Goal: Use online tool/utility: Utilize a website feature to perform a specific function

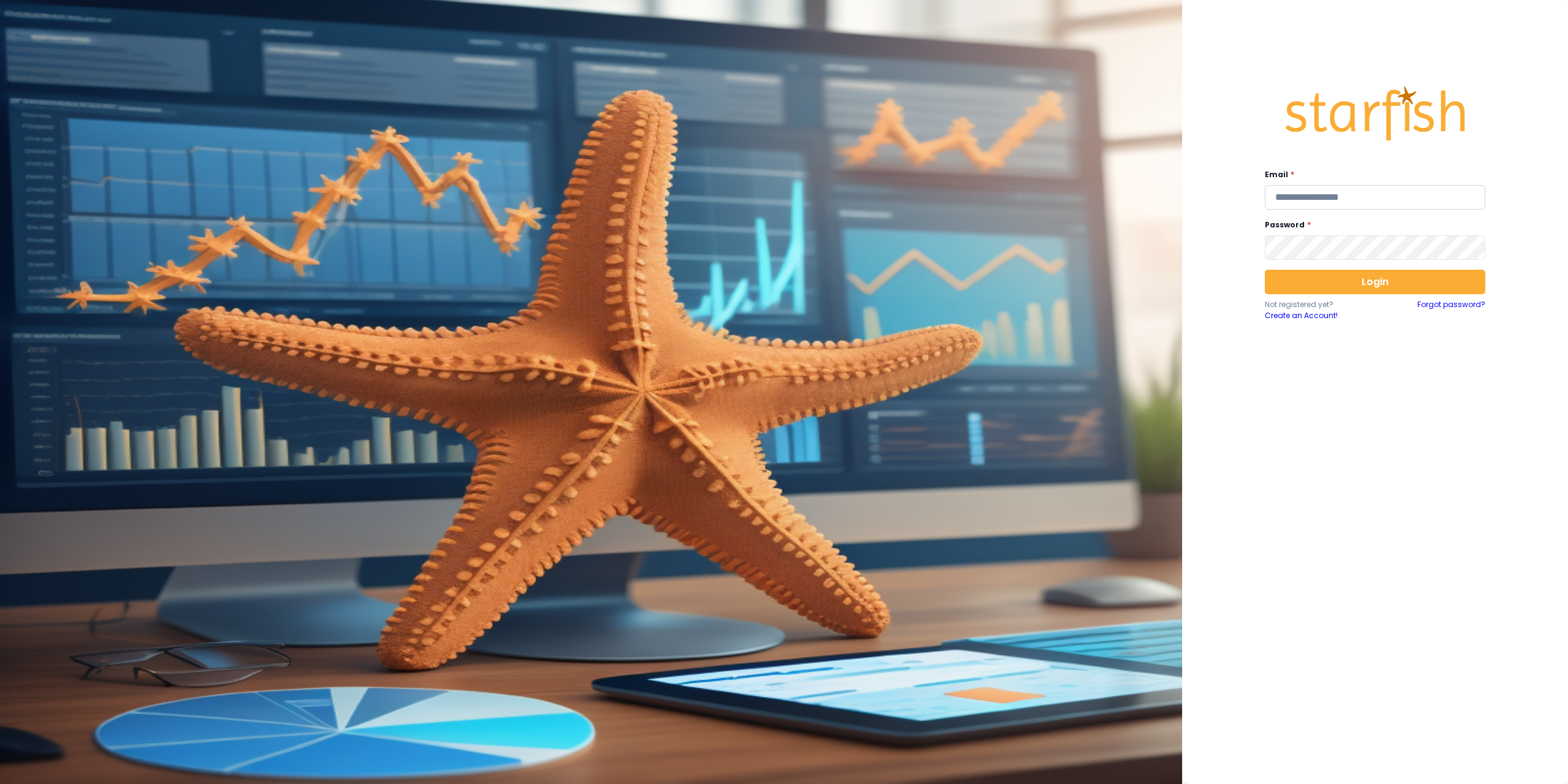
click at [1326, 189] on input "email" at bounding box center [1375, 197] width 221 height 24
type input "**********"
click at [1327, 283] on button "Login" at bounding box center [1375, 281] width 221 height 24
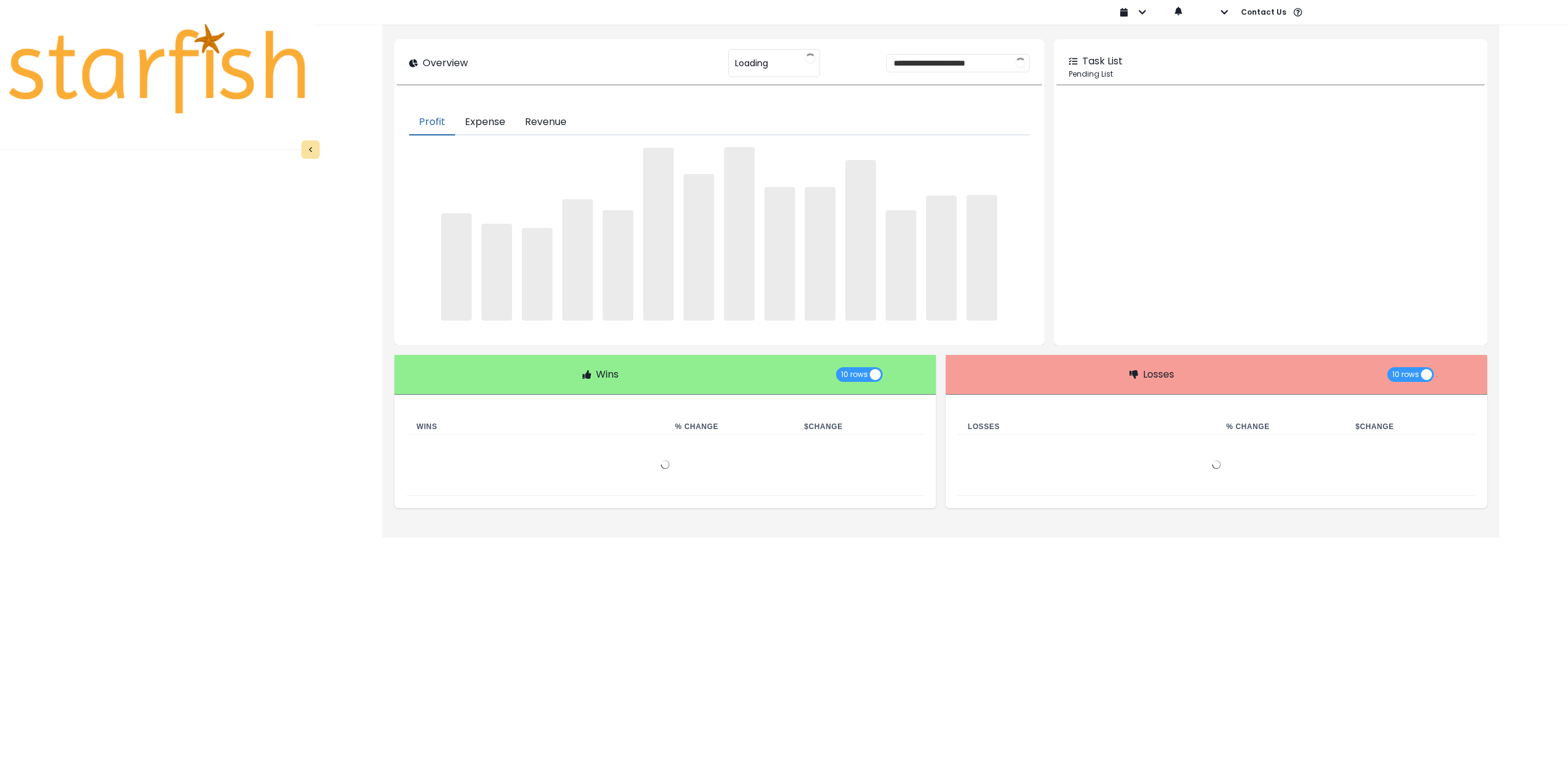
type input "********"
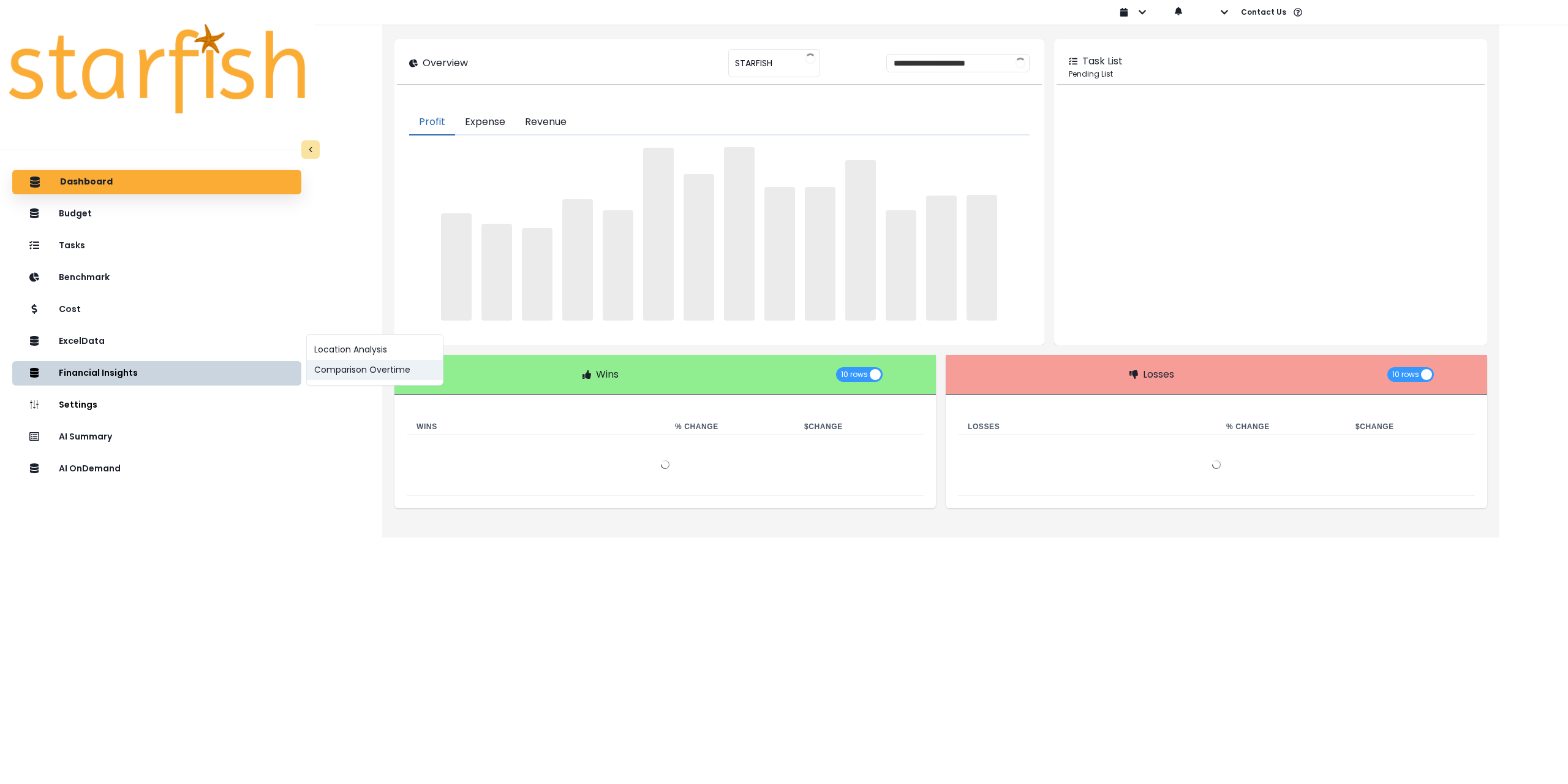
click at [364, 376] on button "Comparison Overtime" at bounding box center [374, 370] width 136 height 20
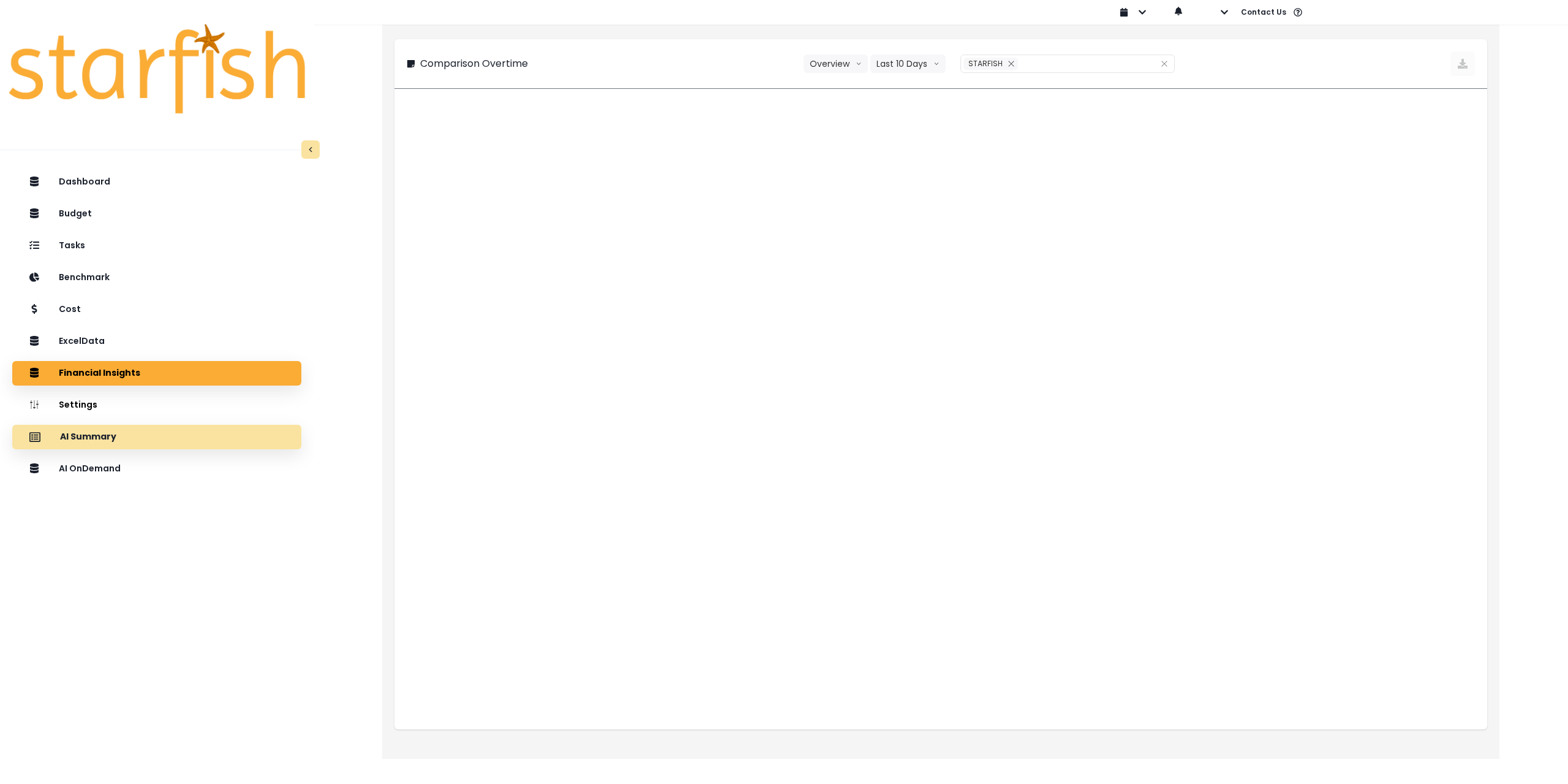
click at [173, 446] on div "AI Summary" at bounding box center [157, 437] width 269 height 26
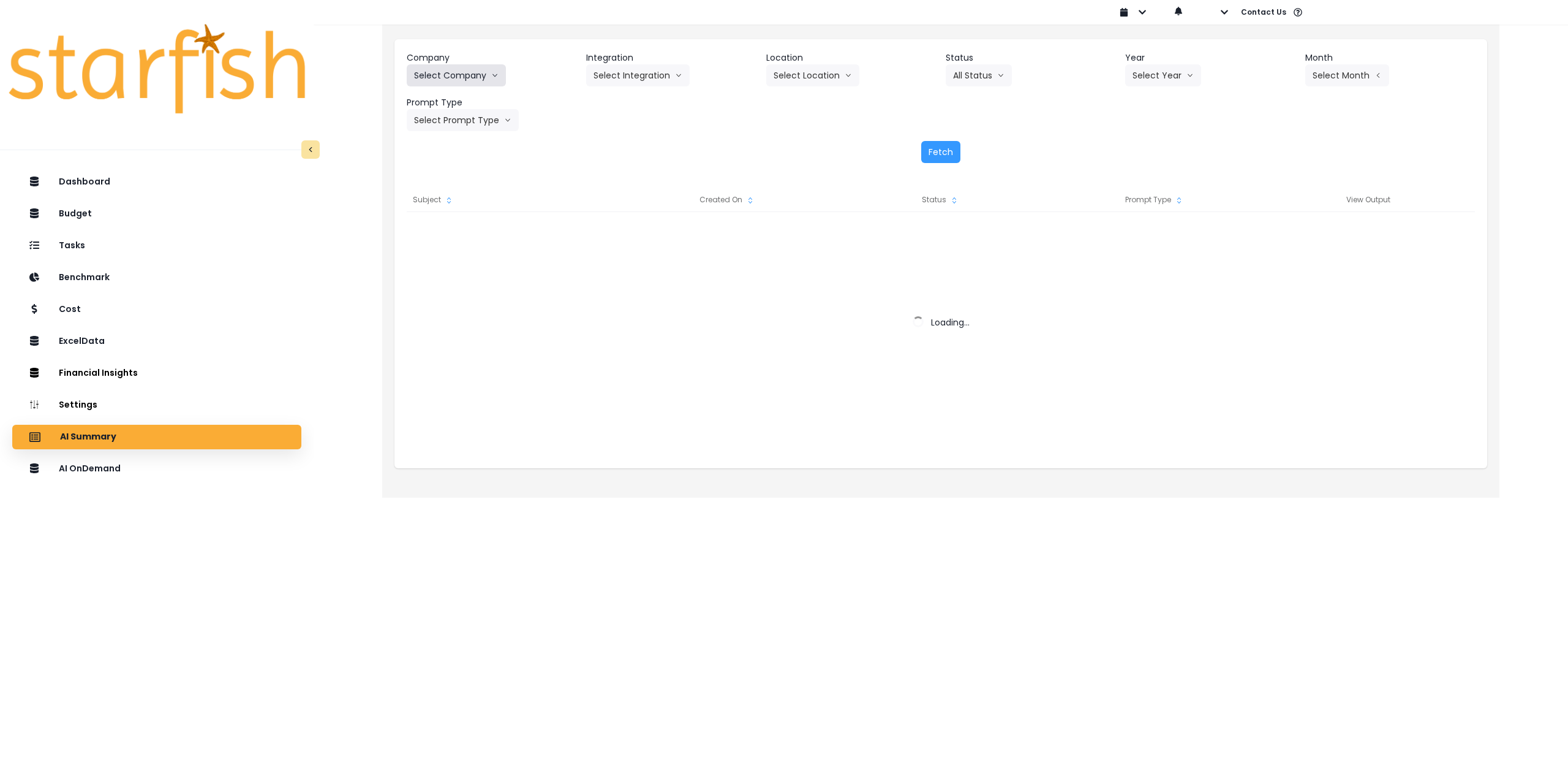
click at [483, 75] on button "Select Company" at bounding box center [456, 75] width 100 height 22
click at [463, 77] on button "Select Company" at bounding box center [456, 75] width 100 height 22
click at [464, 77] on button "Select Company" at bounding box center [456, 75] width 100 height 22
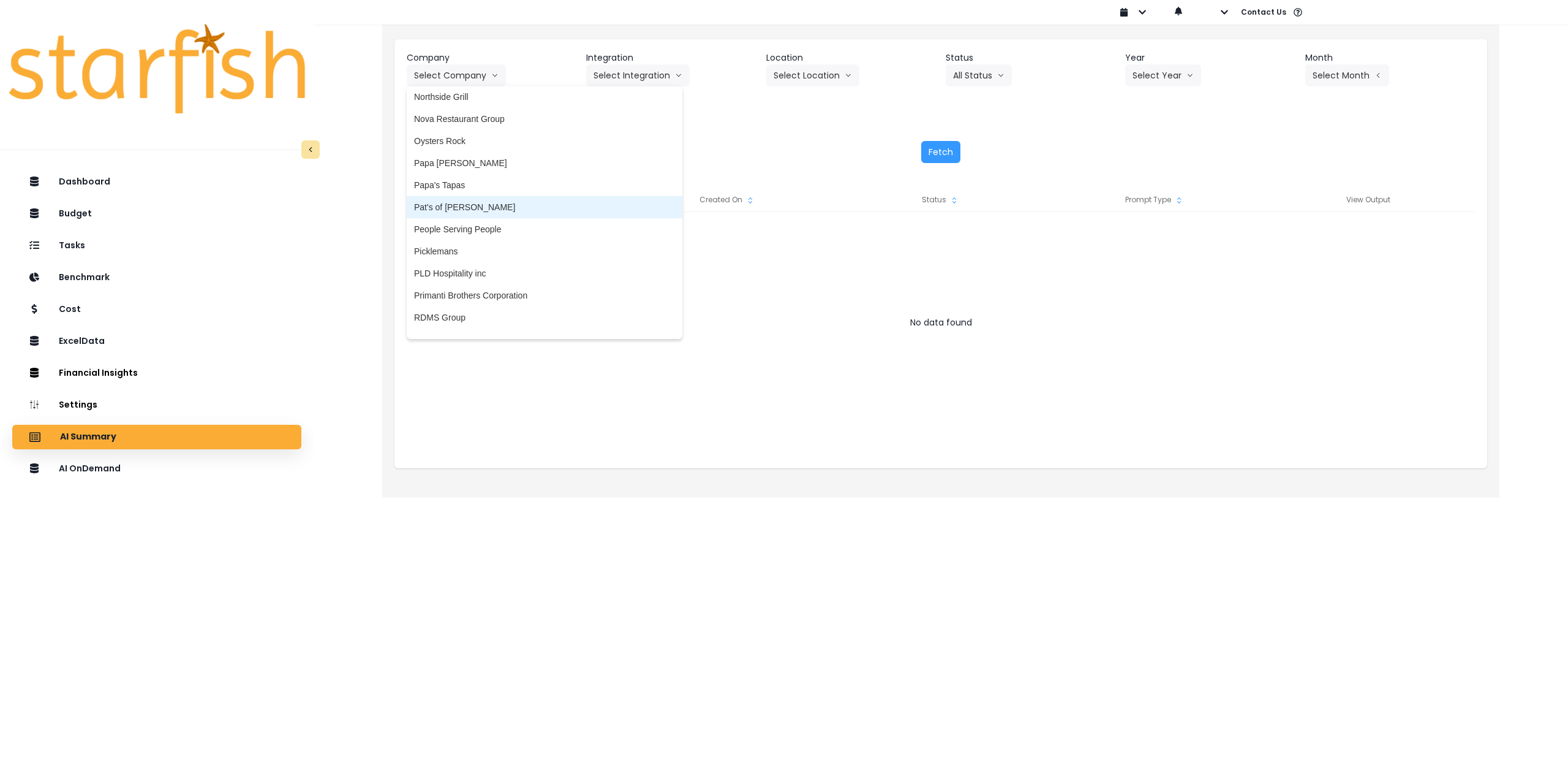
scroll to position [1777, 0]
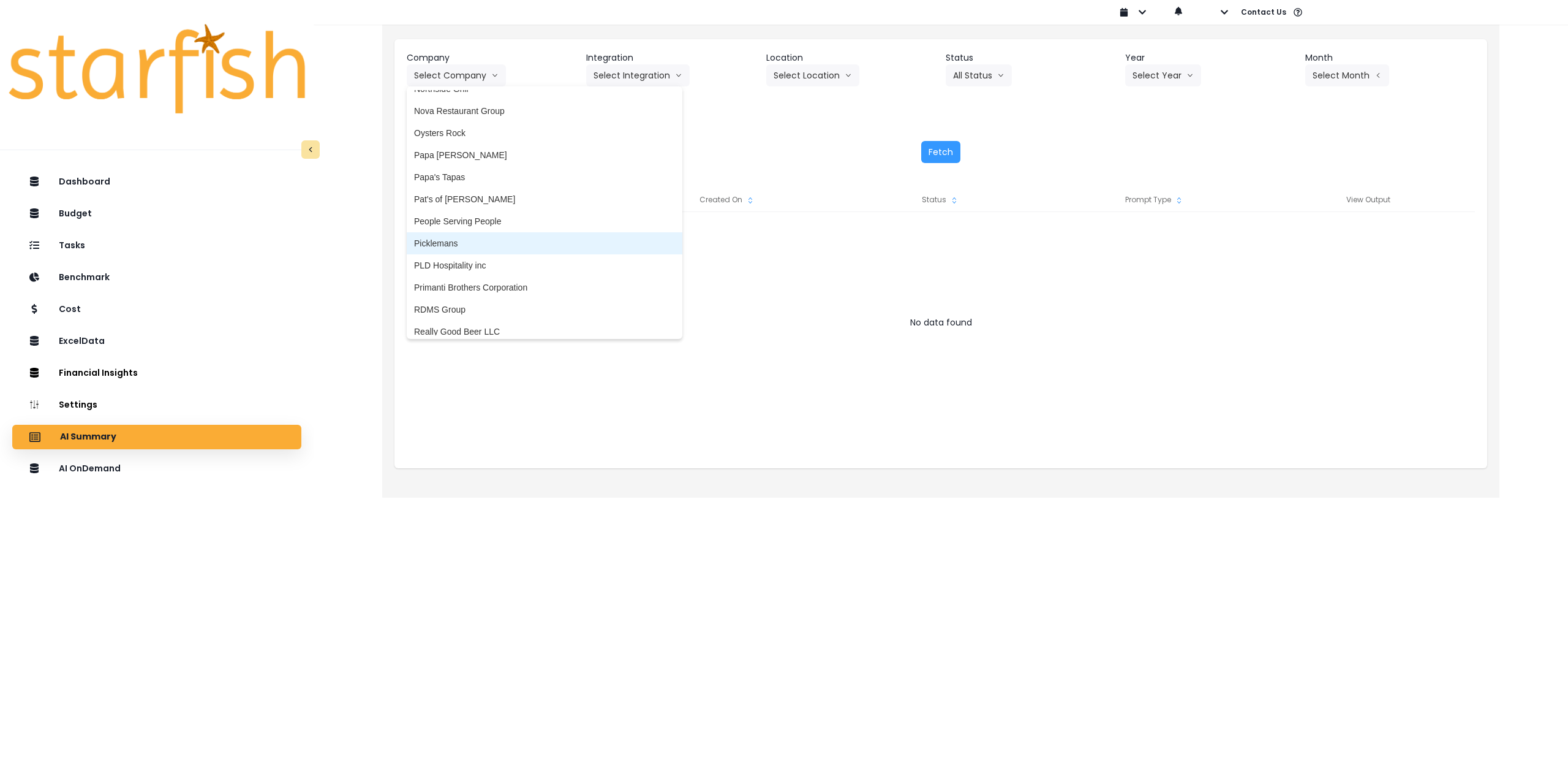
click at [499, 247] on span "Picklemans" at bounding box center [544, 244] width 261 height 13
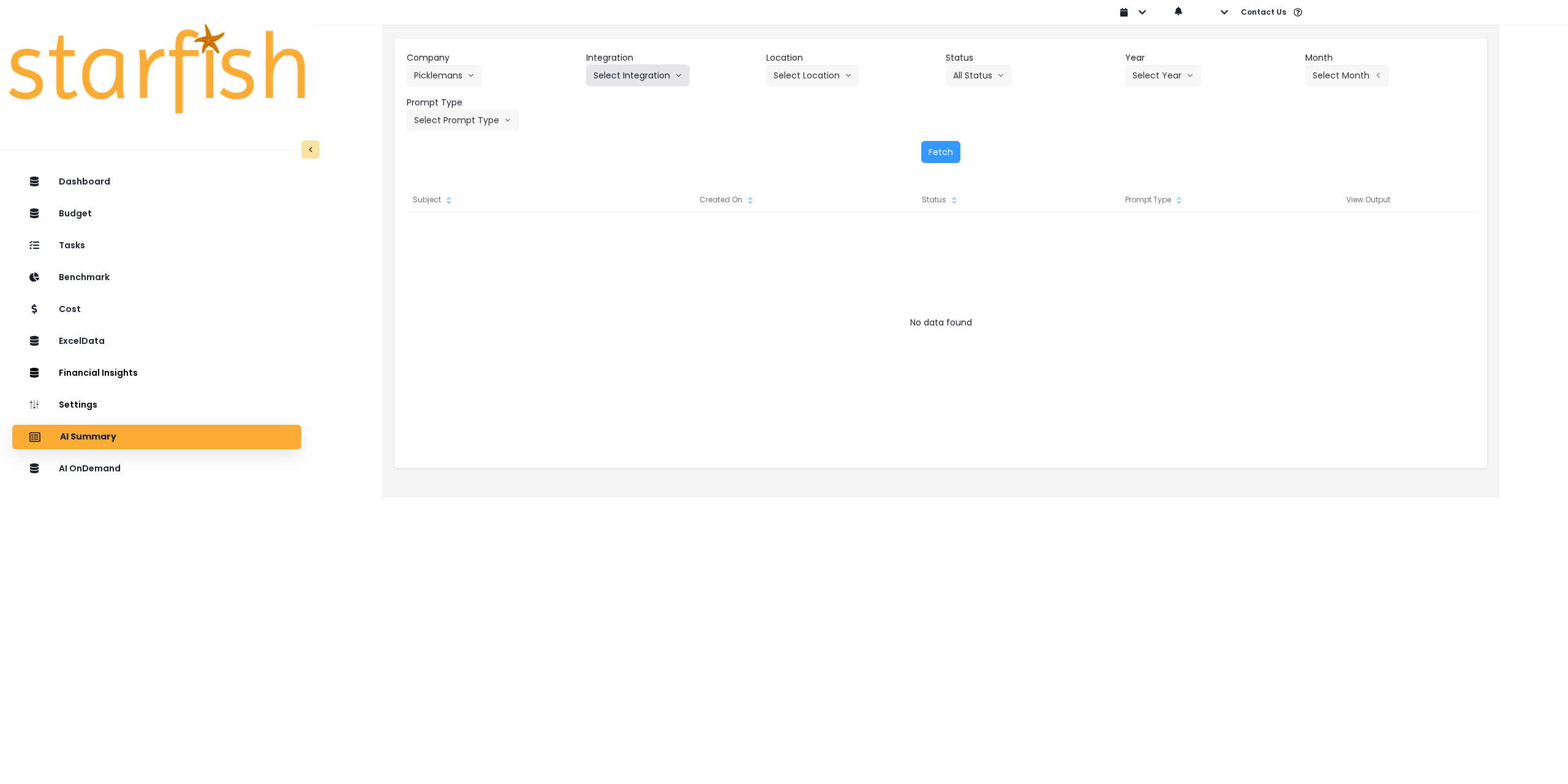
click at [636, 86] on button "Select Integration" at bounding box center [638, 75] width 104 height 22
click at [630, 102] on span "11 - Picklemans [PERSON_NAME]" at bounding box center [660, 101] width 134 height 13
click at [1170, 74] on button "Select Year" at bounding box center [1163, 75] width 76 height 22
click at [1146, 142] on span "2025" at bounding box center [1141, 146] width 19 height 13
click at [1336, 79] on button "Select Month" at bounding box center [1347, 75] width 84 height 22
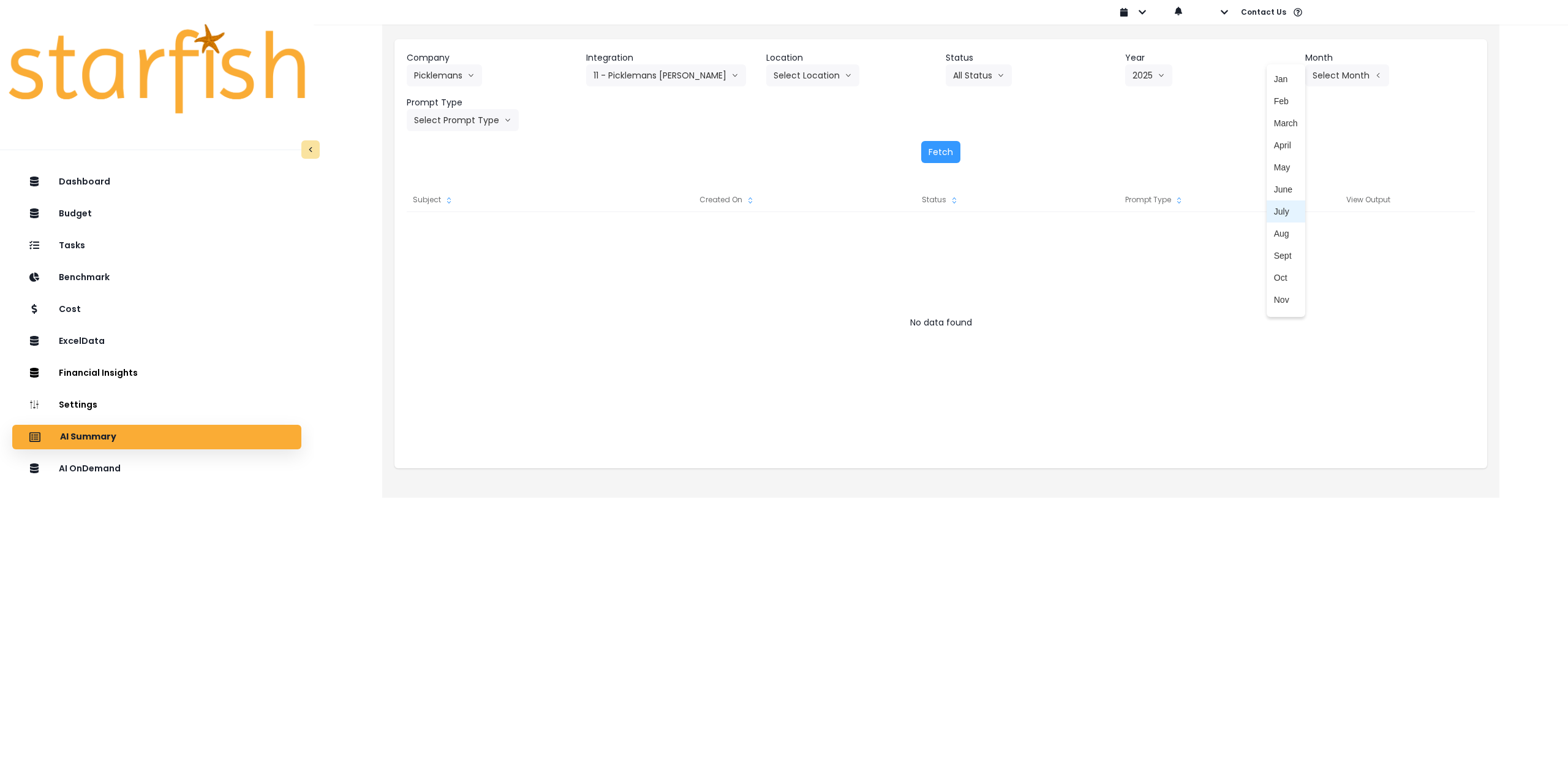
click at [1283, 216] on span "July" at bounding box center [1286, 212] width 24 height 13
click at [464, 120] on button "Select Prompt Type" at bounding box center [462, 120] width 112 height 22
click at [464, 230] on span "Monthly Summary" at bounding box center [448, 234] width 69 height 13
click at [941, 146] on button "Fetch" at bounding box center [941, 152] width 39 height 22
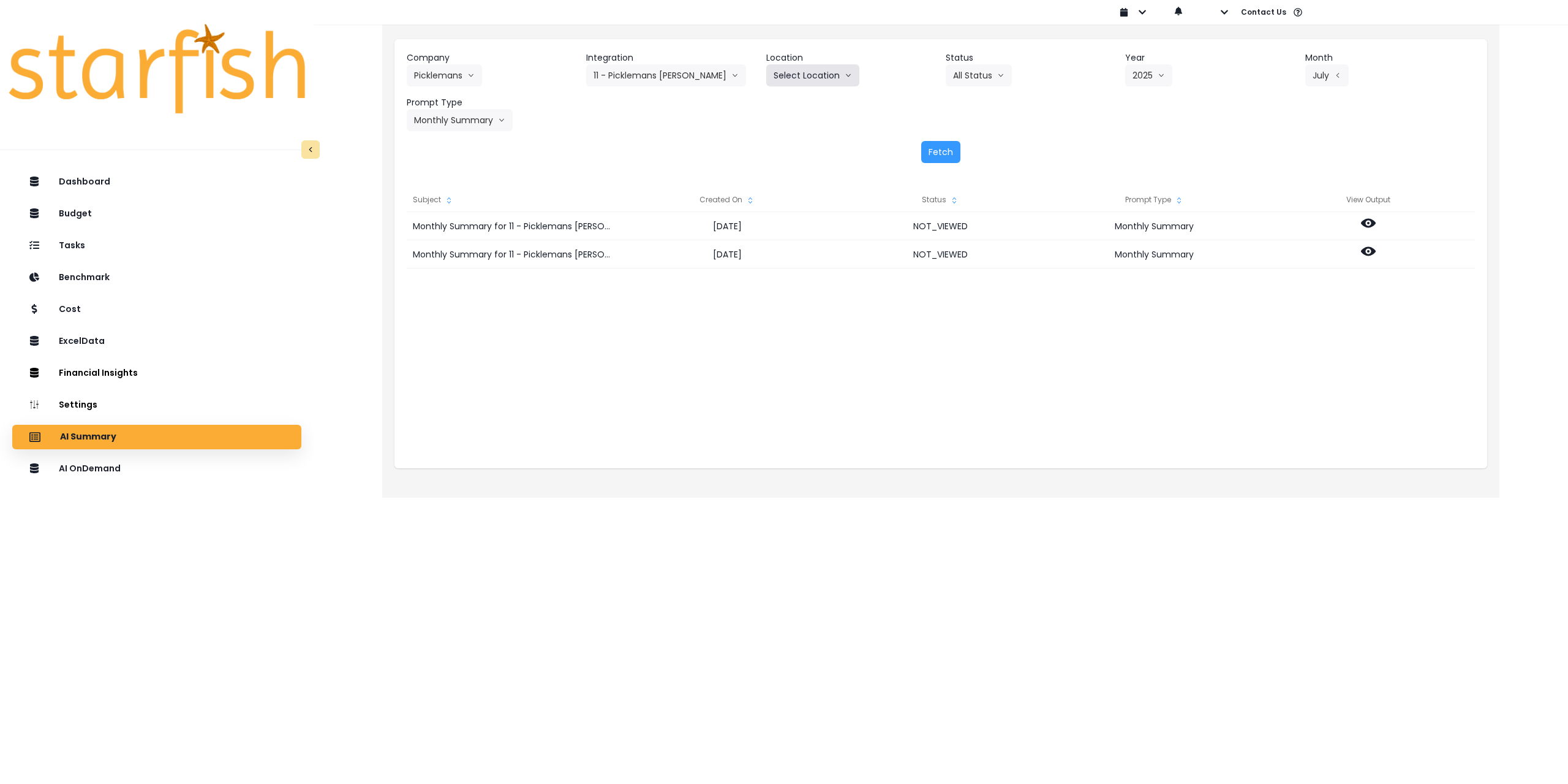
click at [817, 79] on button "Select Location" at bounding box center [813, 75] width 93 height 22
click at [980, 106] on div "Company Picklemans 86 Costs Asti Bagel Cafe Balance Grille Bald Ginger Bar Busi…" at bounding box center [940, 91] width 1068 height 79
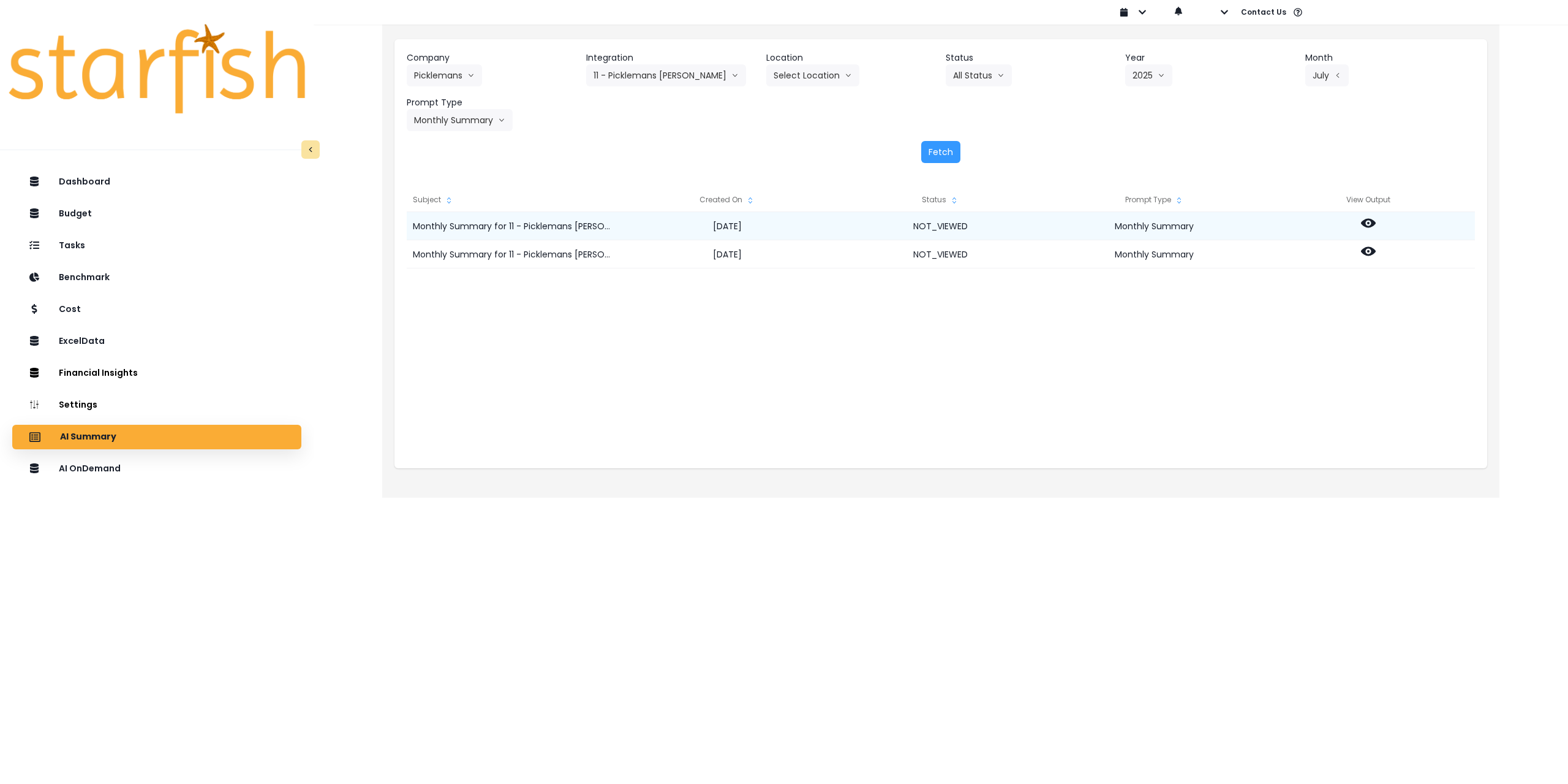
click at [1368, 219] on icon at bounding box center [1368, 223] width 15 height 9
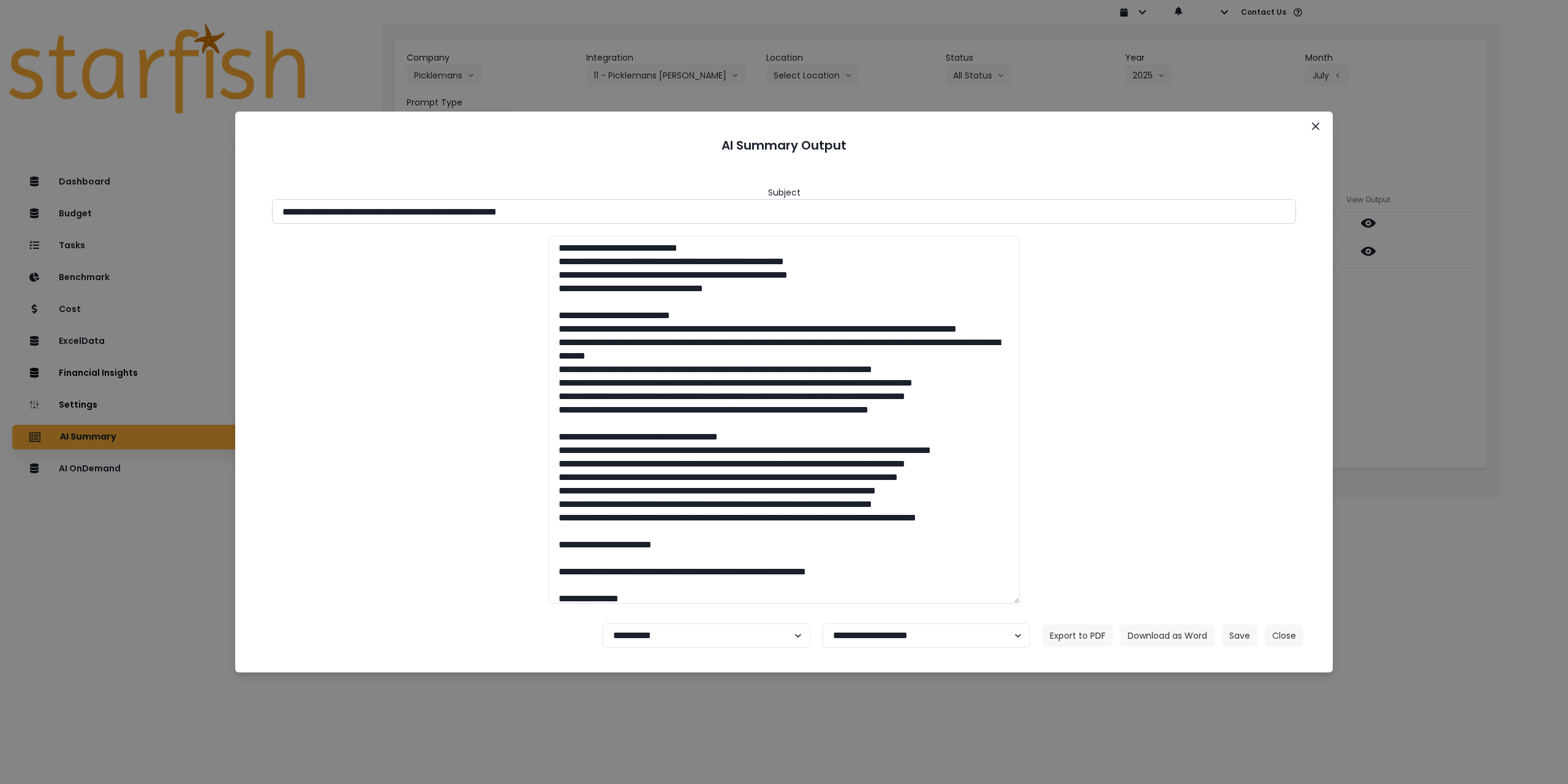
drag, startPoint x: 409, startPoint y: 214, endPoint x: 498, endPoint y: 222, distance: 89.4
click at [498, 222] on input "**********" at bounding box center [784, 211] width 1024 height 24
drag, startPoint x: 390, startPoint y: 209, endPoint x: 607, endPoint y: 221, distance: 217.3
click at [607, 221] on input "**********" at bounding box center [784, 211] width 1024 height 24
click at [1177, 631] on button "Download as Word" at bounding box center [1168, 636] width 95 height 22
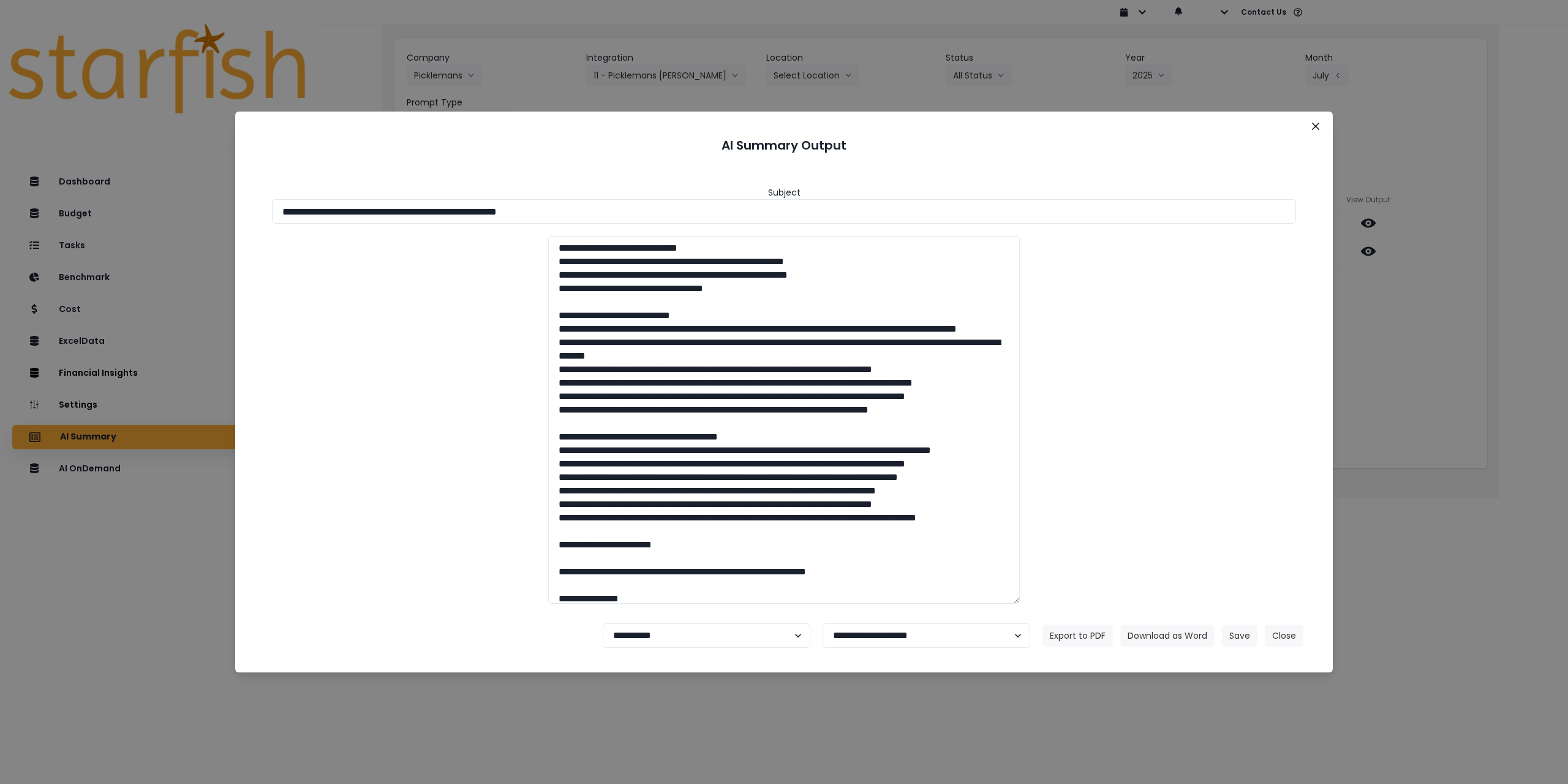
click at [1438, 296] on div "**********" at bounding box center [784, 392] width 1568 height 784
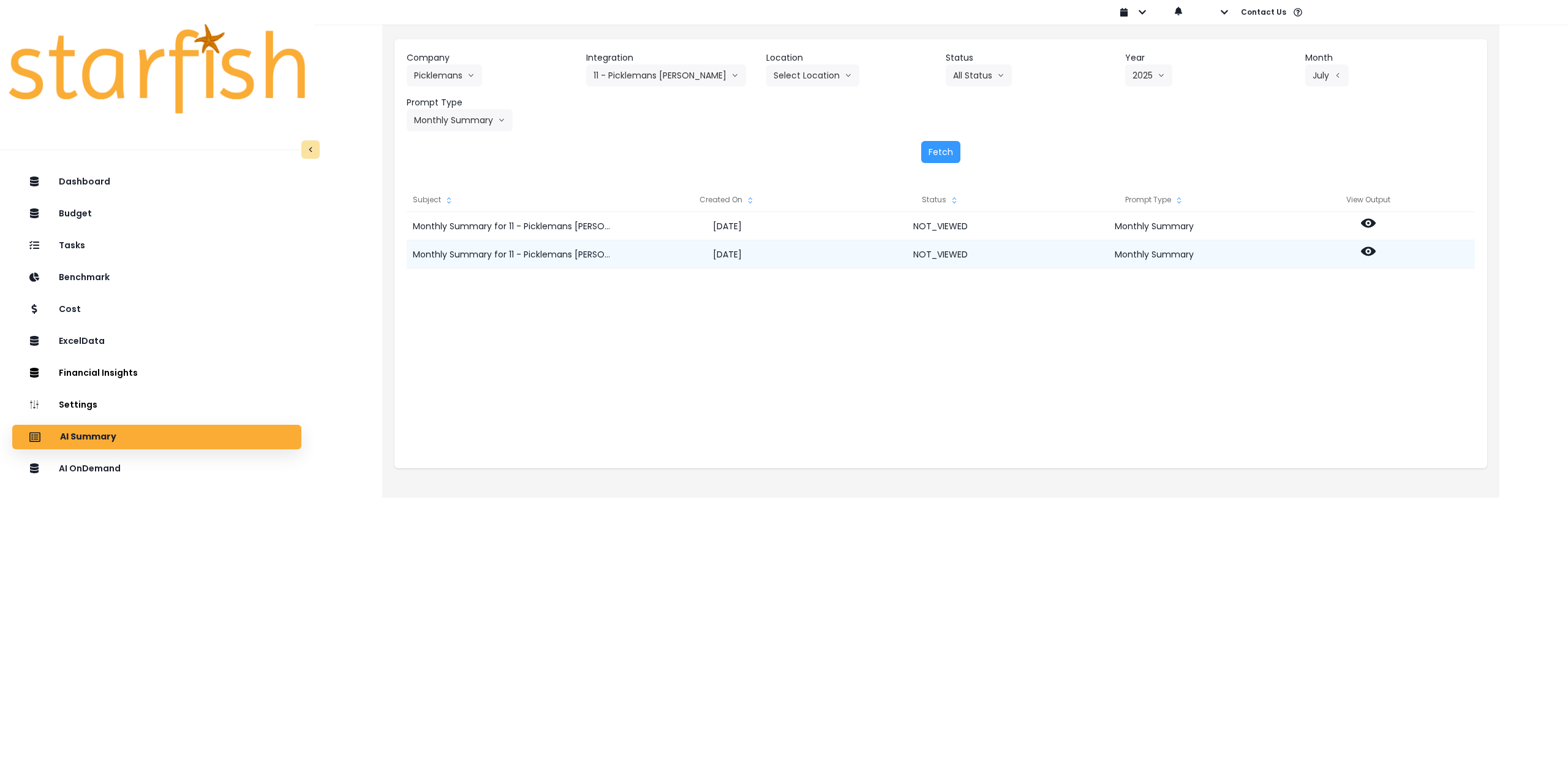
click at [1372, 250] on icon at bounding box center [1368, 251] width 15 height 9
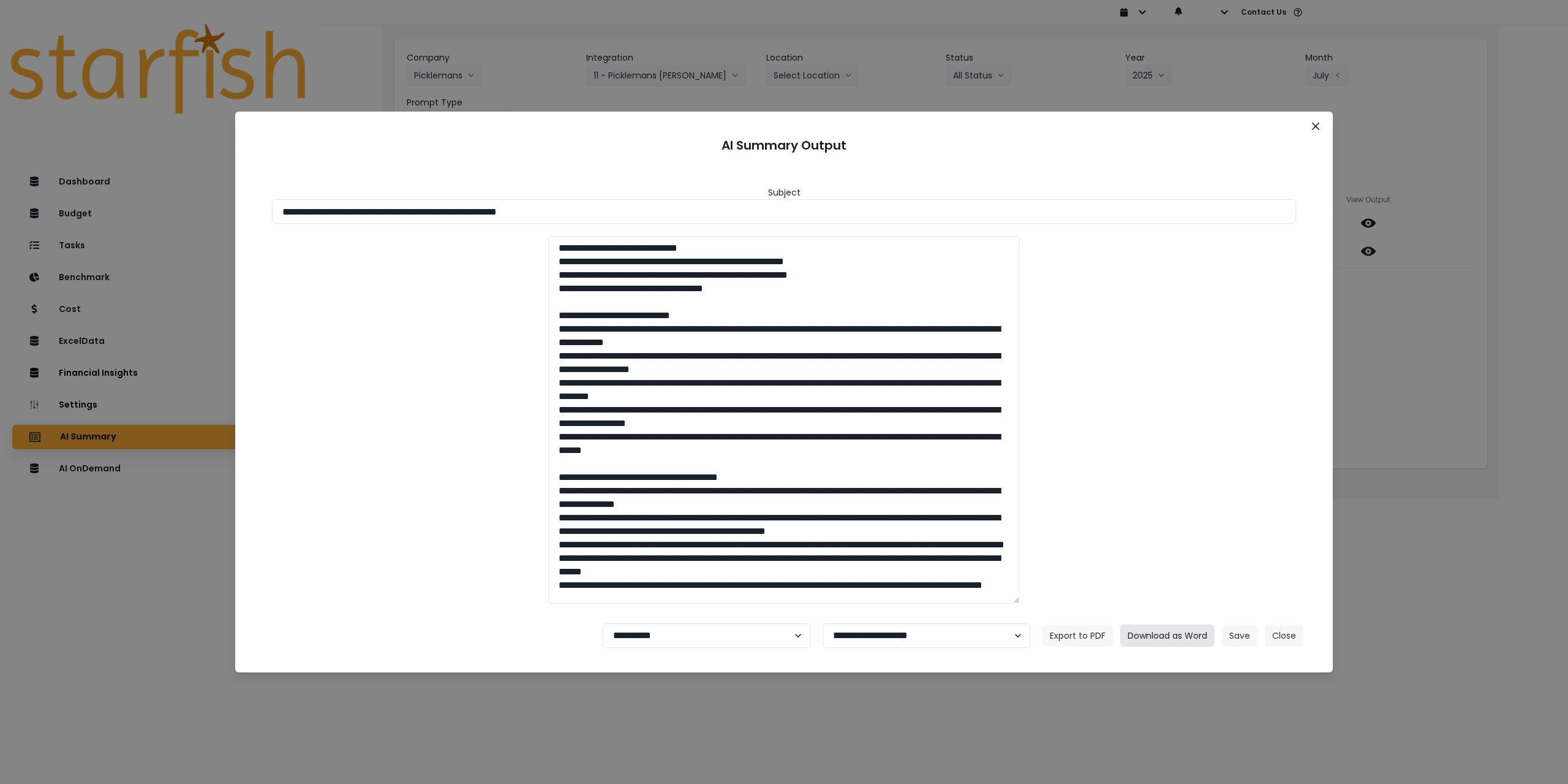
click at [1183, 632] on button "Download as Word" at bounding box center [1168, 636] width 95 height 22
click at [690, 642] on select "**********" at bounding box center [706, 635] width 207 height 24
select select "********"
click at [603, 623] on select "**********" at bounding box center [706, 635] width 207 height 24
click at [1237, 635] on button "Save" at bounding box center [1240, 636] width 35 height 22
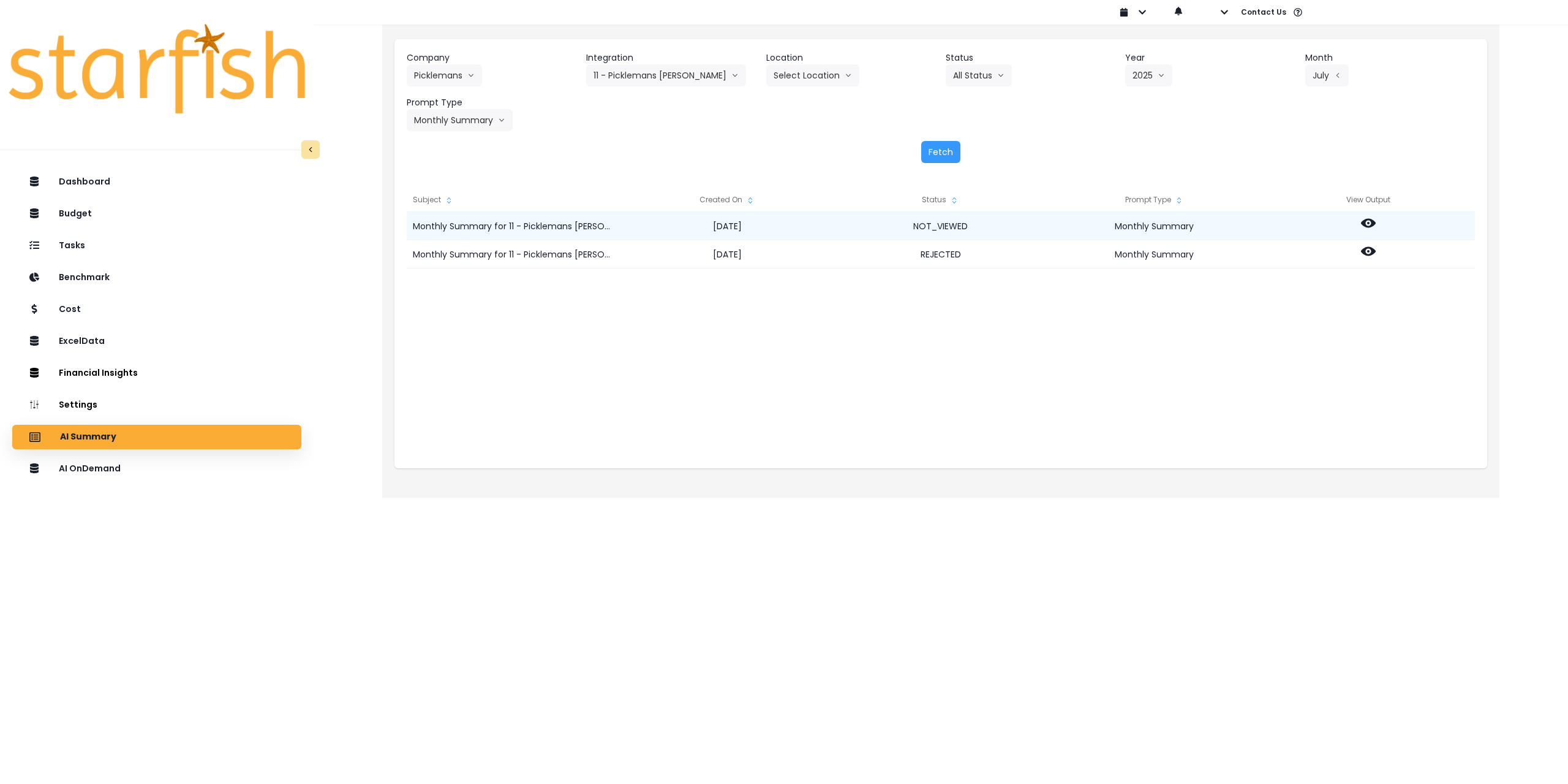
click at [1368, 228] on icon at bounding box center [1368, 223] width 15 height 9
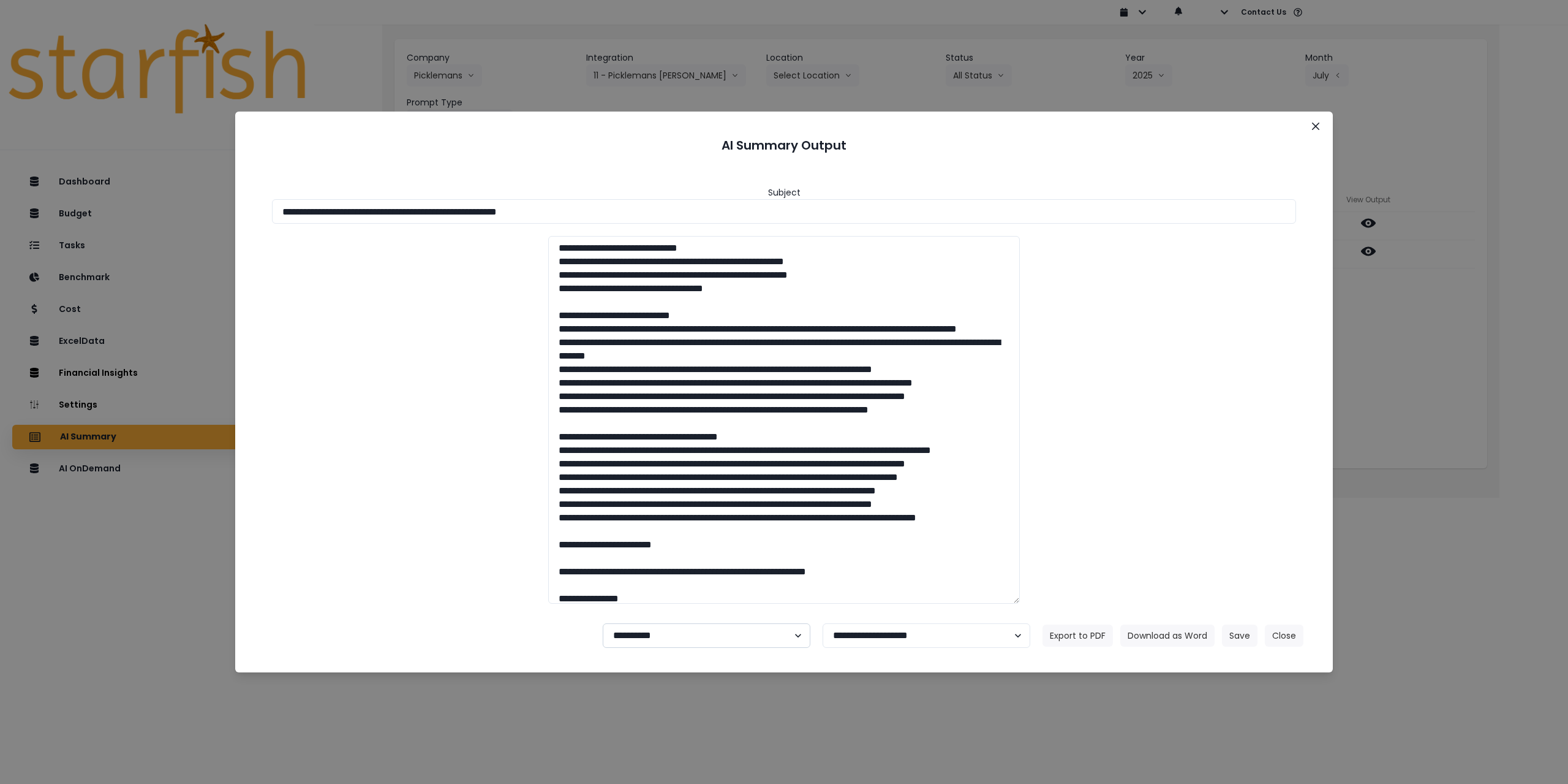
click at [674, 645] on select "**********" at bounding box center [706, 635] width 207 height 24
select select "********"
click at [603, 623] on select "**********" at bounding box center [706, 635] width 207 height 24
click at [1244, 638] on button "Save" at bounding box center [1240, 636] width 35 height 22
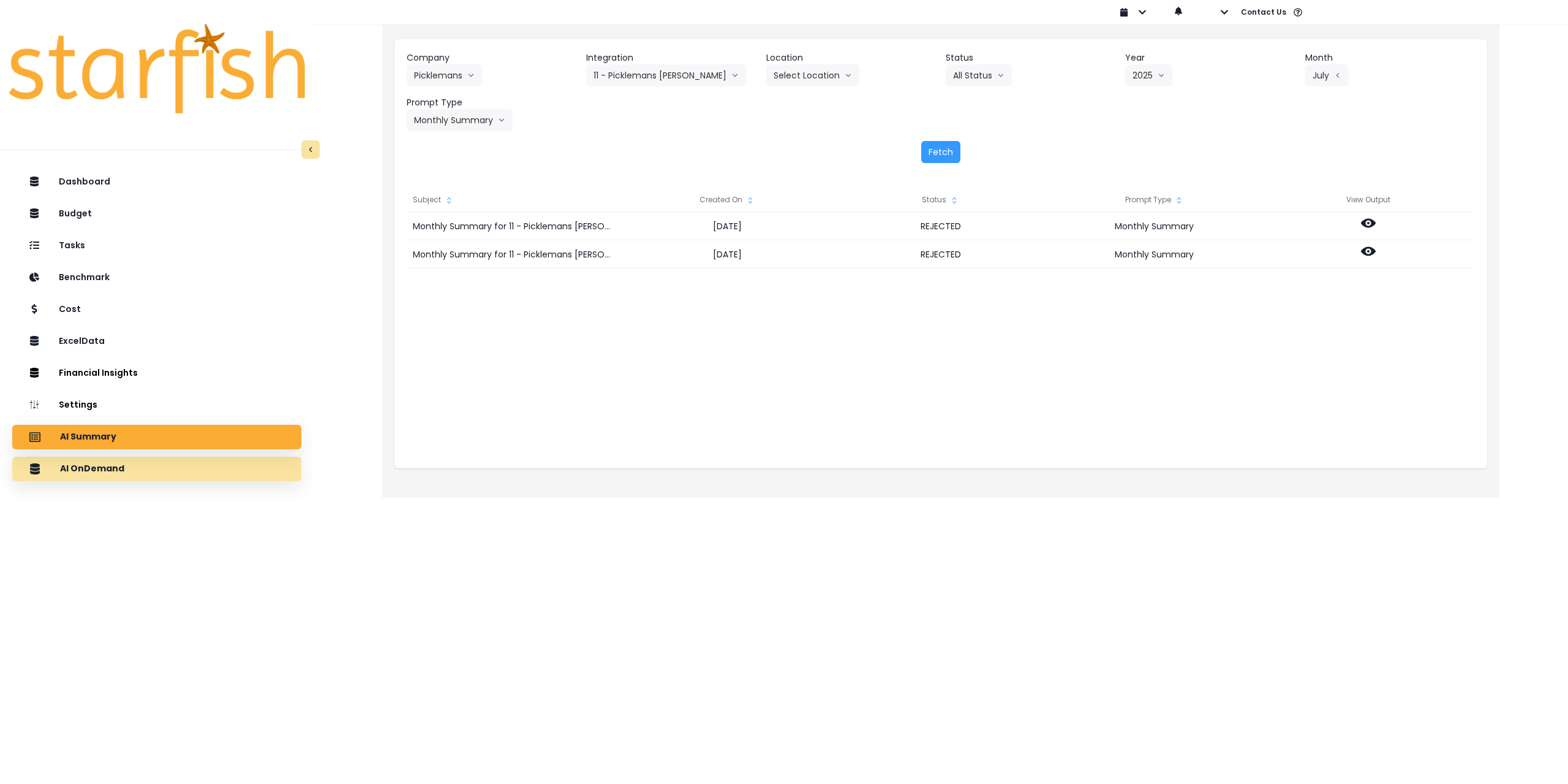
click at [151, 475] on div "AI OnDemand" at bounding box center [157, 469] width 269 height 26
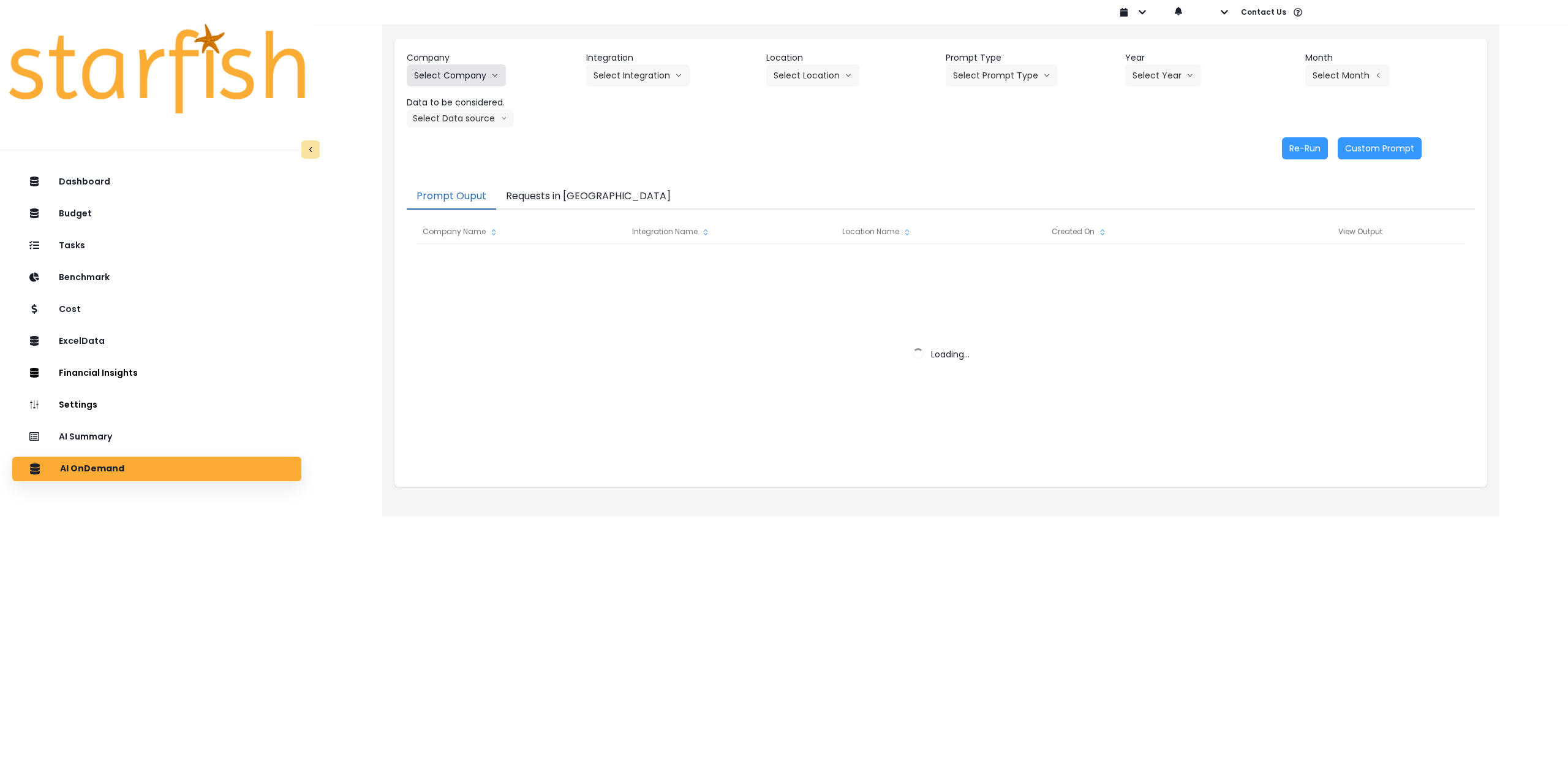
click at [470, 71] on button "Select Company" at bounding box center [456, 75] width 100 height 22
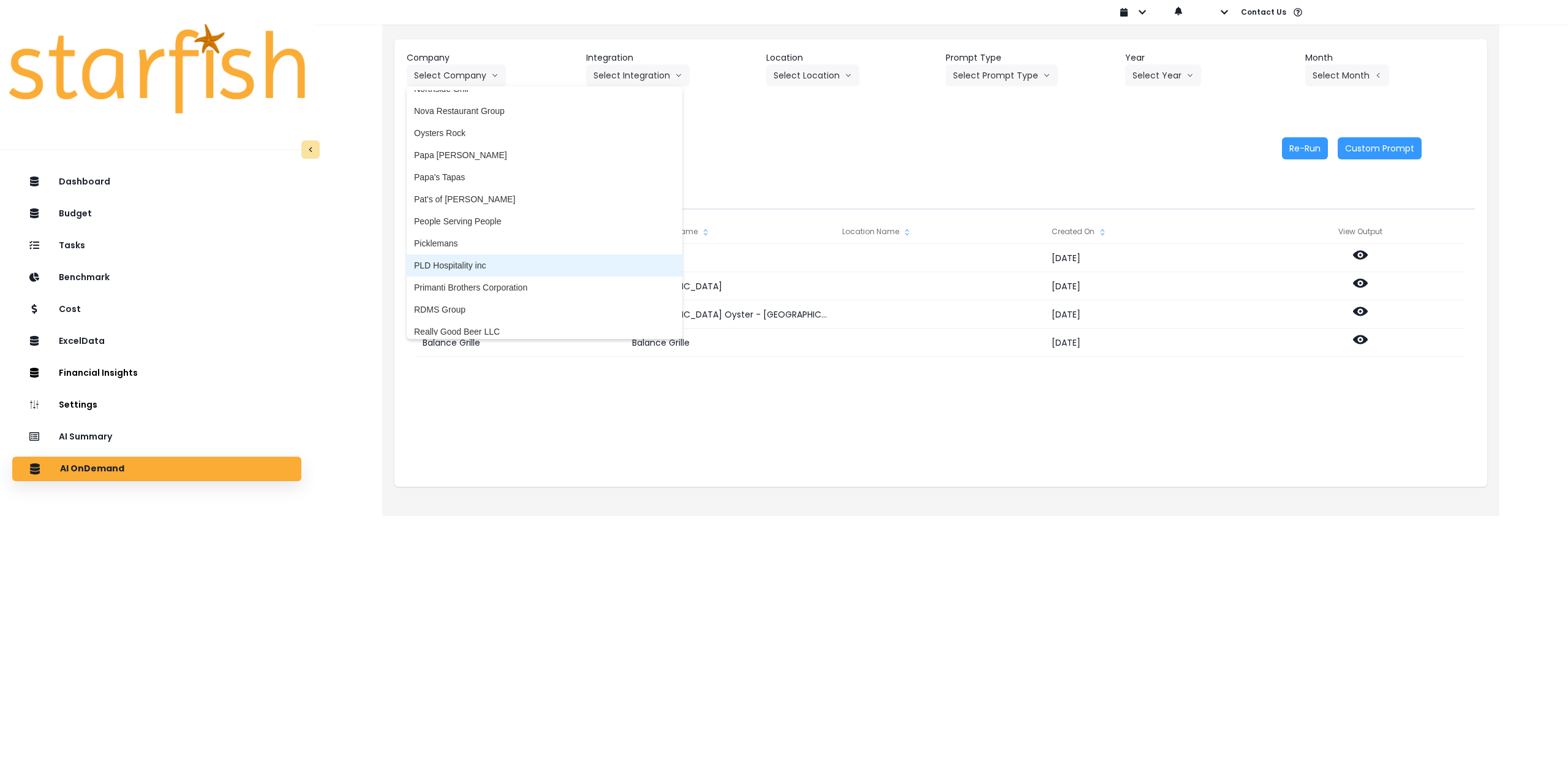
click at [457, 247] on span "Picklemans" at bounding box center [544, 244] width 261 height 13
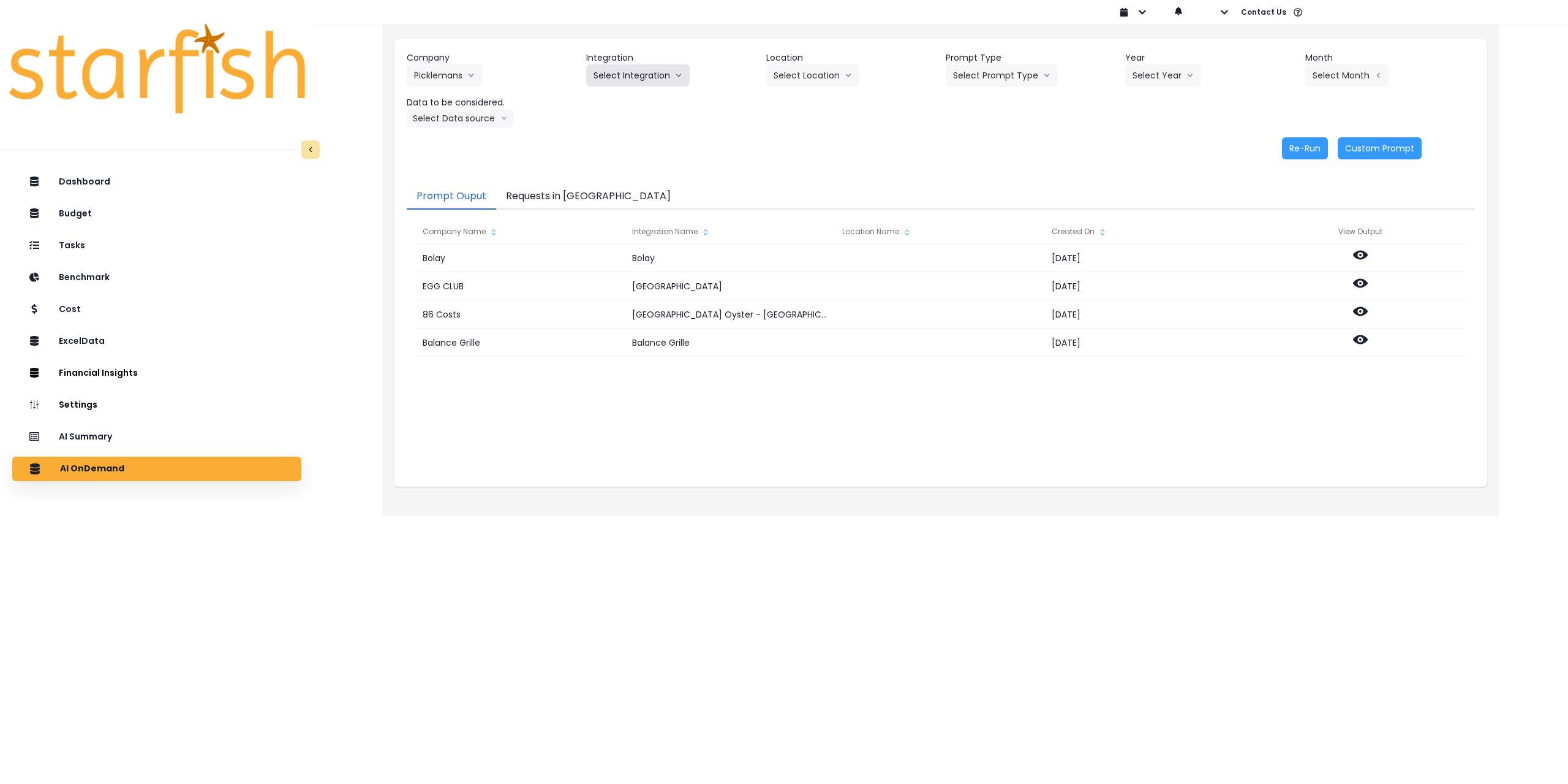
click at [637, 77] on button "Select Integration" at bounding box center [638, 75] width 104 height 22
click at [624, 107] on li "11 - Picklemans [PERSON_NAME]" at bounding box center [660, 101] width 149 height 22
click at [825, 70] on button "Select Location" at bounding box center [813, 75] width 93 height 22
drag, startPoint x: 803, startPoint y: 110, endPoint x: 821, endPoint y: 105, distance: 18.7
click at [804, 109] on li "All Locations" at bounding box center [798, 101] width 63 height 22
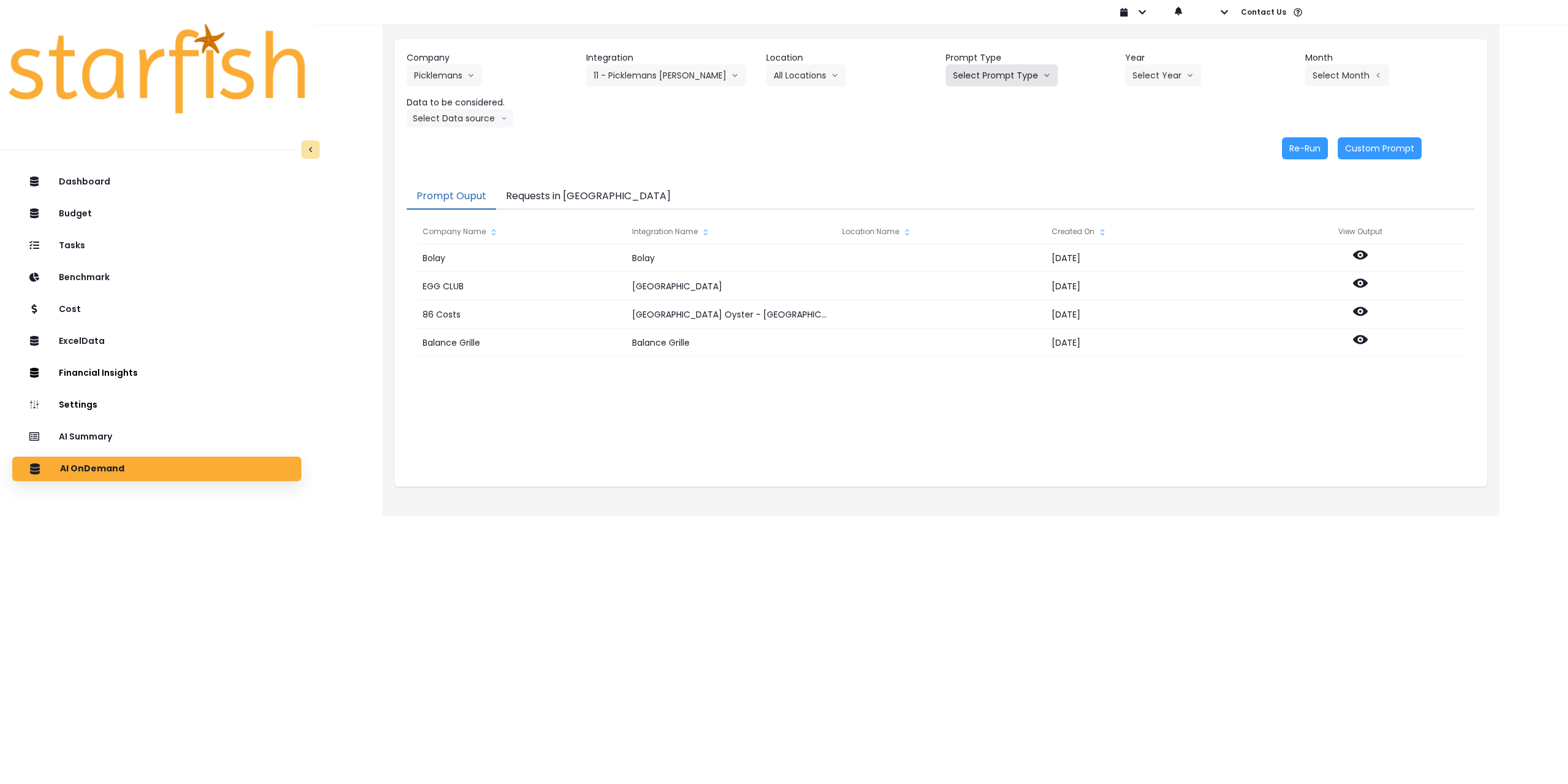
click at [1004, 81] on button "Select Prompt Type" at bounding box center [1001, 75] width 112 height 22
click at [979, 173] on span "Monthly Summary" at bounding box center [988, 167] width 69 height 13
click at [1154, 79] on button "Select Year" at bounding box center [1163, 75] width 76 height 22
click at [1143, 141] on span "2025" at bounding box center [1141, 146] width 19 height 13
click at [1324, 73] on button "Select Month" at bounding box center [1347, 75] width 84 height 22
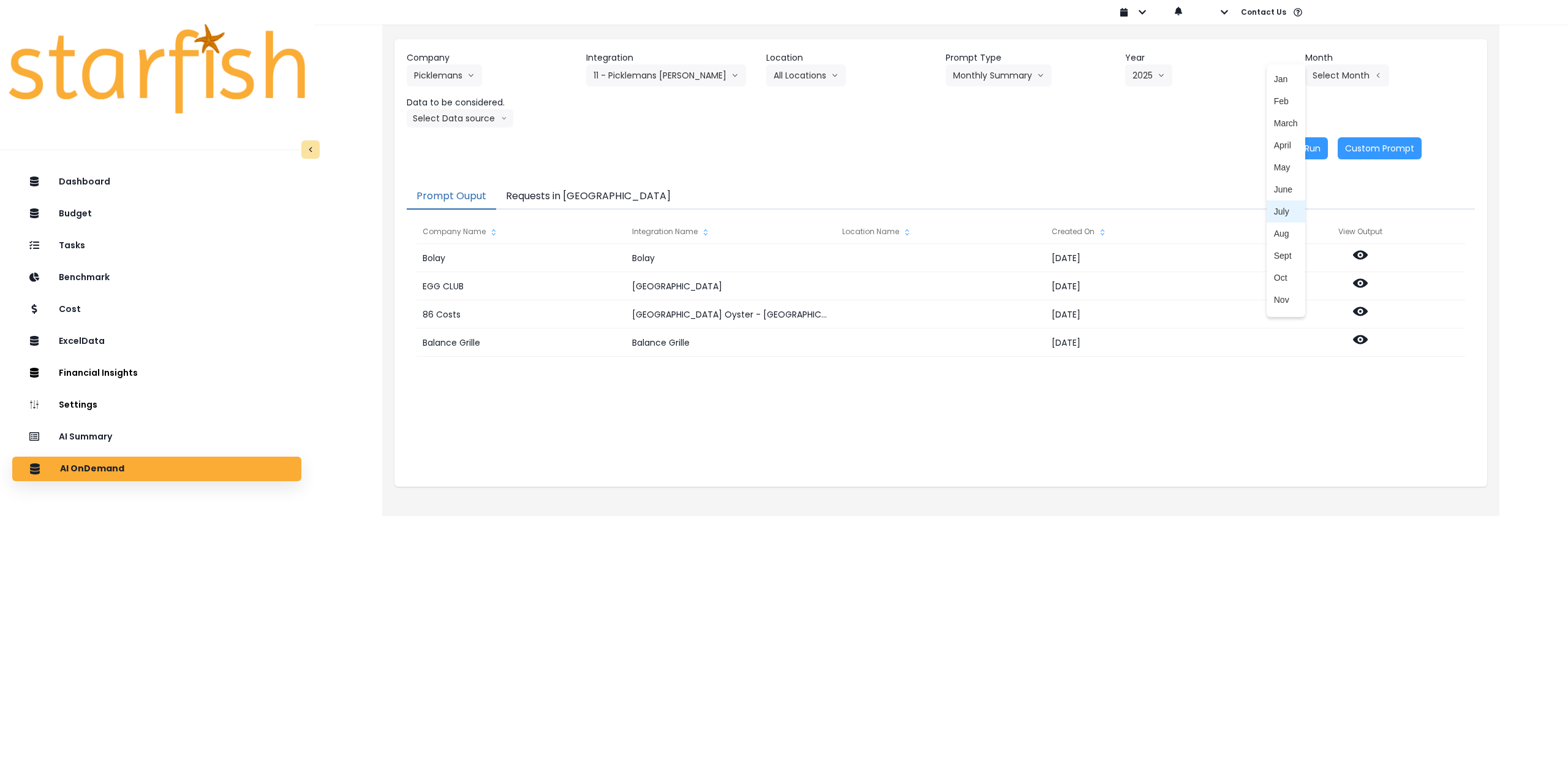
click at [1278, 207] on span "July" at bounding box center [1286, 212] width 24 height 13
click at [473, 118] on button "Select Data source" at bounding box center [459, 118] width 106 height 18
click at [470, 136] on span "Comparison overtime" at bounding box center [454, 142] width 81 height 13
click at [1299, 145] on button "Re-Run" at bounding box center [1305, 148] width 46 height 22
click at [479, 116] on button "Comparison overtime" at bounding box center [466, 118] width 119 height 18
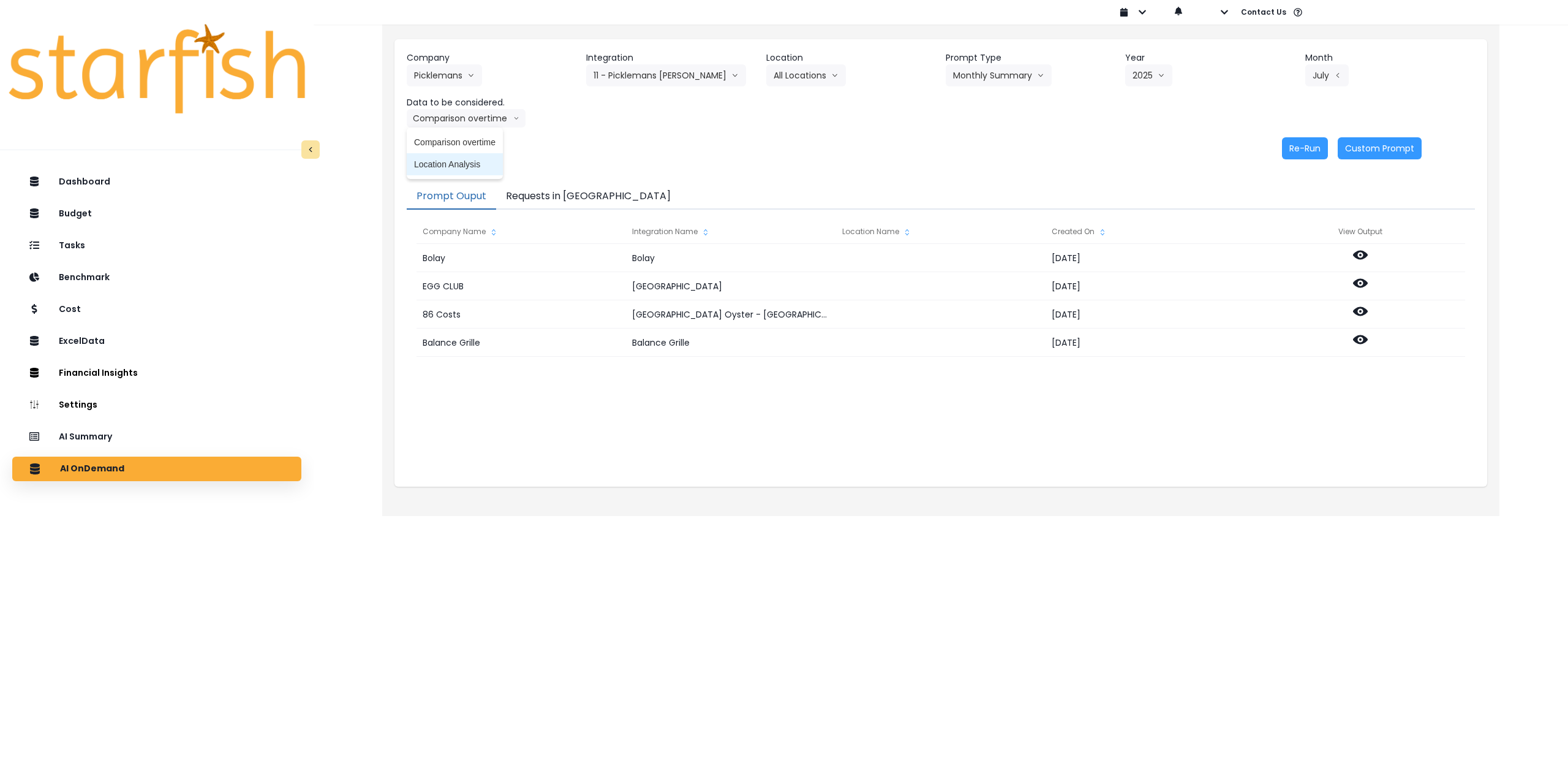
click at [459, 161] on span "Location Analysis" at bounding box center [454, 164] width 81 height 13
click at [1297, 141] on button "Re-Run" at bounding box center [1305, 148] width 46 height 22
click at [1229, 499] on html "Dashboard Budget Tasks Benchmark Cost ExcelData Financial Insights Location Ana…" at bounding box center [784, 249] width 1568 height 499
click at [450, 74] on button "Picklemans" at bounding box center [444, 75] width 75 height 22
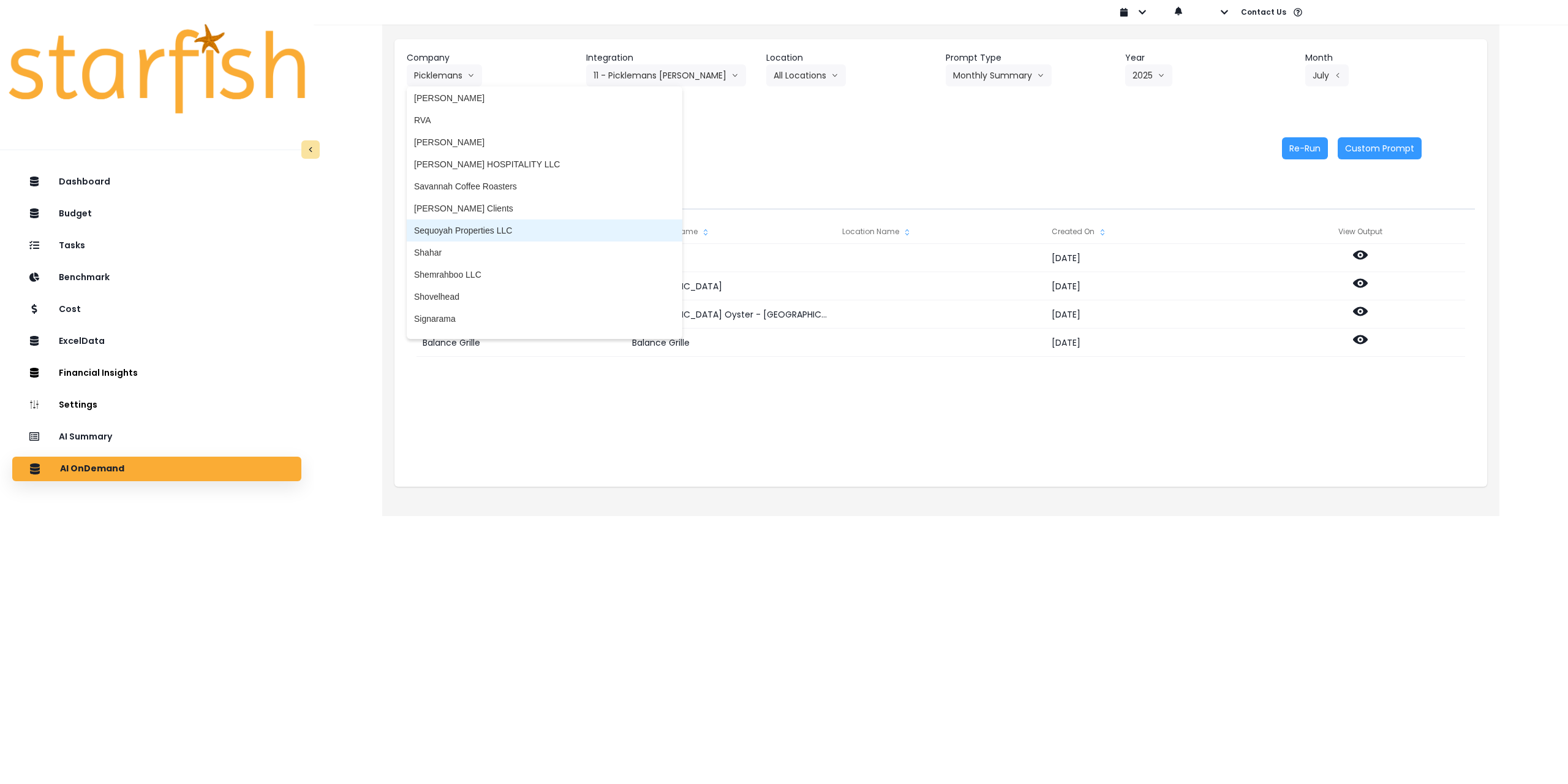
scroll to position [2084, 0]
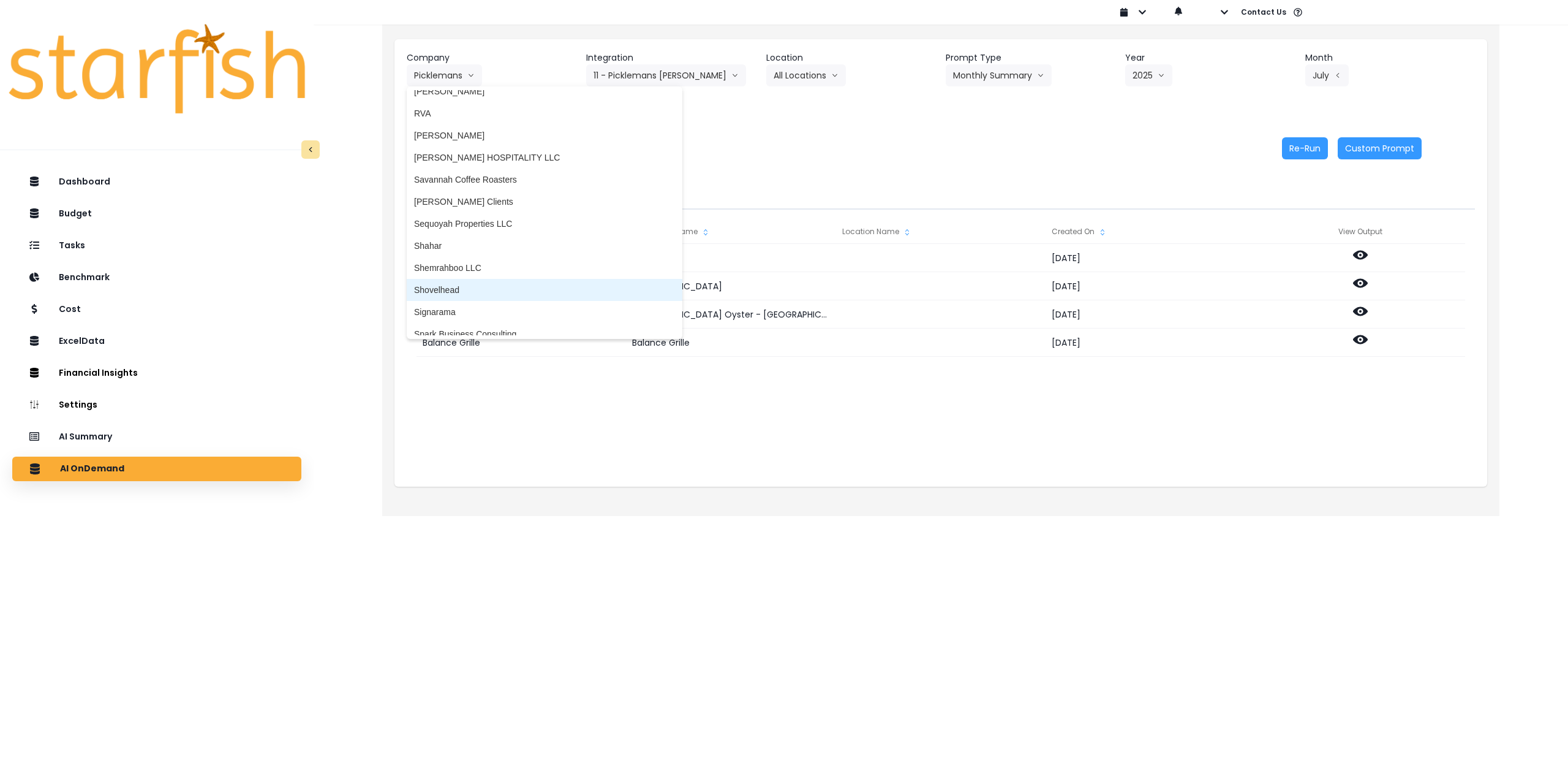
click at [482, 287] on span "Shovelhead" at bounding box center [544, 290] width 261 height 13
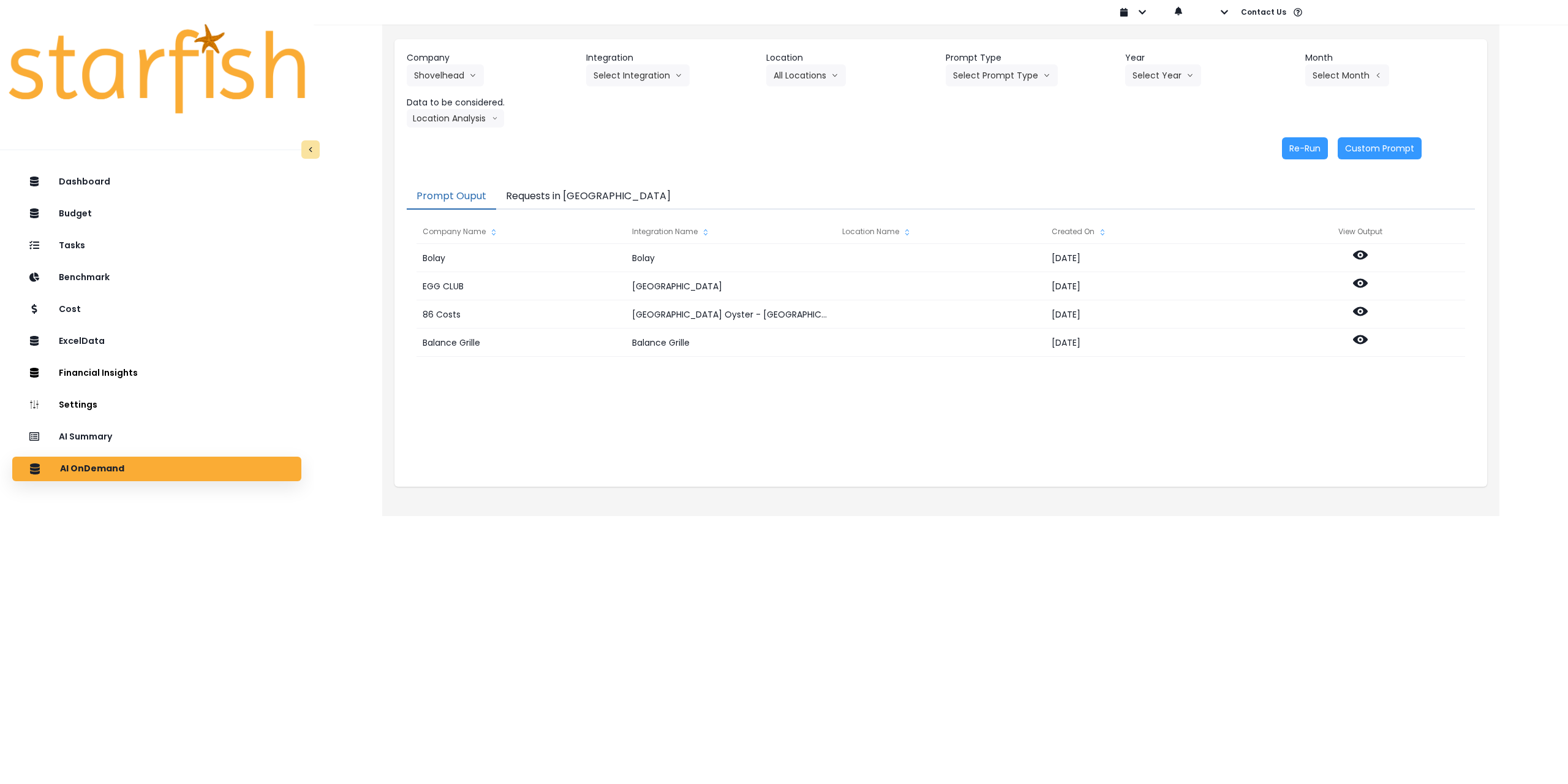
click at [642, 63] on header "Integration" at bounding box center [671, 58] width 170 height 13
drag, startPoint x: 643, startPoint y: 73, endPoint x: 636, endPoint y: 79, distance: 9.2
click at [642, 74] on button "Select Integration" at bounding box center [638, 75] width 104 height 22
click at [621, 95] on li "Quickbooks" at bounding box center [615, 101] width 59 height 22
click at [803, 79] on button "Select Location" at bounding box center [813, 75] width 93 height 22
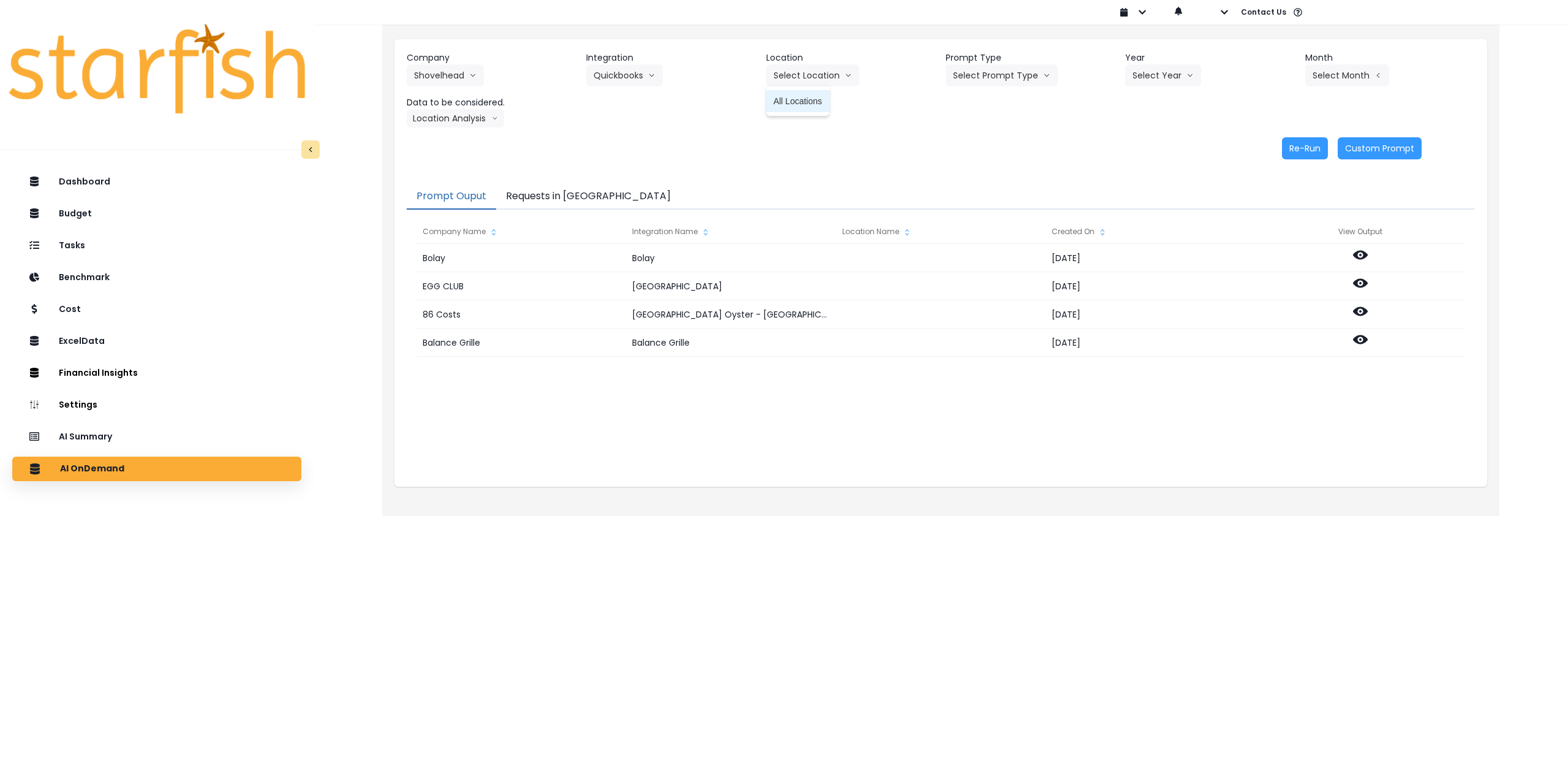
click at [798, 107] on li "All Locations" at bounding box center [798, 101] width 63 height 22
click at [998, 87] on div "Company Shovelhead 86 Costs Asti Bagel Cafe Balance Grille Bald Ginger Bar Busi…" at bounding box center [940, 89] width 1068 height 76
click at [998, 77] on button "Select Prompt Type" at bounding box center [1001, 75] width 112 height 22
click at [998, 169] on span "Monthly Summary" at bounding box center [988, 167] width 69 height 13
click at [1153, 75] on button "Select Year" at bounding box center [1163, 75] width 76 height 22
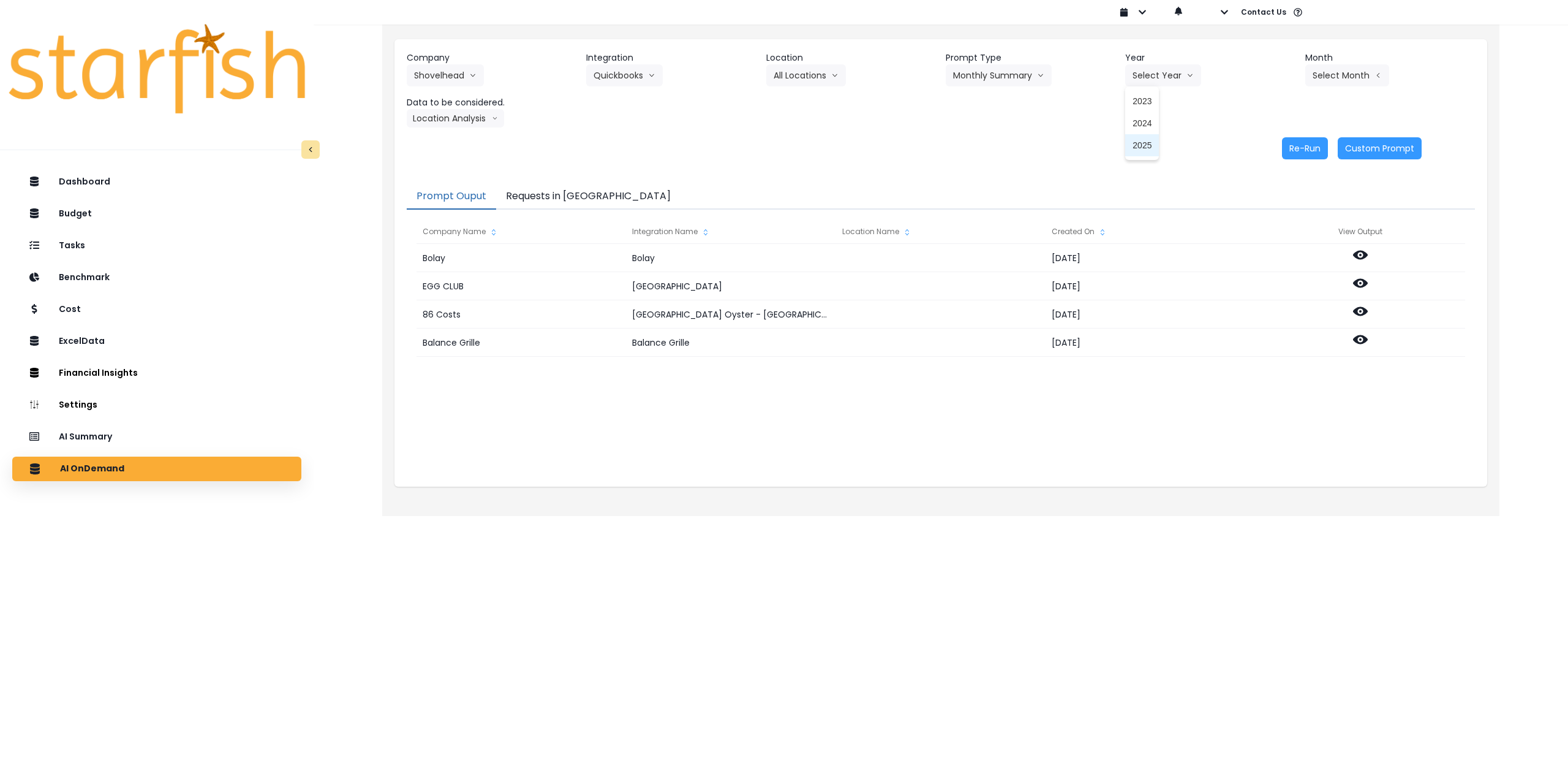
click at [1139, 150] on span "2025" at bounding box center [1141, 146] width 19 height 13
click at [1331, 79] on button "Select Month" at bounding box center [1347, 75] width 84 height 22
click at [1278, 209] on span "July" at bounding box center [1286, 212] width 24 height 13
click at [432, 116] on button "Location Analysis" at bounding box center [455, 118] width 97 height 18
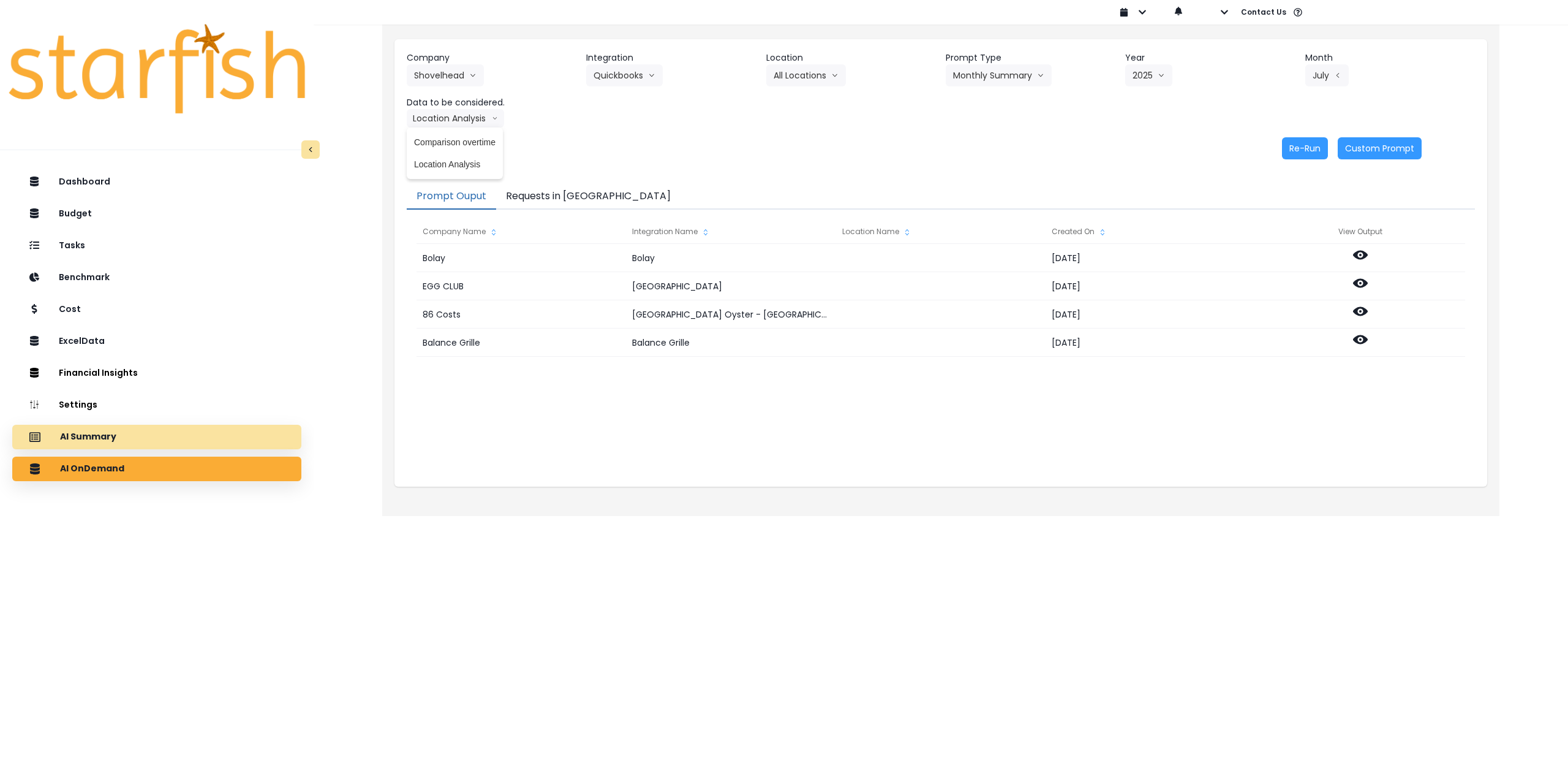
click at [98, 439] on p "AI Summary" at bounding box center [88, 437] width 56 height 11
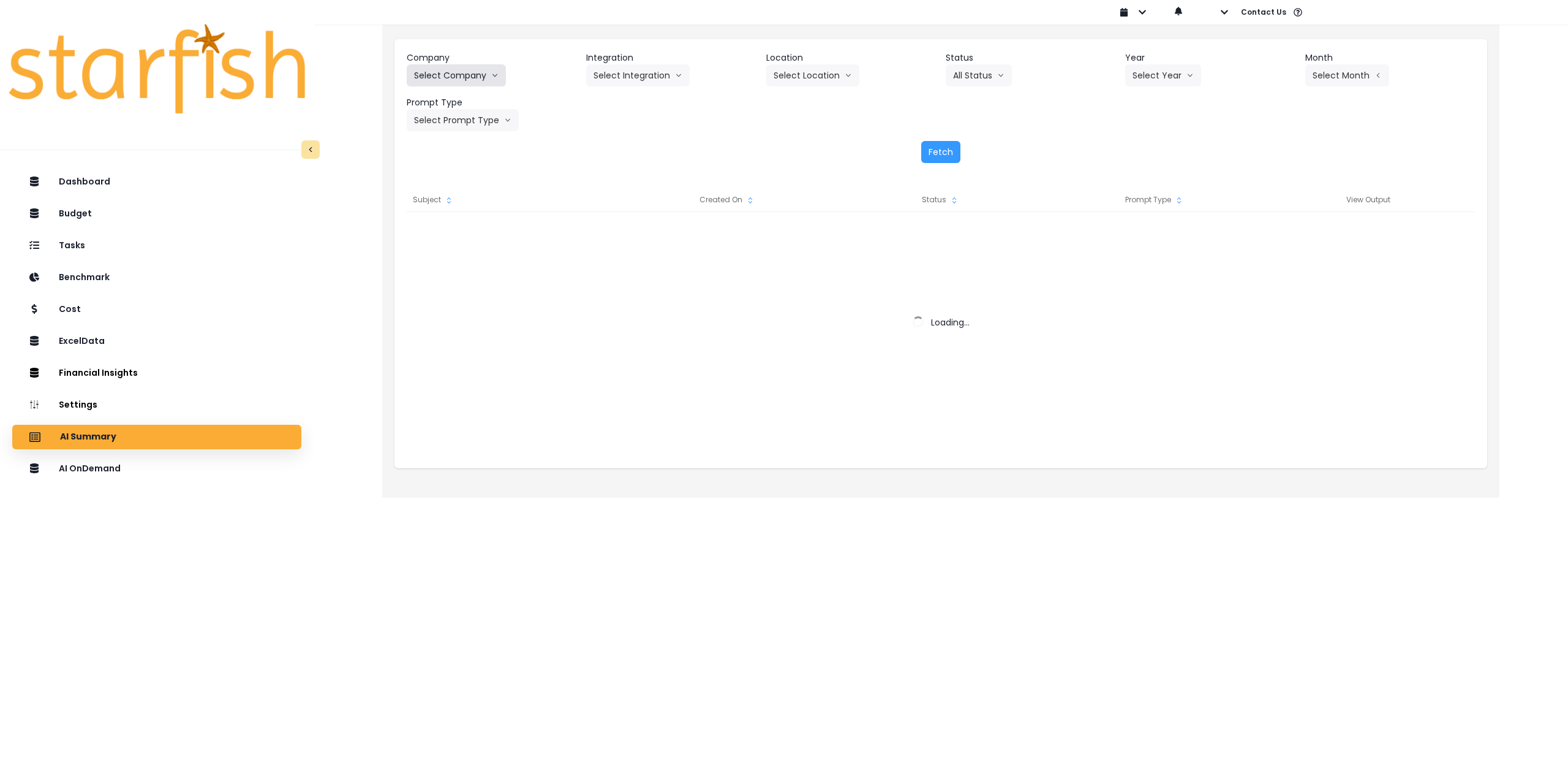
click at [448, 65] on button "Select Company" at bounding box center [456, 75] width 100 height 22
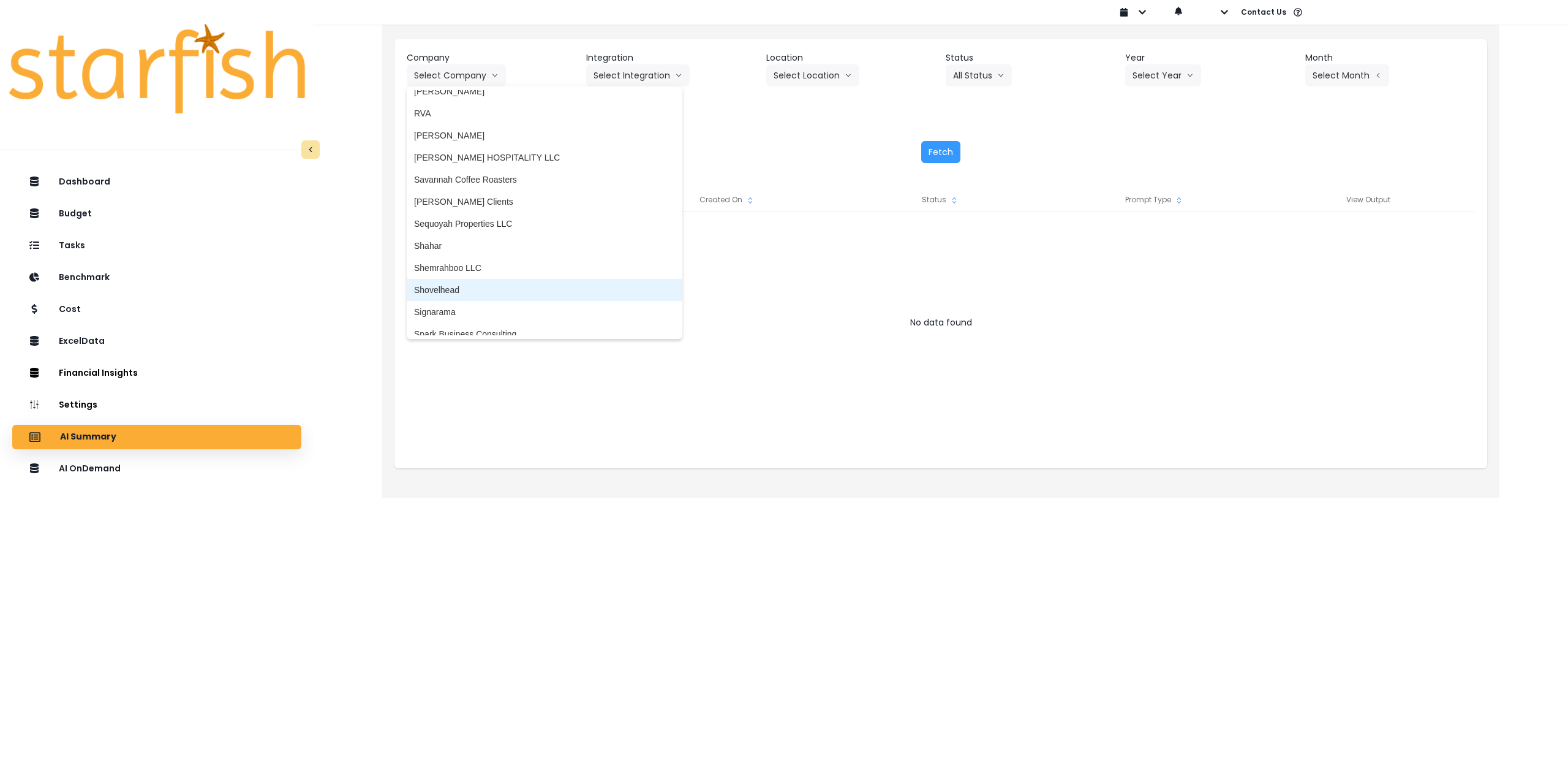
drag, startPoint x: 461, startPoint y: 289, endPoint x: 469, endPoint y: 285, distance: 8.9
click at [461, 290] on span "Shovelhead" at bounding box center [544, 290] width 261 height 13
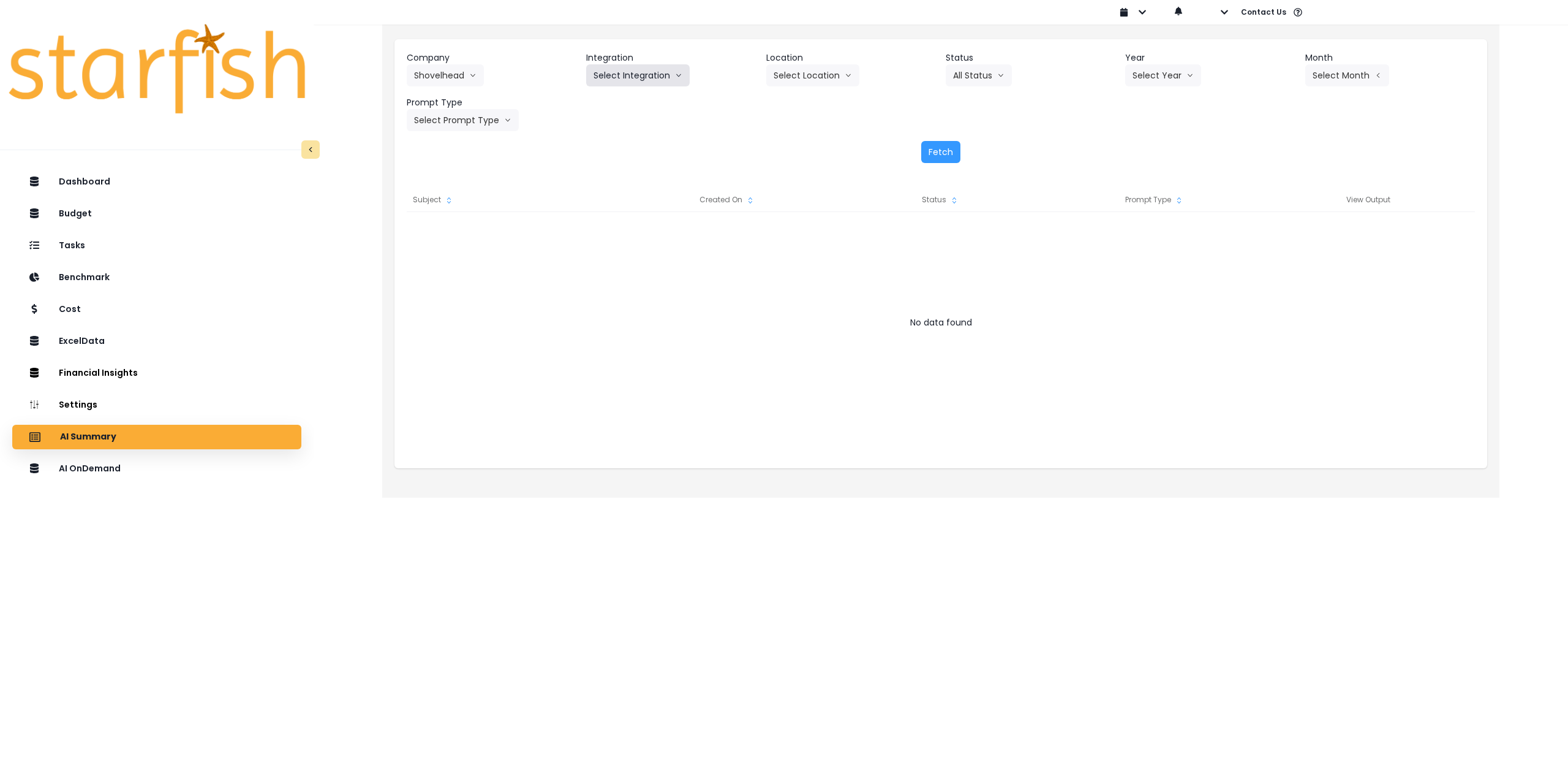
click at [667, 72] on button "Select Integration" at bounding box center [638, 75] width 104 height 22
drag, startPoint x: 636, startPoint y: 98, endPoint x: 663, endPoint y: 94, distance: 27.3
click at [635, 98] on span "Quickbooks" at bounding box center [616, 101] width 45 height 13
click at [809, 74] on button "Select Location" at bounding box center [813, 75] width 93 height 22
click at [795, 104] on span "All Locations" at bounding box center [798, 101] width 49 height 13
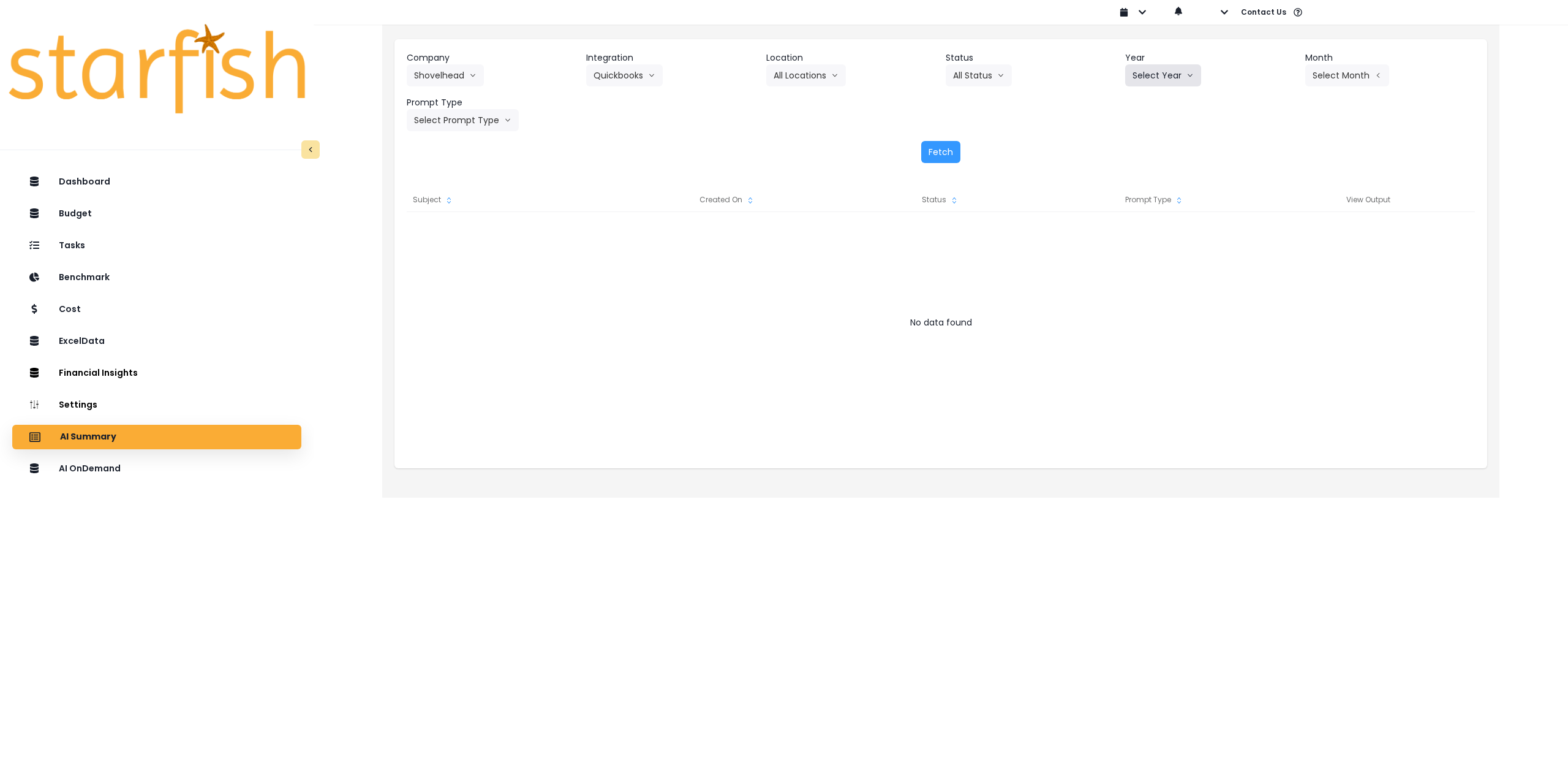
drag, startPoint x: 1144, startPoint y: 76, endPoint x: 1146, endPoint y: 82, distance: 6.3
click at [1146, 76] on button "Select Year" at bounding box center [1163, 75] width 76 height 22
click at [1139, 143] on span "2025" at bounding box center [1141, 146] width 19 height 13
click at [1340, 68] on button "Select Month" at bounding box center [1347, 75] width 84 height 22
click at [1276, 210] on span "July" at bounding box center [1286, 212] width 24 height 13
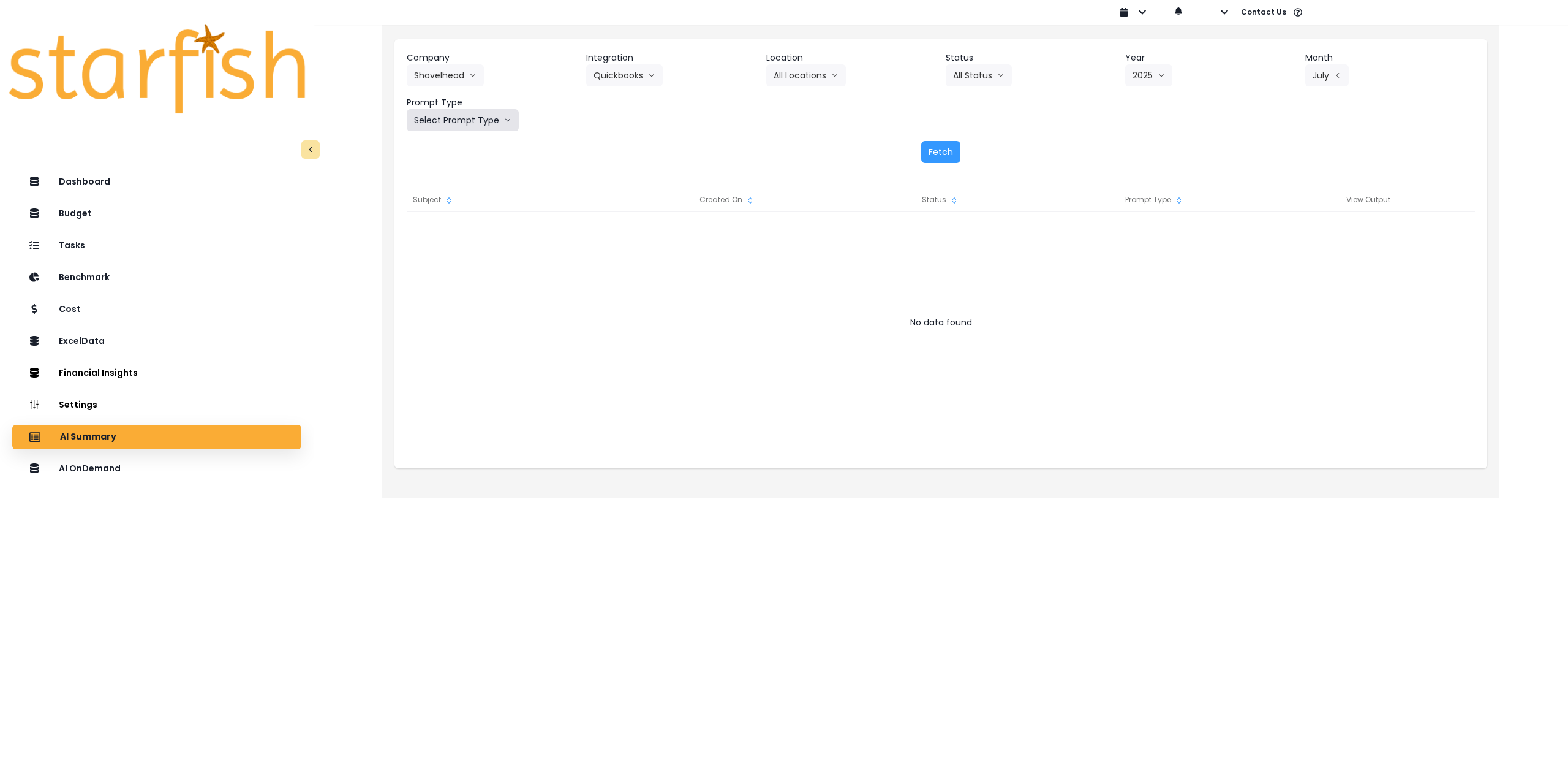
click at [436, 116] on button "Select Prompt Type" at bounding box center [462, 120] width 112 height 22
click at [452, 233] on span "Monthly Summary" at bounding box center [448, 234] width 69 height 13
click at [934, 155] on button "Fetch" at bounding box center [941, 152] width 39 height 22
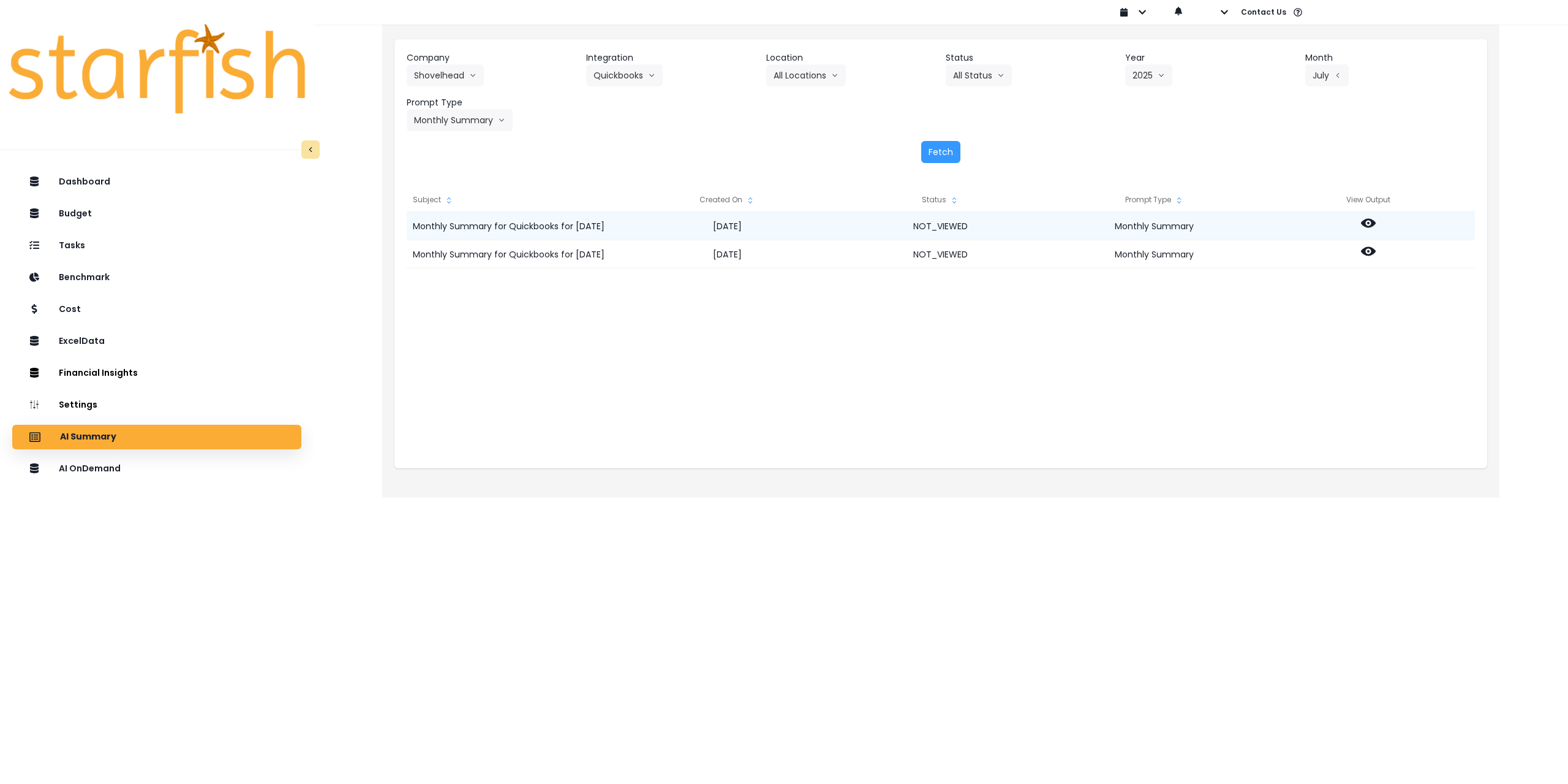
click at [1370, 222] on icon at bounding box center [1368, 223] width 15 height 15
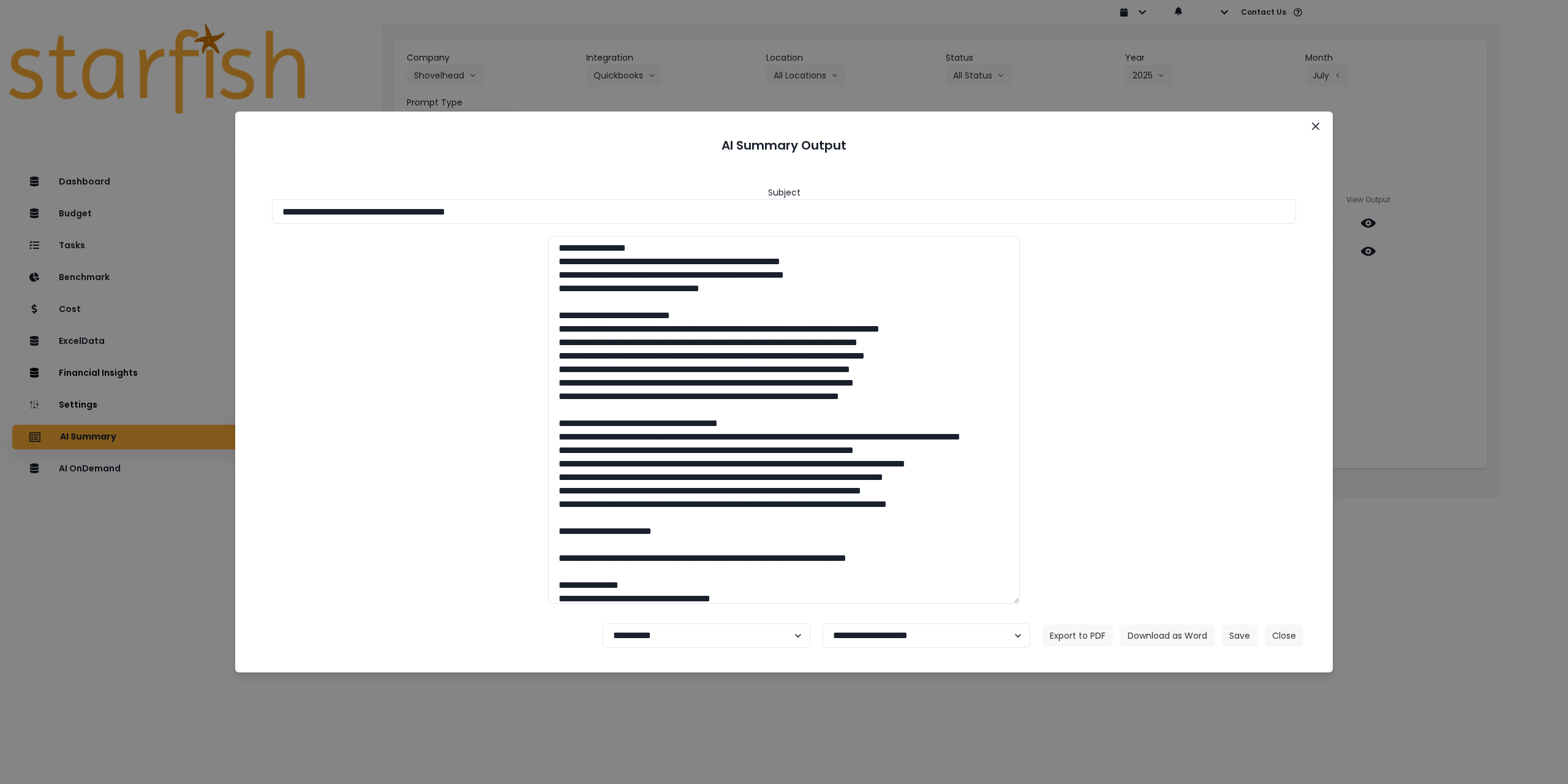
drag, startPoint x: 468, startPoint y: 214, endPoint x: 643, endPoint y: 224, distance: 175.3
click at [635, 222] on input "**********" at bounding box center [784, 211] width 1024 height 24
click at [572, 737] on div "**********" at bounding box center [784, 392] width 1568 height 784
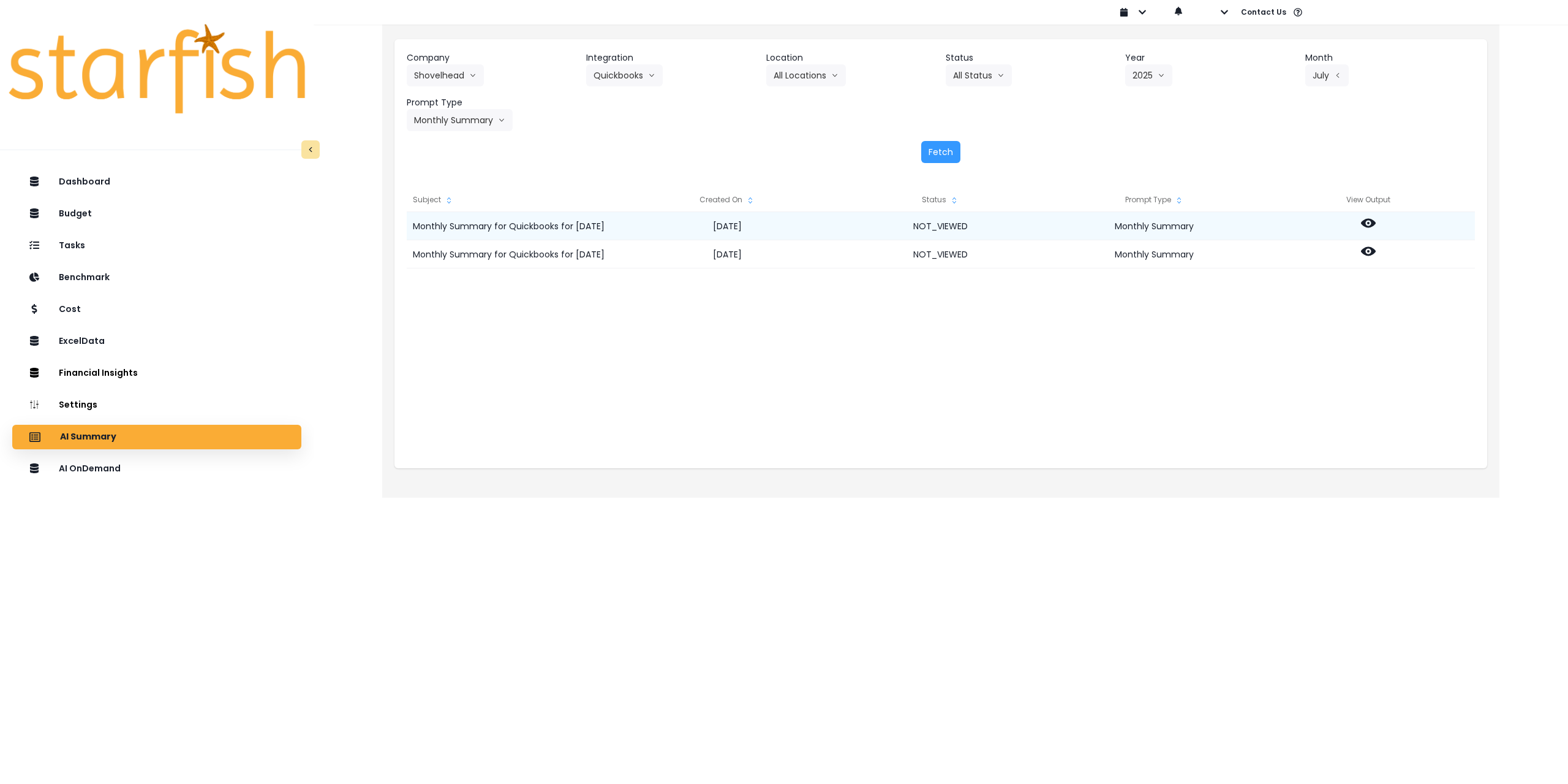
click at [1370, 217] on icon at bounding box center [1368, 223] width 15 height 15
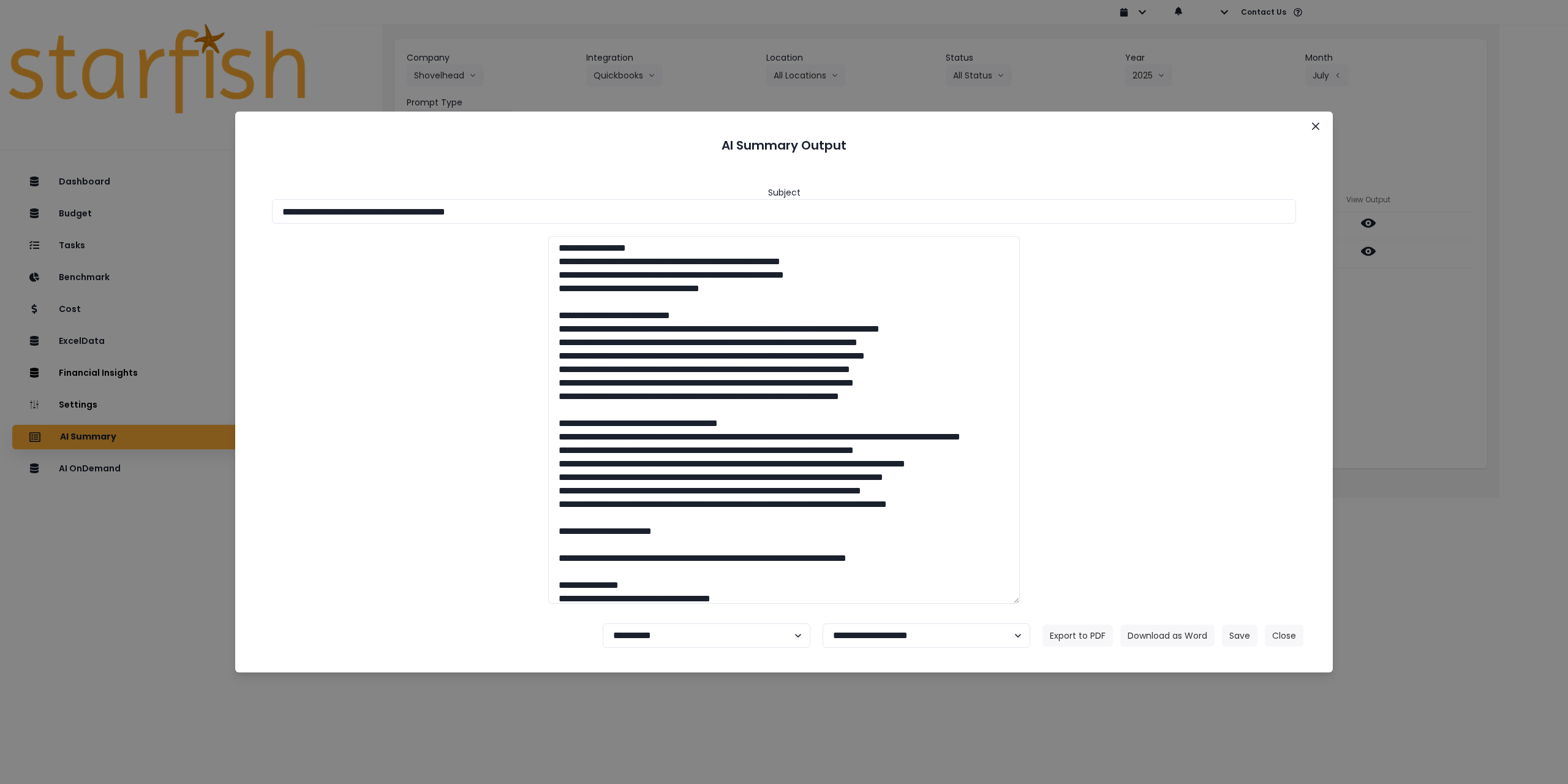
drag, startPoint x: 466, startPoint y: 214, endPoint x: 642, endPoint y: 235, distance: 177.2
click at [611, 218] on input "**********" at bounding box center [784, 211] width 1024 height 24
click at [1183, 636] on button "Download as Word" at bounding box center [1168, 636] width 95 height 22
click at [1460, 401] on div "**********" at bounding box center [784, 392] width 1568 height 784
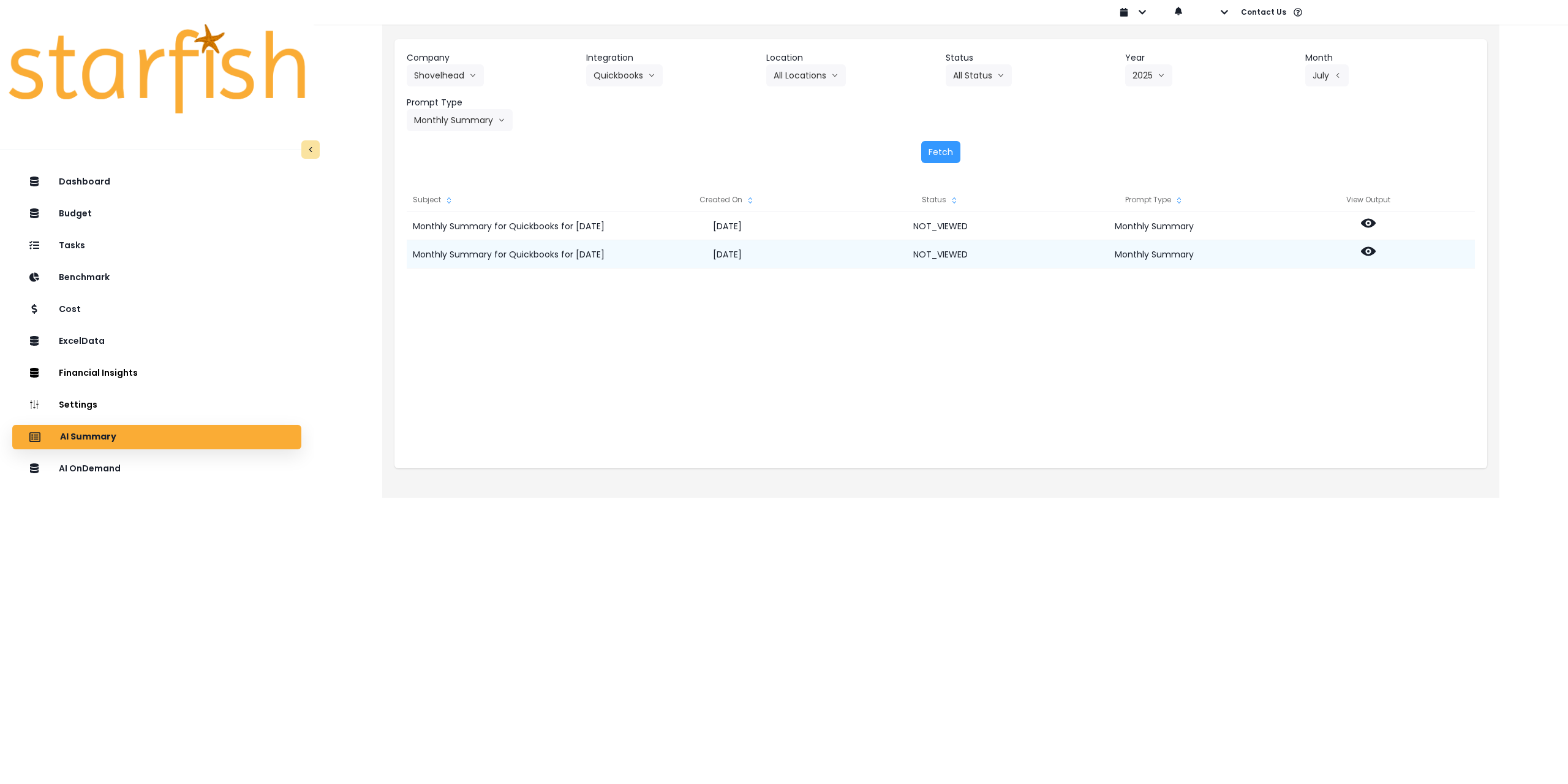
click at [1372, 249] on icon at bounding box center [1368, 251] width 15 height 9
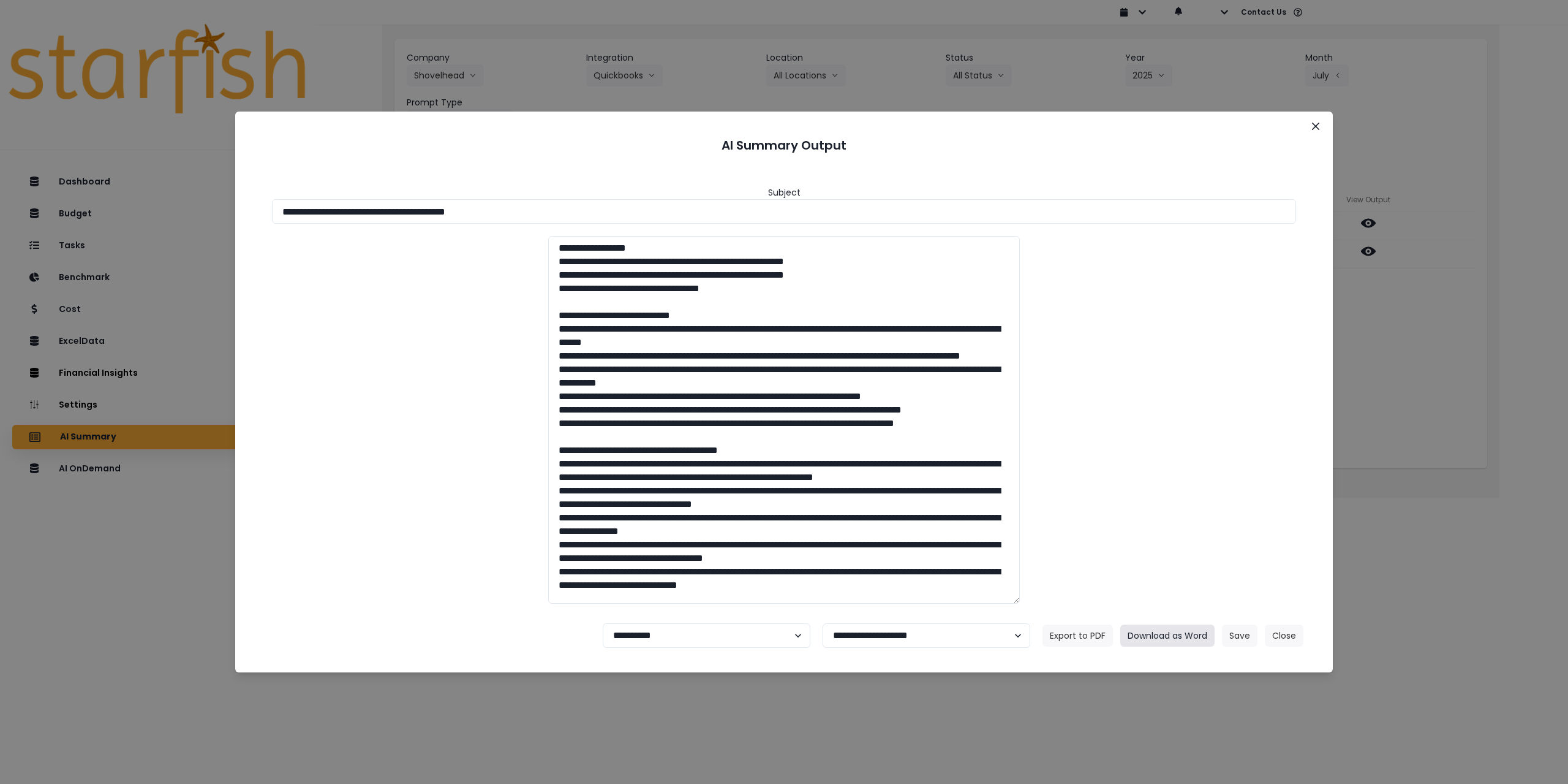
click at [1166, 636] on button "Download as Word" at bounding box center [1168, 636] width 95 height 22
click at [1320, 119] on button "Close" at bounding box center [1315, 126] width 19 height 19
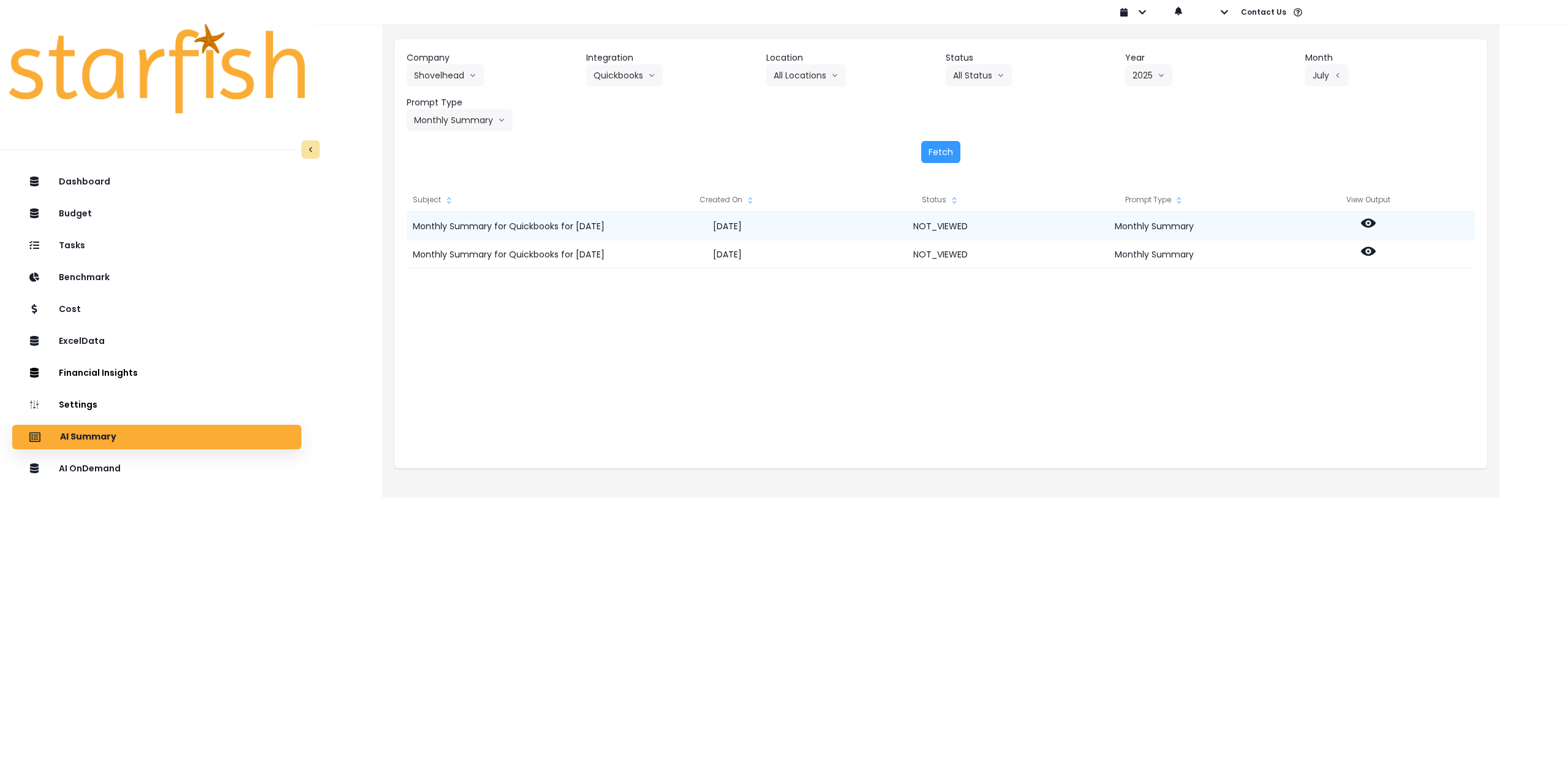
click at [1362, 229] on icon at bounding box center [1368, 223] width 15 height 15
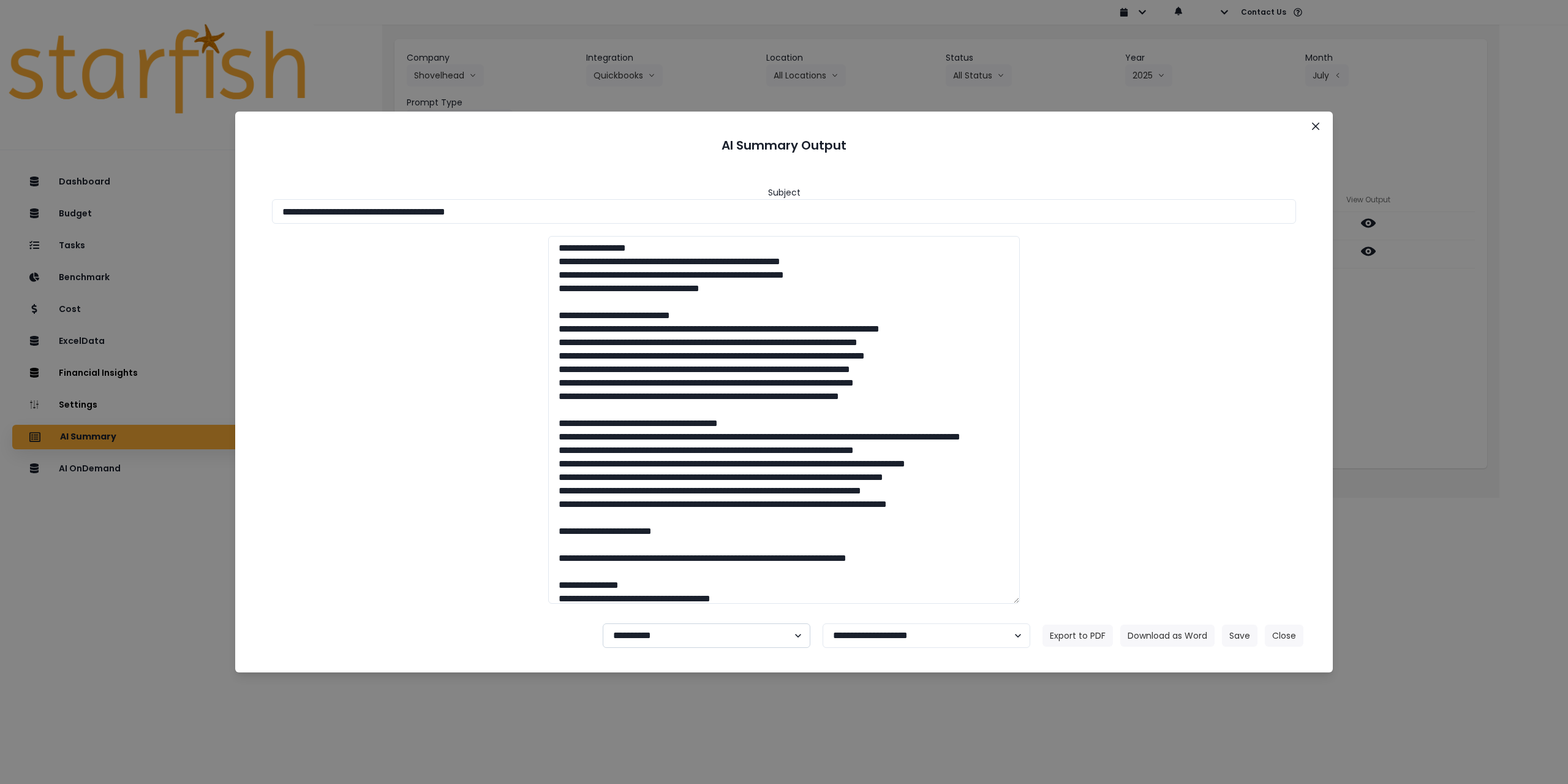
click at [696, 632] on select "**********" at bounding box center [706, 635] width 207 height 24
select select "********"
click at [603, 623] on select "**********" at bounding box center [706, 635] width 207 height 24
click at [1242, 632] on button "Save" at bounding box center [1240, 636] width 35 height 22
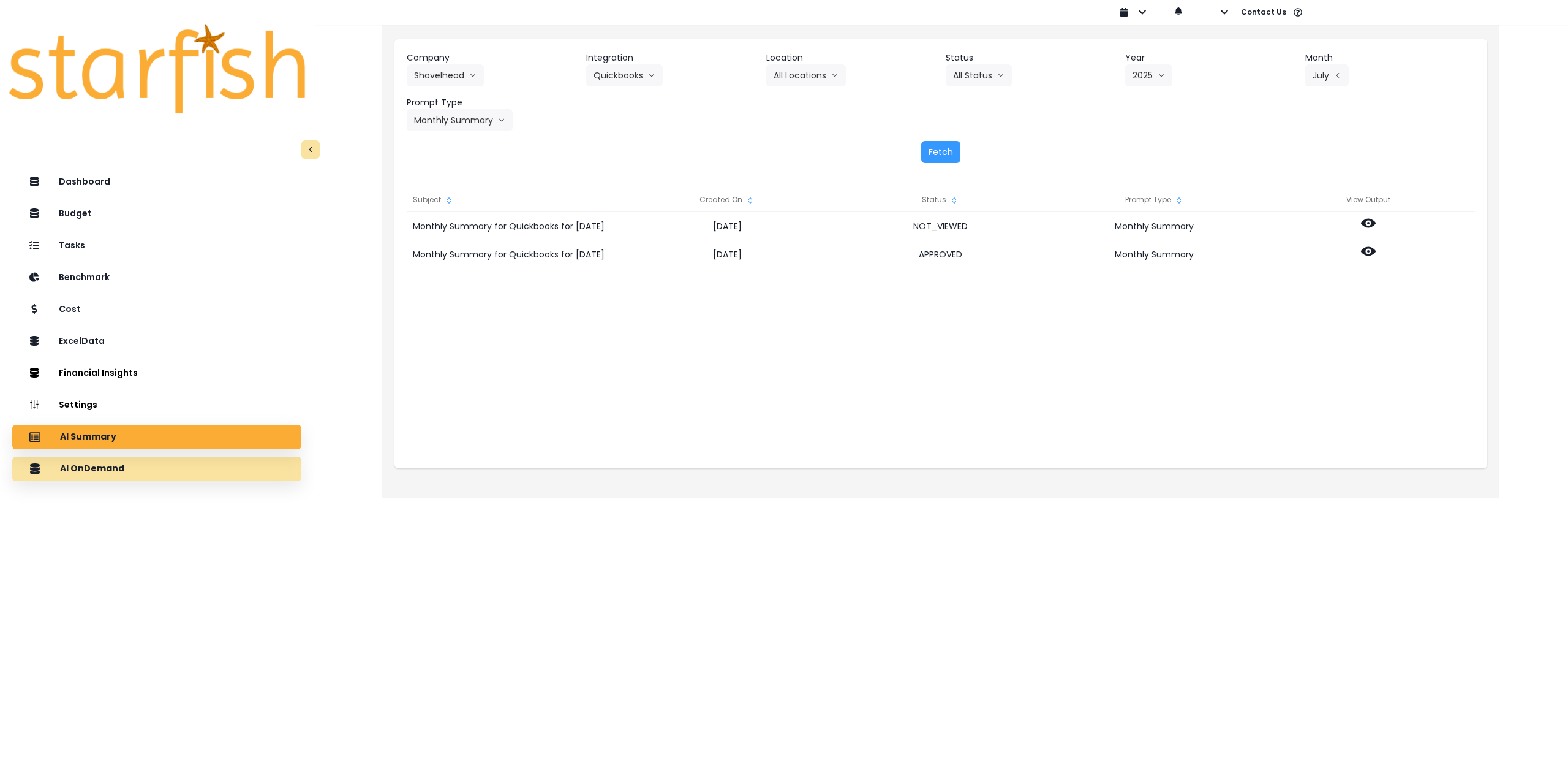
click at [125, 467] on div "AI OnDemand" at bounding box center [157, 469] width 269 height 26
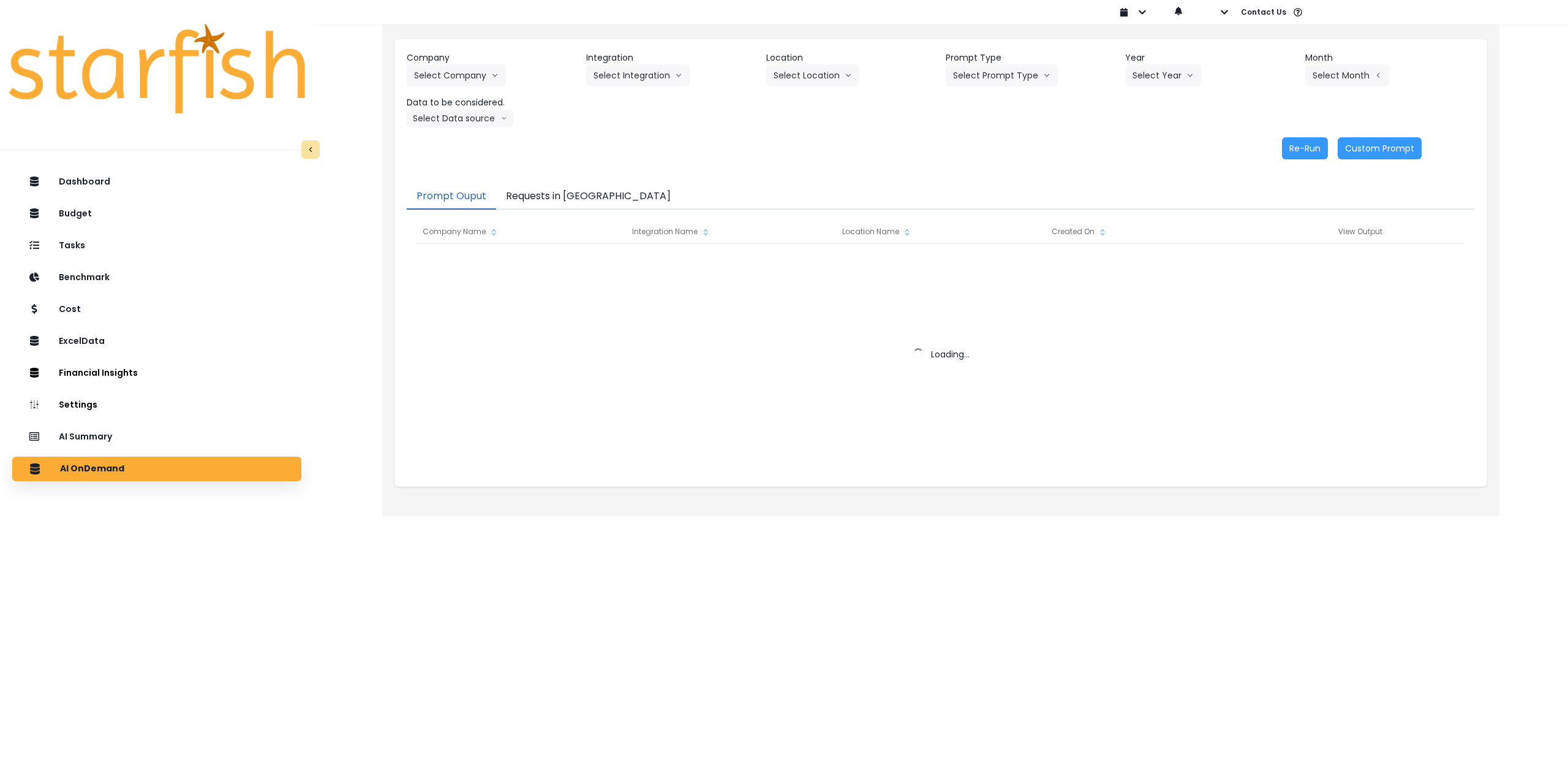
click at [567, 205] on button "Requests in [GEOGRAPHIC_DATA]" at bounding box center [588, 196] width 184 height 26
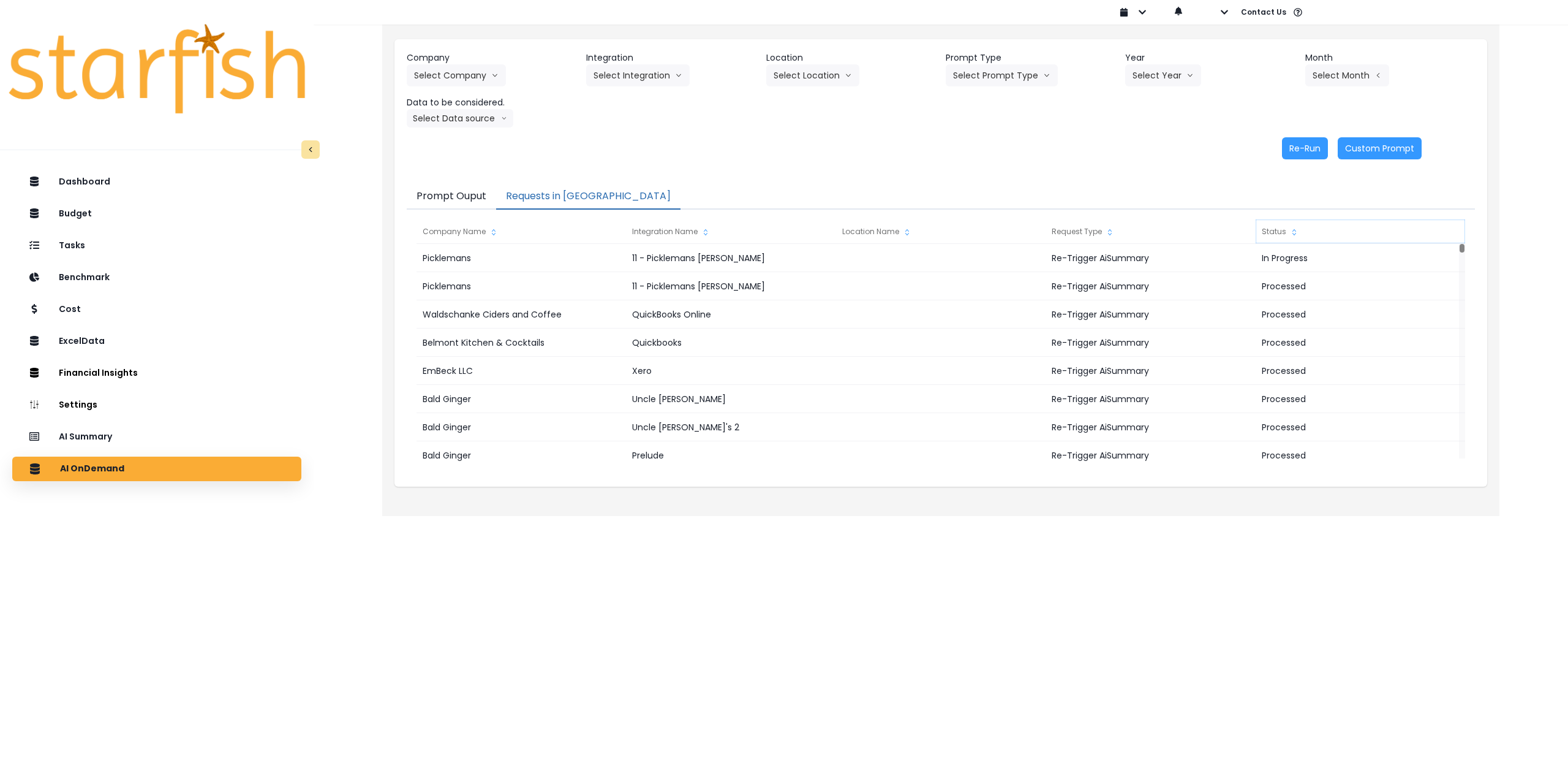
click at [1285, 229] on div "Status" at bounding box center [1360, 231] width 209 height 24
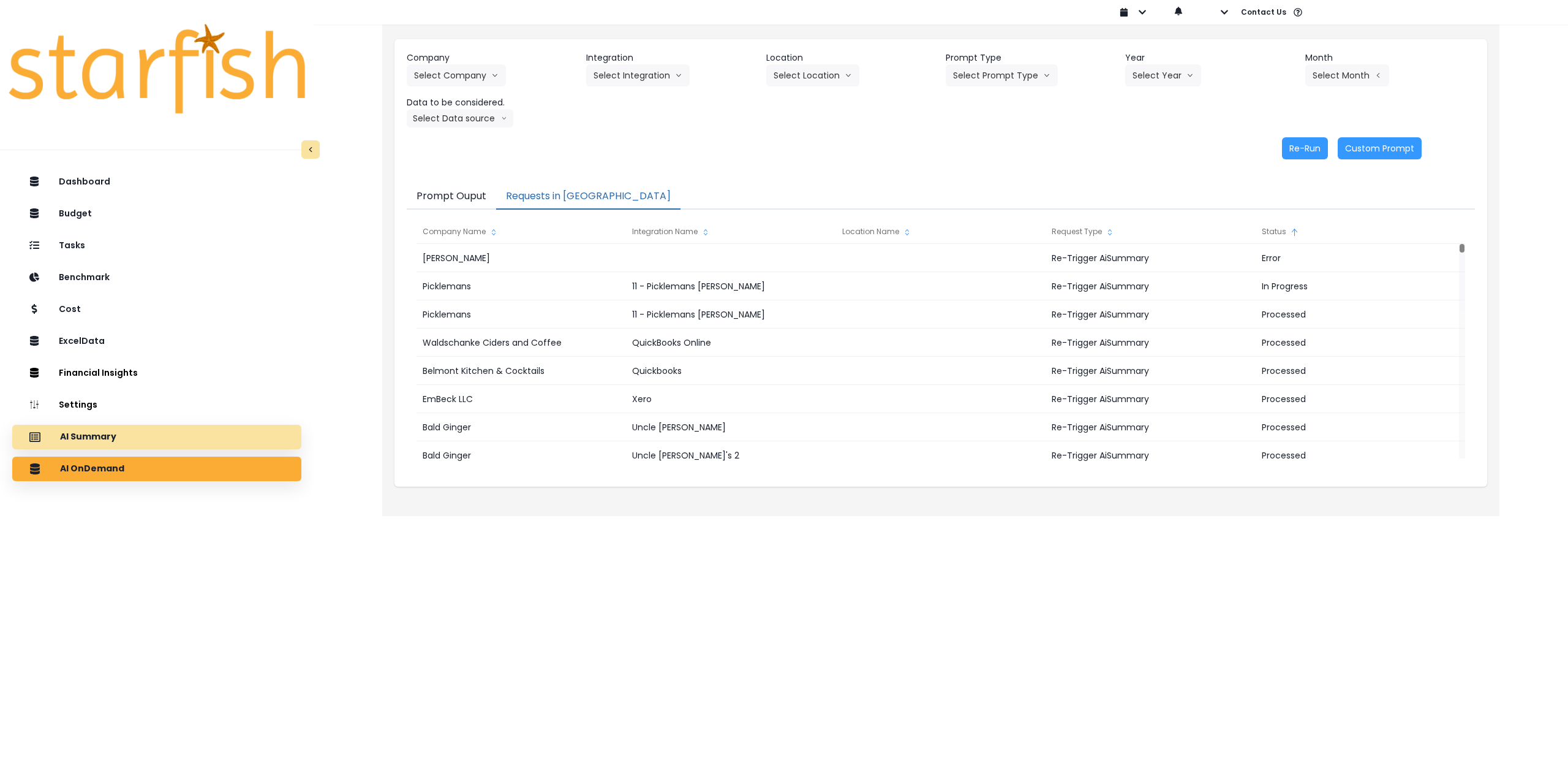
click at [147, 437] on div "AI Summary" at bounding box center [157, 437] width 269 height 26
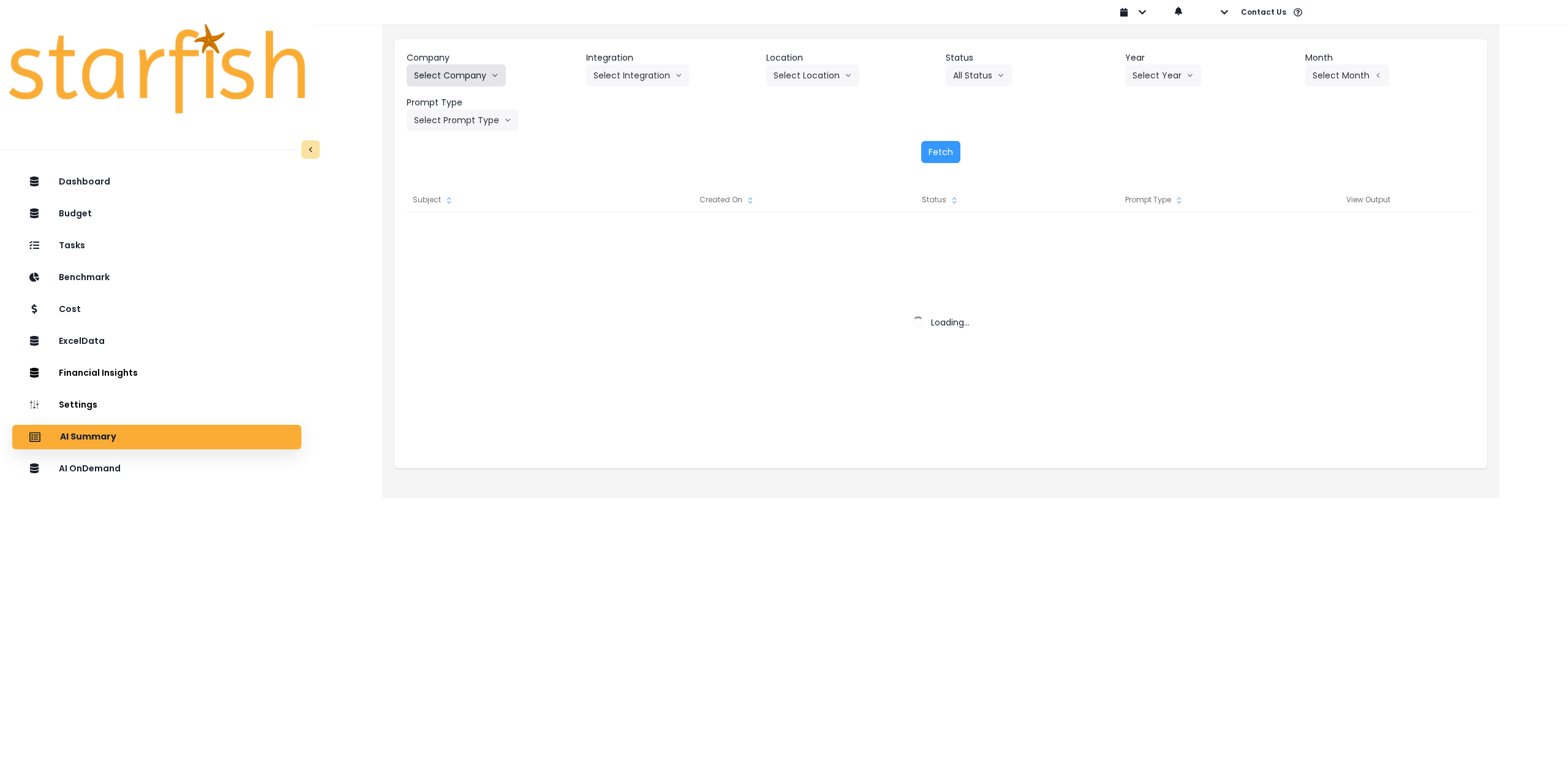
click at [458, 79] on button "Select Company" at bounding box center [456, 75] width 100 height 22
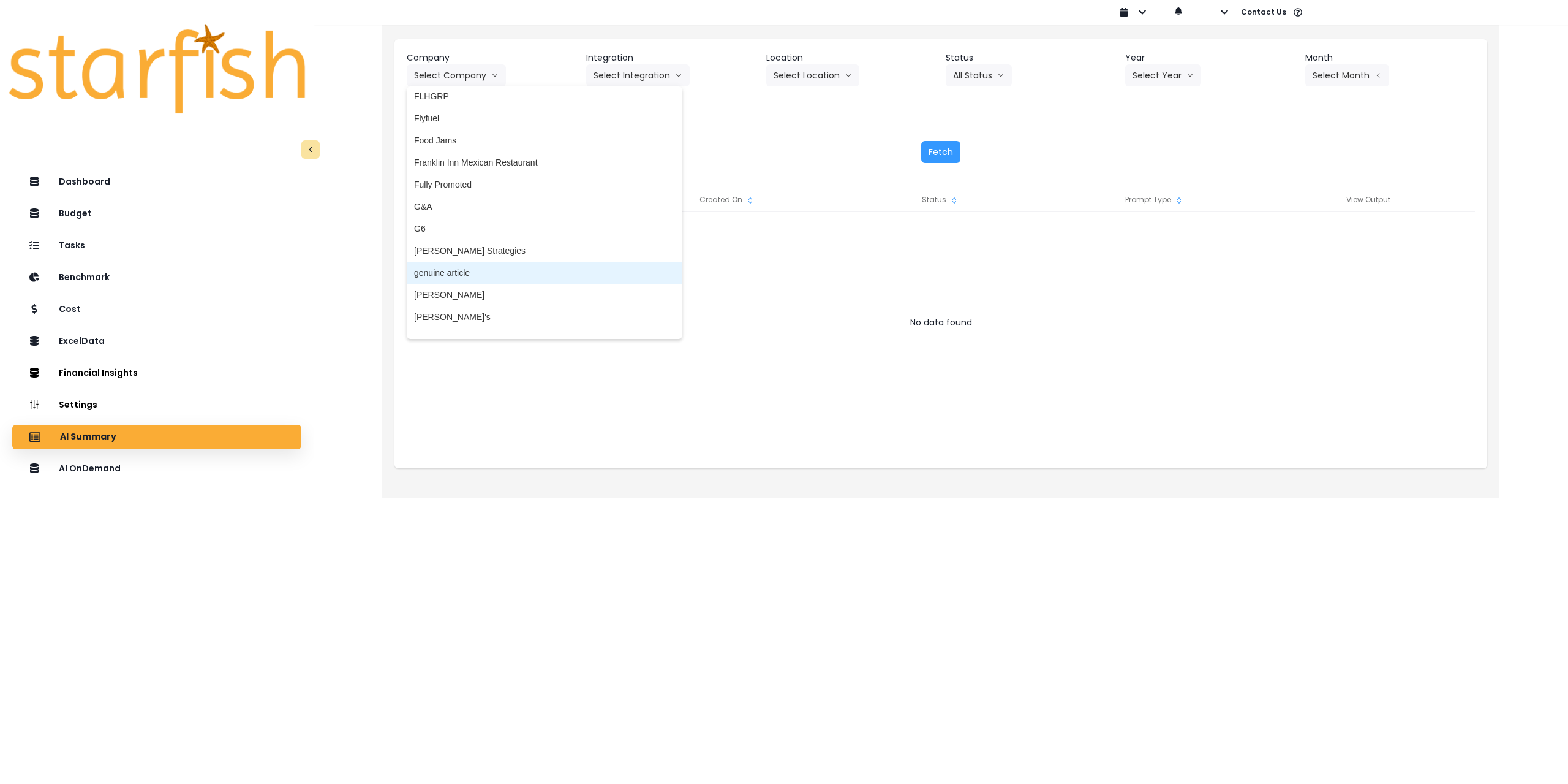
click at [469, 274] on span "genuine article" at bounding box center [544, 273] width 261 height 13
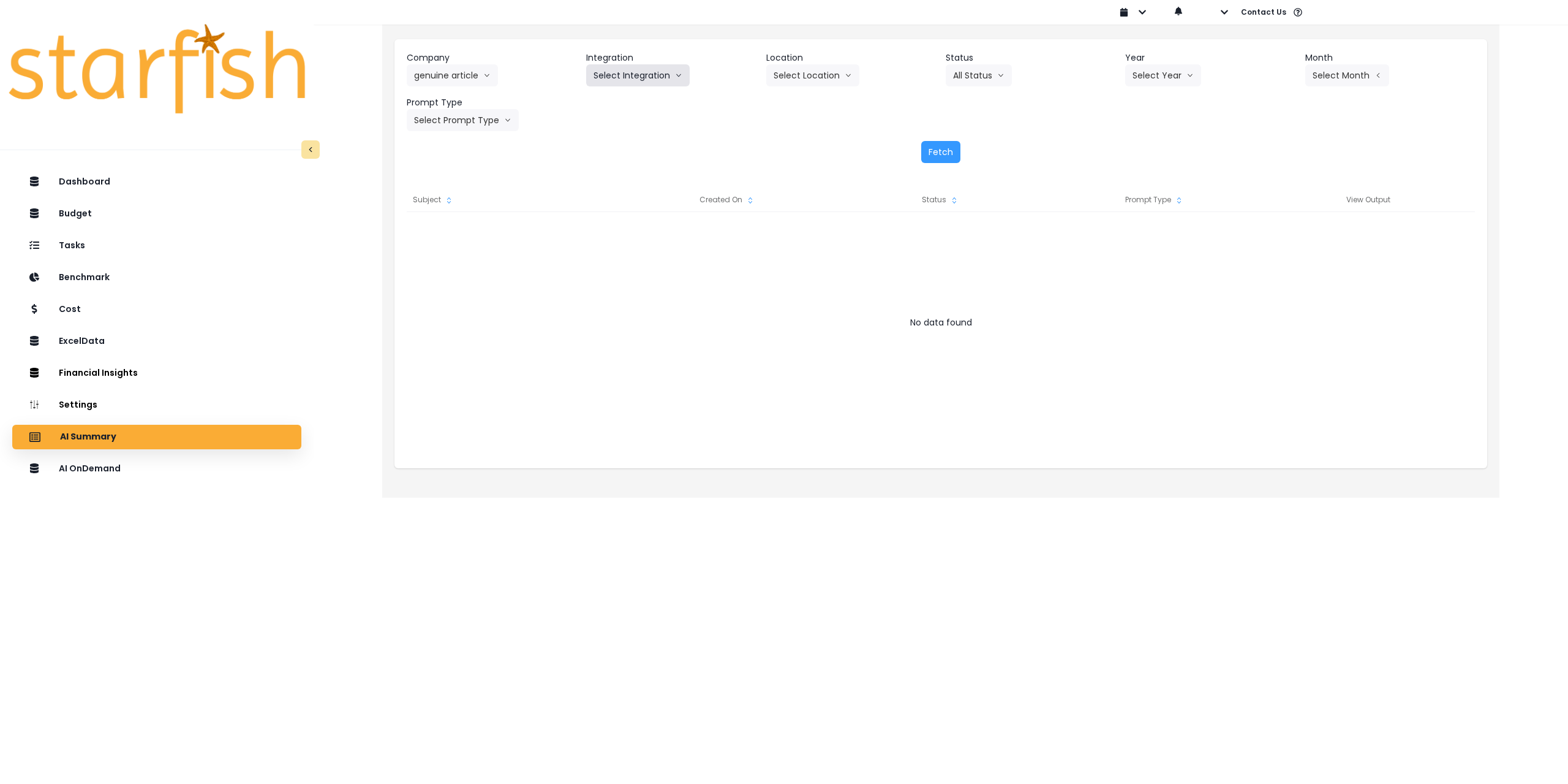
click at [617, 79] on button "Select Integration" at bounding box center [638, 75] width 104 height 22
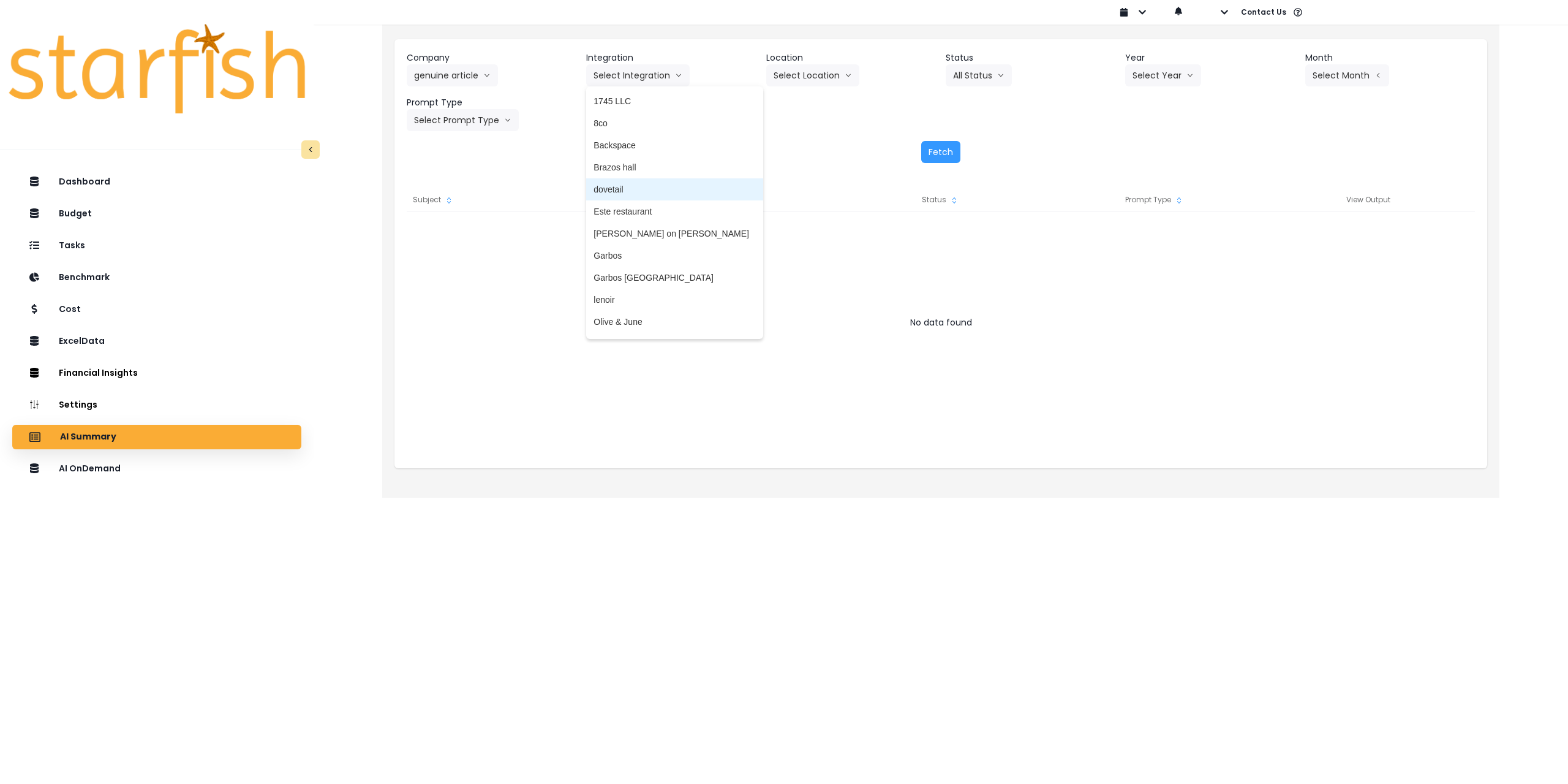
click at [671, 196] on li "dovetail" at bounding box center [674, 189] width 177 height 22
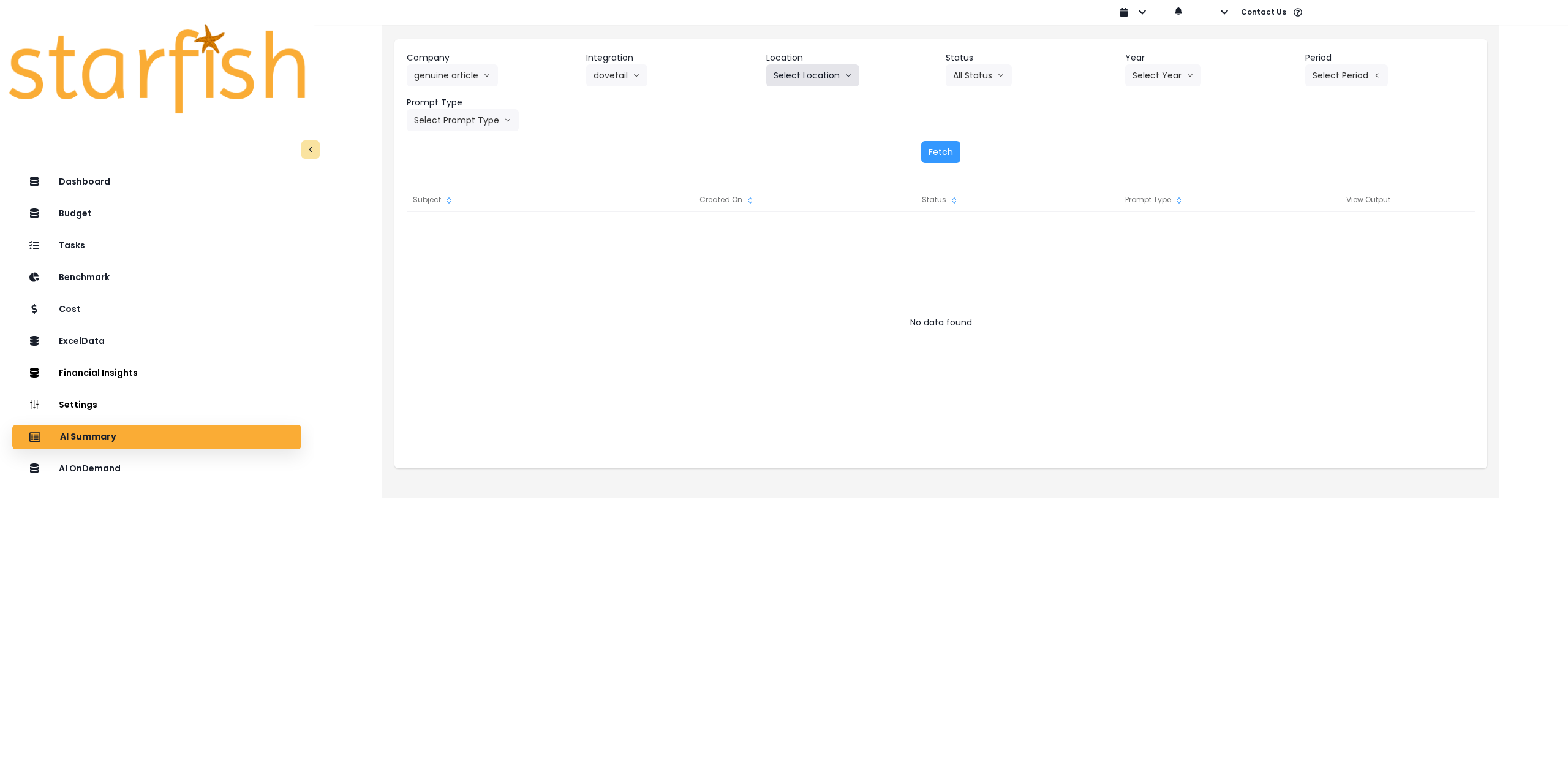
click at [824, 84] on button "Select Location" at bounding box center [813, 75] width 93 height 22
click at [809, 108] on li "All Locations" at bounding box center [798, 101] width 63 height 22
click at [1146, 81] on button "Select Year" at bounding box center [1163, 75] width 76 height 22
click at [1141, 144] on span "2025" at bounding box center [1141, 146] width 19 height 13
click at [1318, 77] on button "Select Period" at bounding box center [1347, 75] width 83 height 22
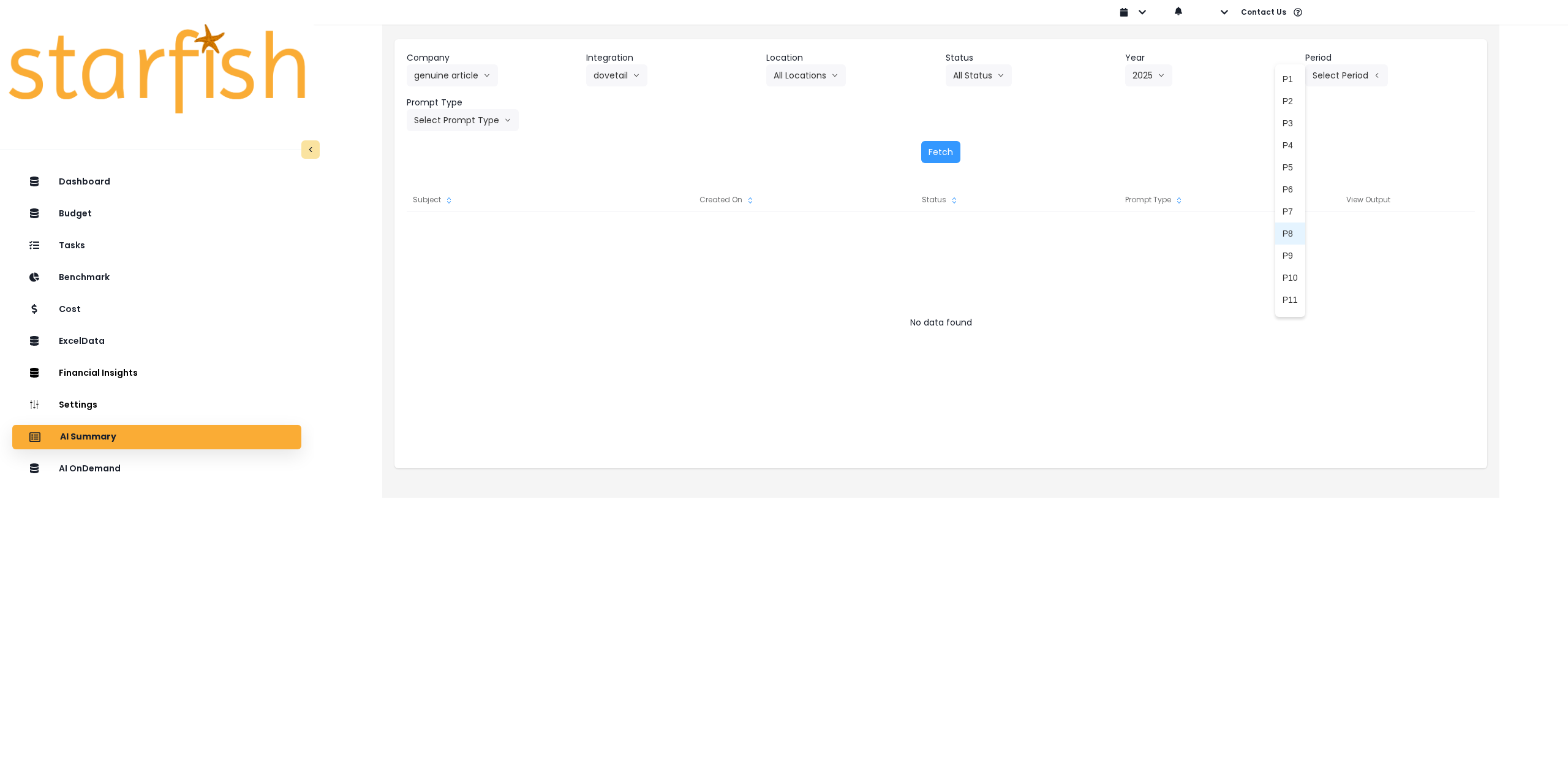
click at [1283, 228] on span "P8" at bounding box center [1290, 234] width 15 height 13
click at [452, 118] on button "Select Prompt Type" at bounding box center [462, 120] width 112 height 22
click at [444, 235] on span "Monthly Summary" at bounding box center [448, 234] width 69 height 13
click at [941, 155] on button "Fetch" at bounding box center [941, 152] width 39 height 22
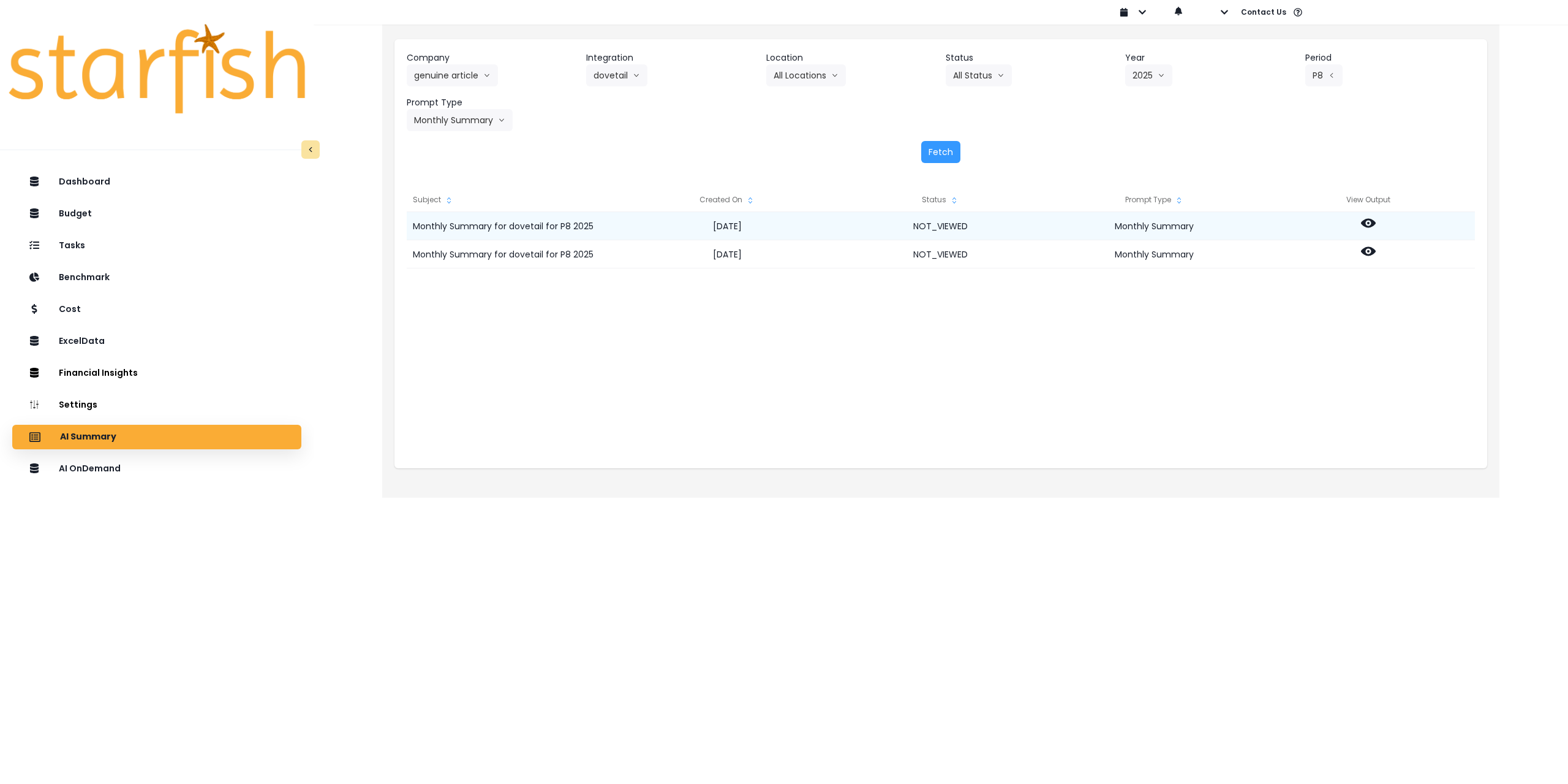
click at [1375, 224] on icon at bounding box center [1368, 223] width 15 height 15
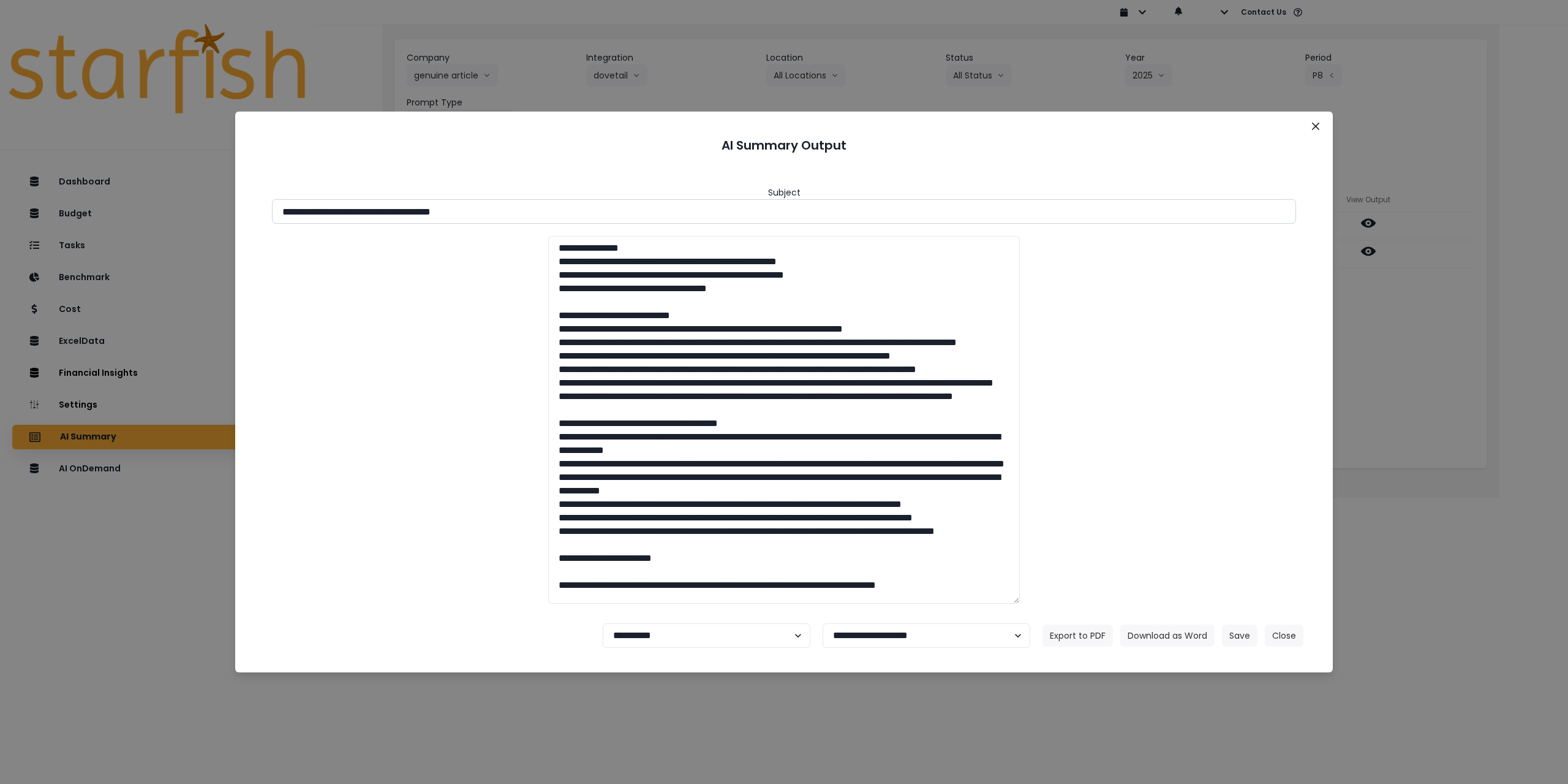
drag, startPoint x: 391, startPoint y: 209, endPoint x: 539, endPoint y: 214, distance: 148.1
click at [539, 214] on input "**********" at bounding box center [784, 211] width 1024 height 24
click at [1181, 638] on button "Download as Word" at bounding box center [1168, 636] width 95 height 22
click at [1429, 340] on div "**********" at bounding box center [784, 392] width 1568 height 784
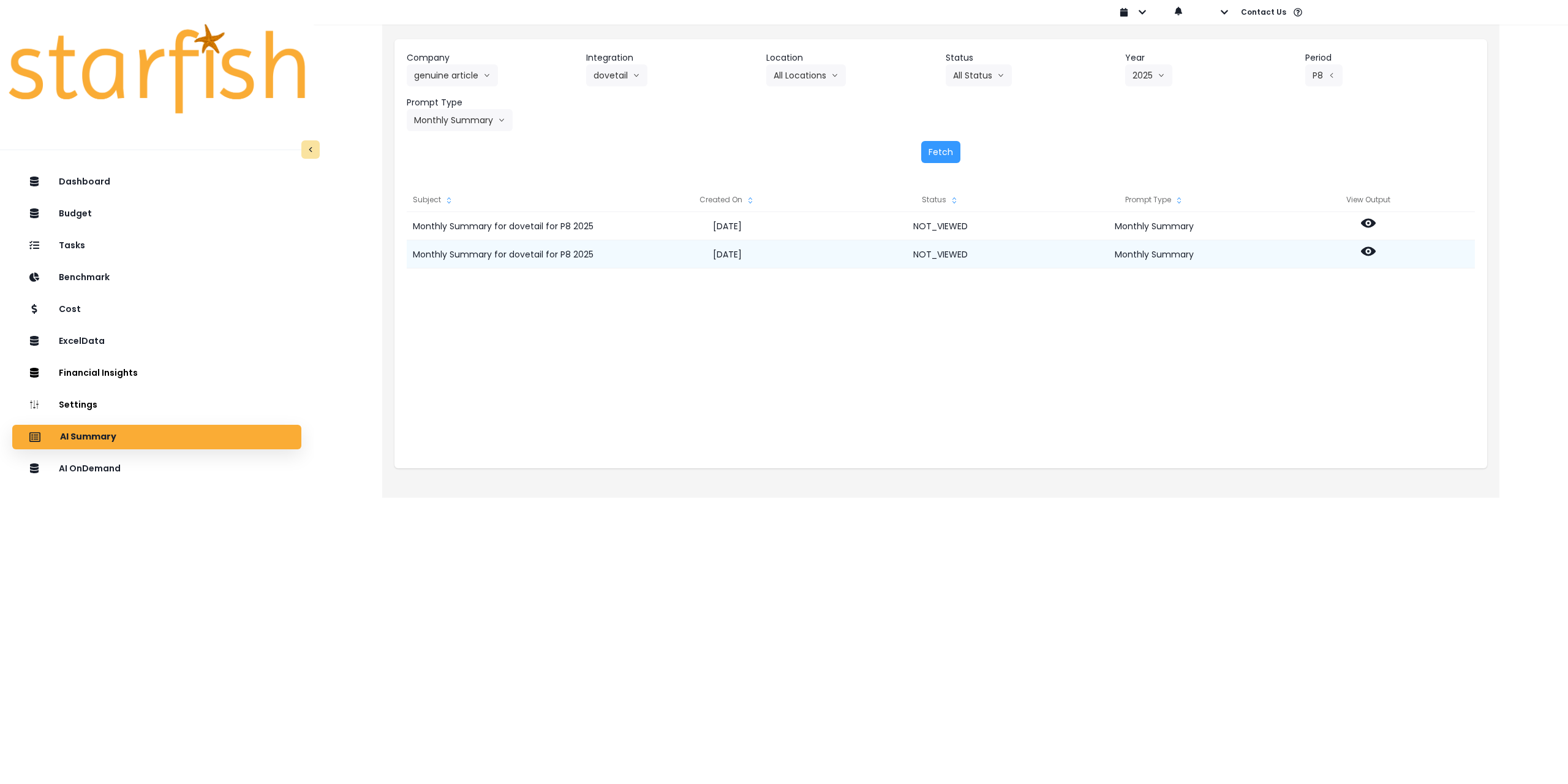
click at [1365, 251] on icon at bounding box center [1368, 251] width 15 height 9
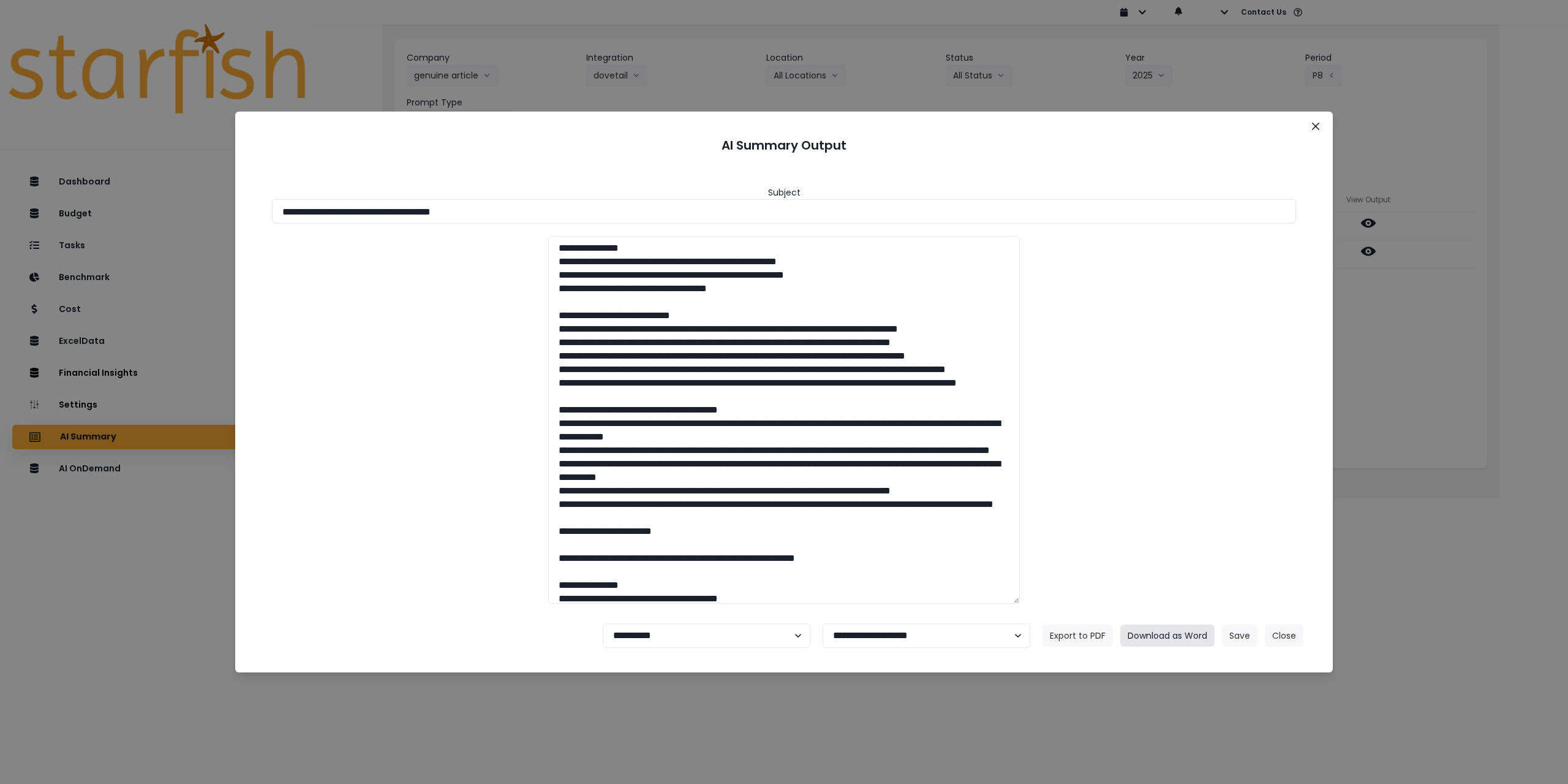
click at [1188, 636] on button "Download as Word" at bounding box center [1168, 636] width 95 height 22
click at [1315, 123] on icon "Close" at bounding box center [1315, 126] width 8 height 8
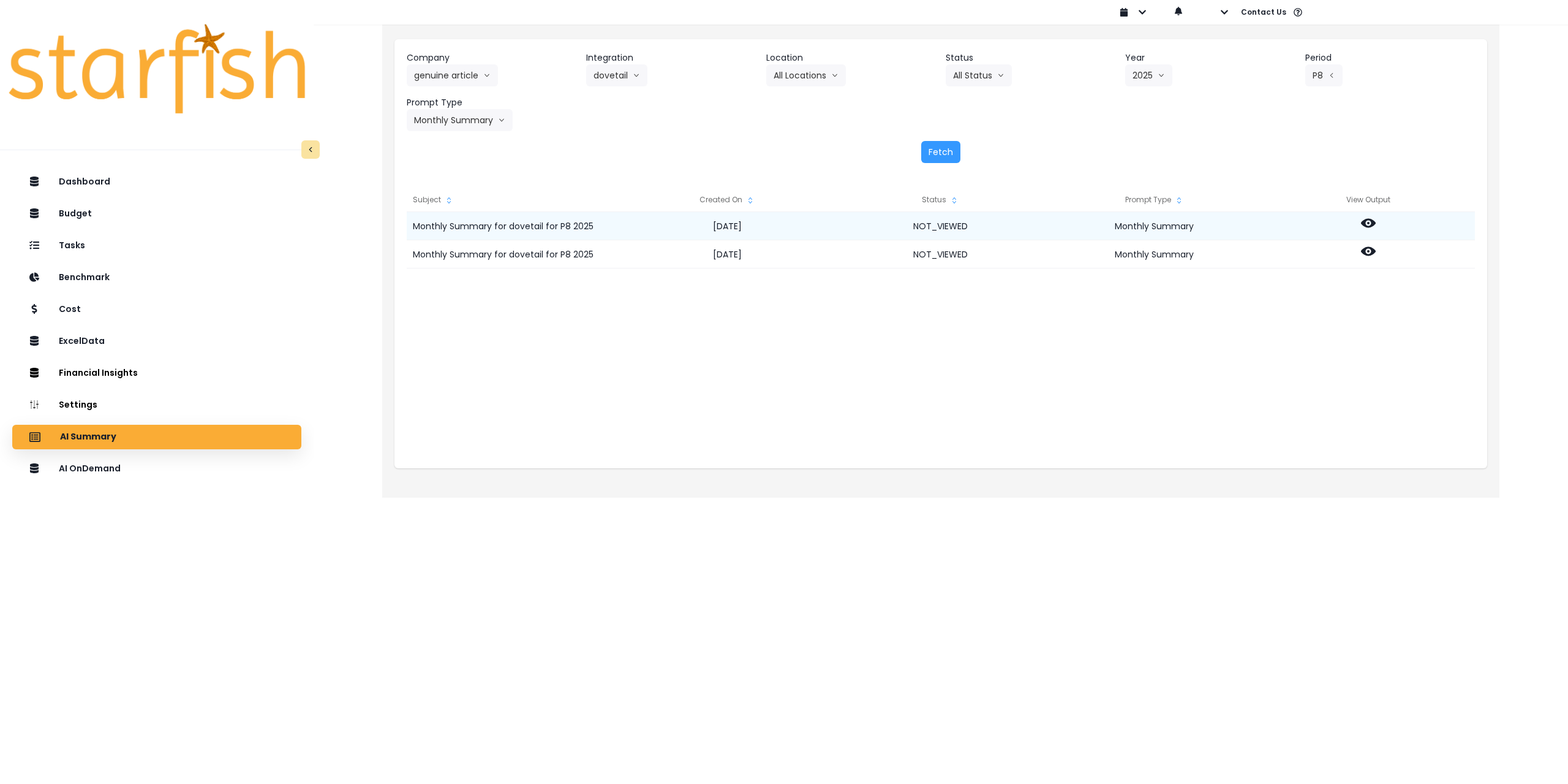
click at [1368, 224] on icon at bounding box center [1368, 223] width 15 height 15
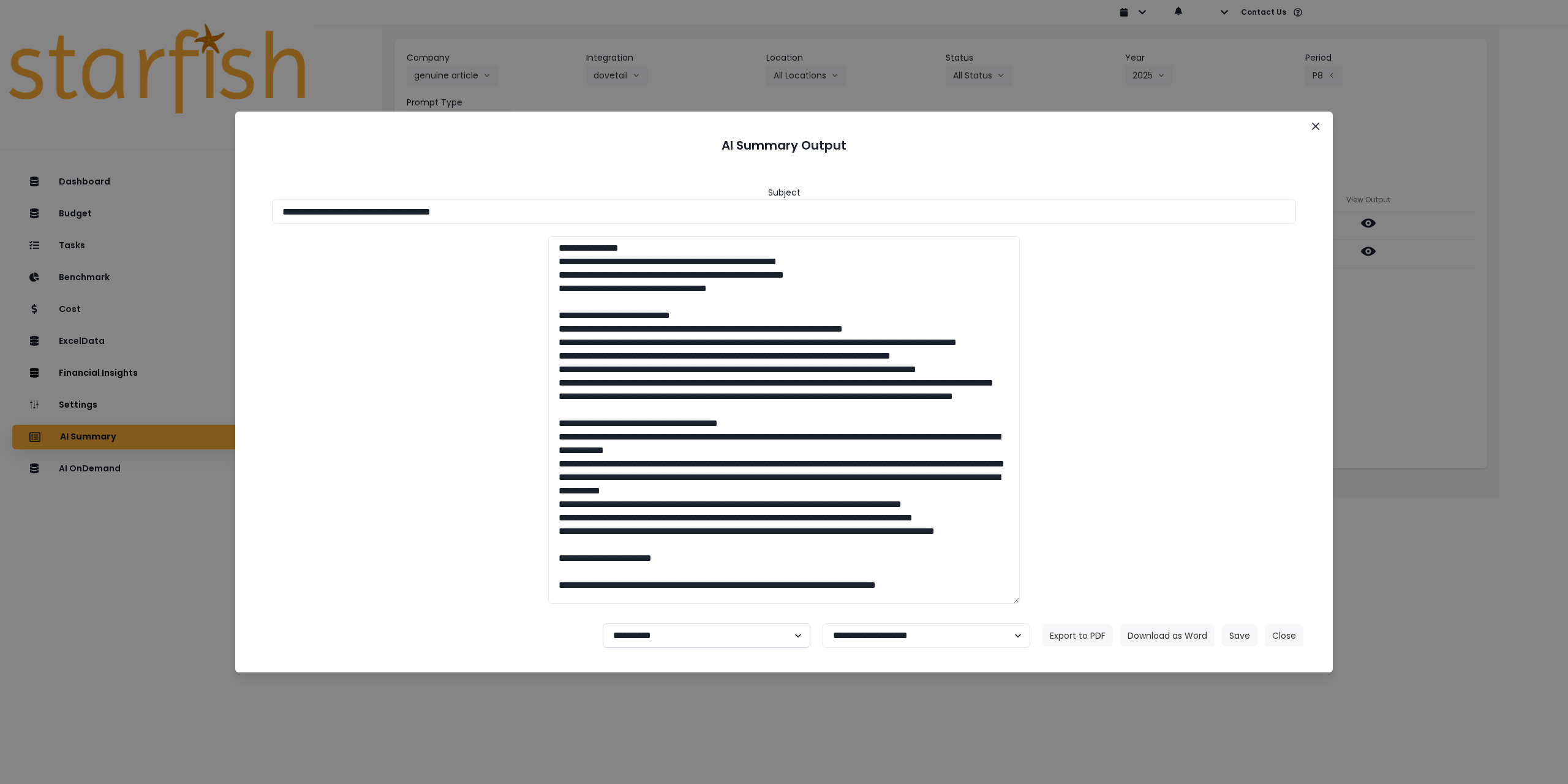
click at [649, 641] on select "**********" at bounding box center [706, 635] width 207 height 24
select select "********"
click at [603, 623] on select "**********" at bounding box center [706, 635] width 207 height 24
click at [1230, 635] on button "Save" at bounding box center [1240, 636] width 35 height 22
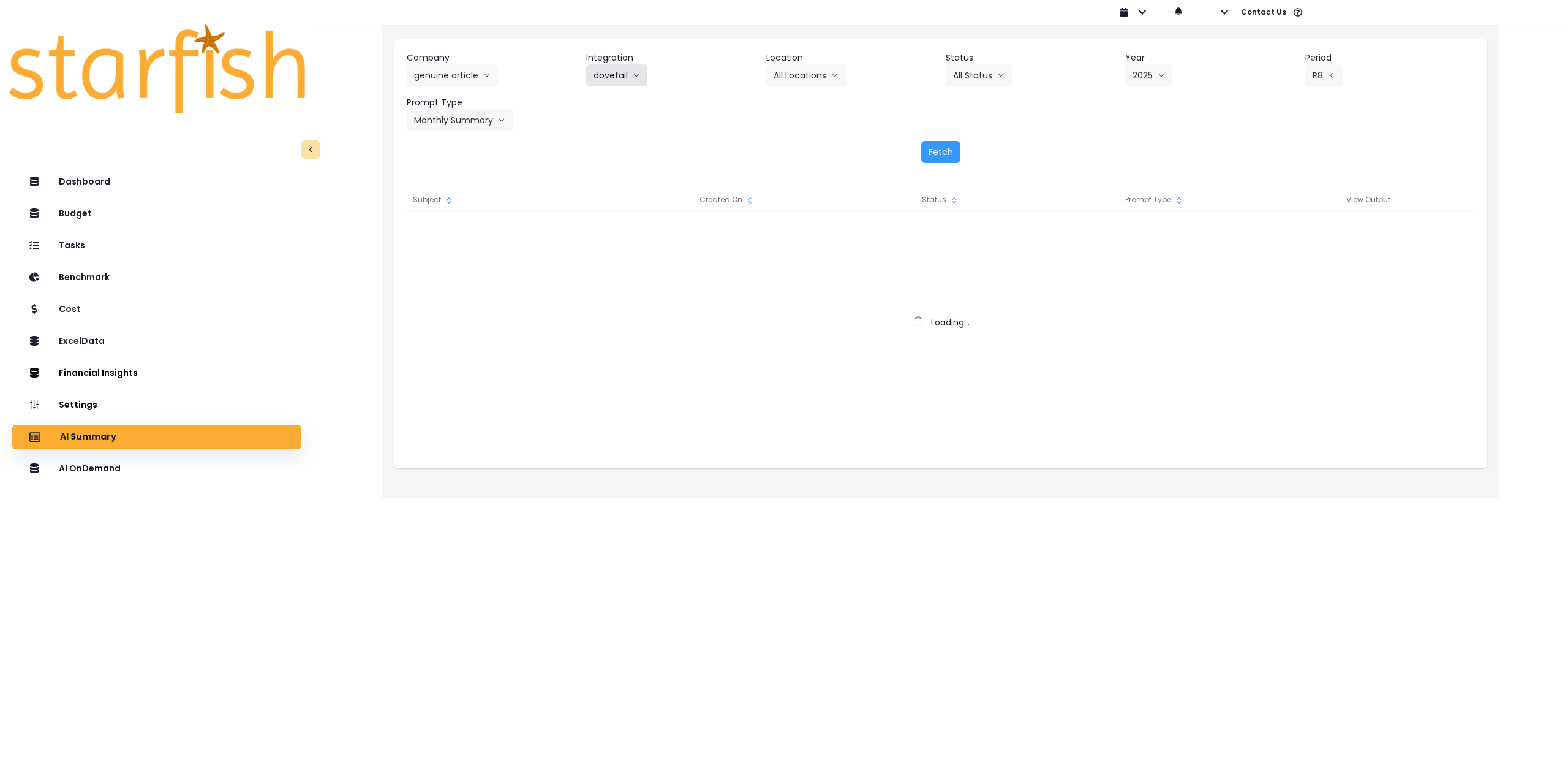
click at [617, 72] on button "dovetail" at bounding box center [617, 75] width 61 height 22
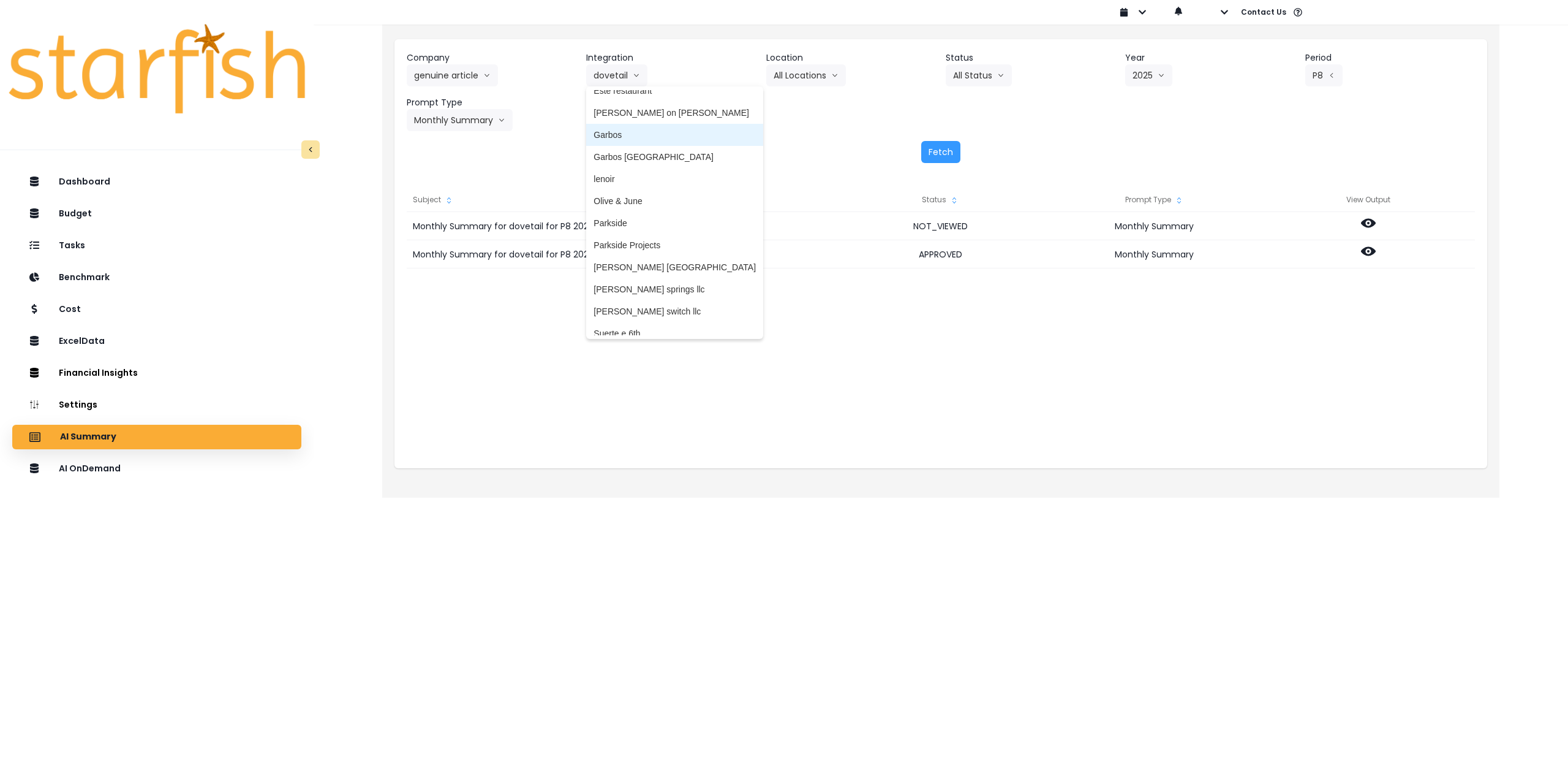
scroll to position [123, 0]
click at [621, 173] on span "lenoir" at bounding box center [674, 178] width 162 height 13
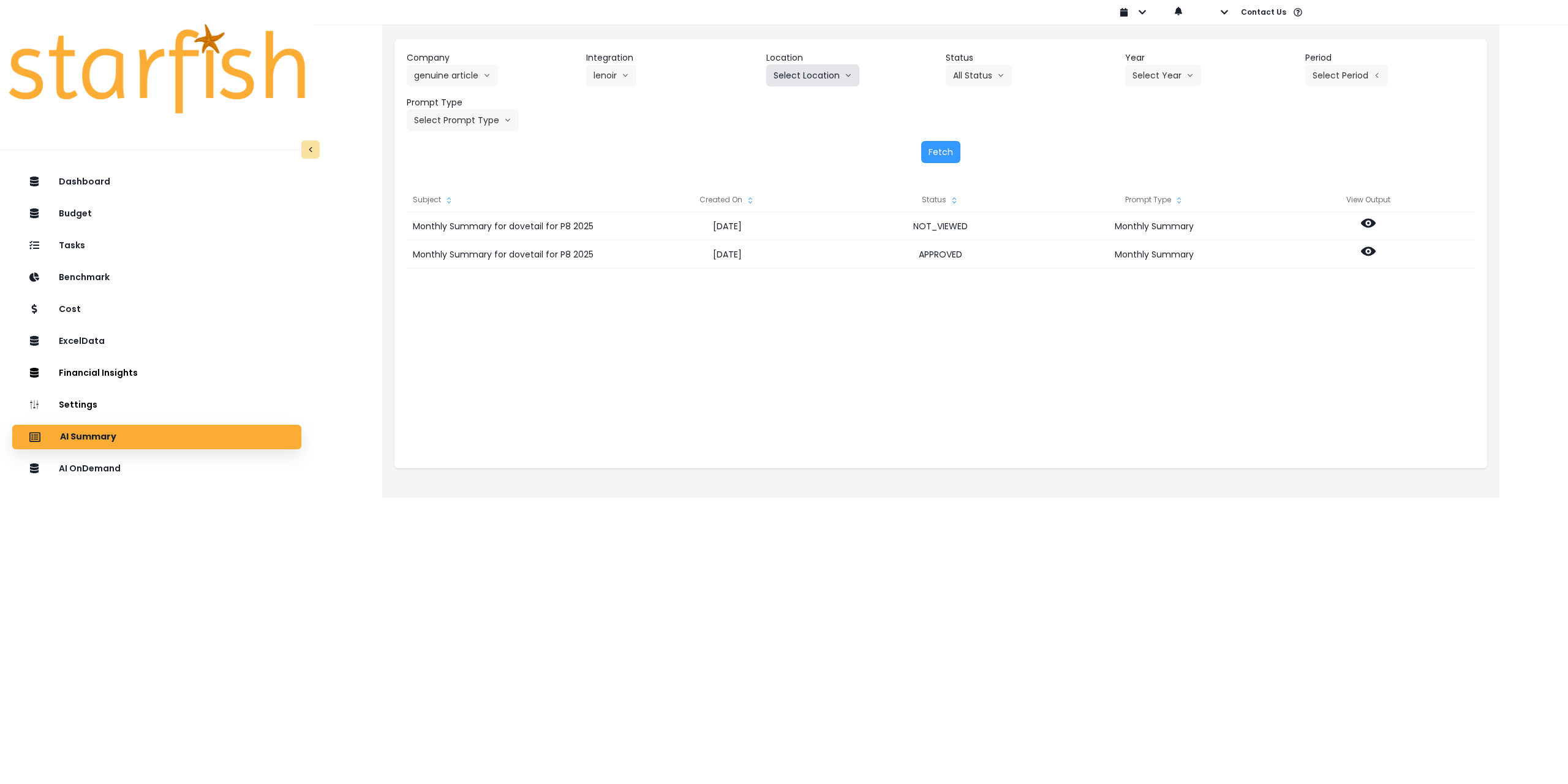
click at [832, 79] on button "Select Location" at bounding box center [813, 75] width 93 height 22
click at [817, 104] on span "All Locations" at bounding box center [798, 101] width 49 height 13
click at [1166, 71] on button "Select Year" at bounding box center [1163, 75] width 76 height 22
click at [1143, 146] on span "2025" at bounding box center [1141, 146] width 19 height 13
click at [1345, 87] on div "Company genuine article 86 Costs Asti Bagel Cafe Balance Grille Bald Ginger Bar…" at bounding box center [940, 91] width 1068 height 79
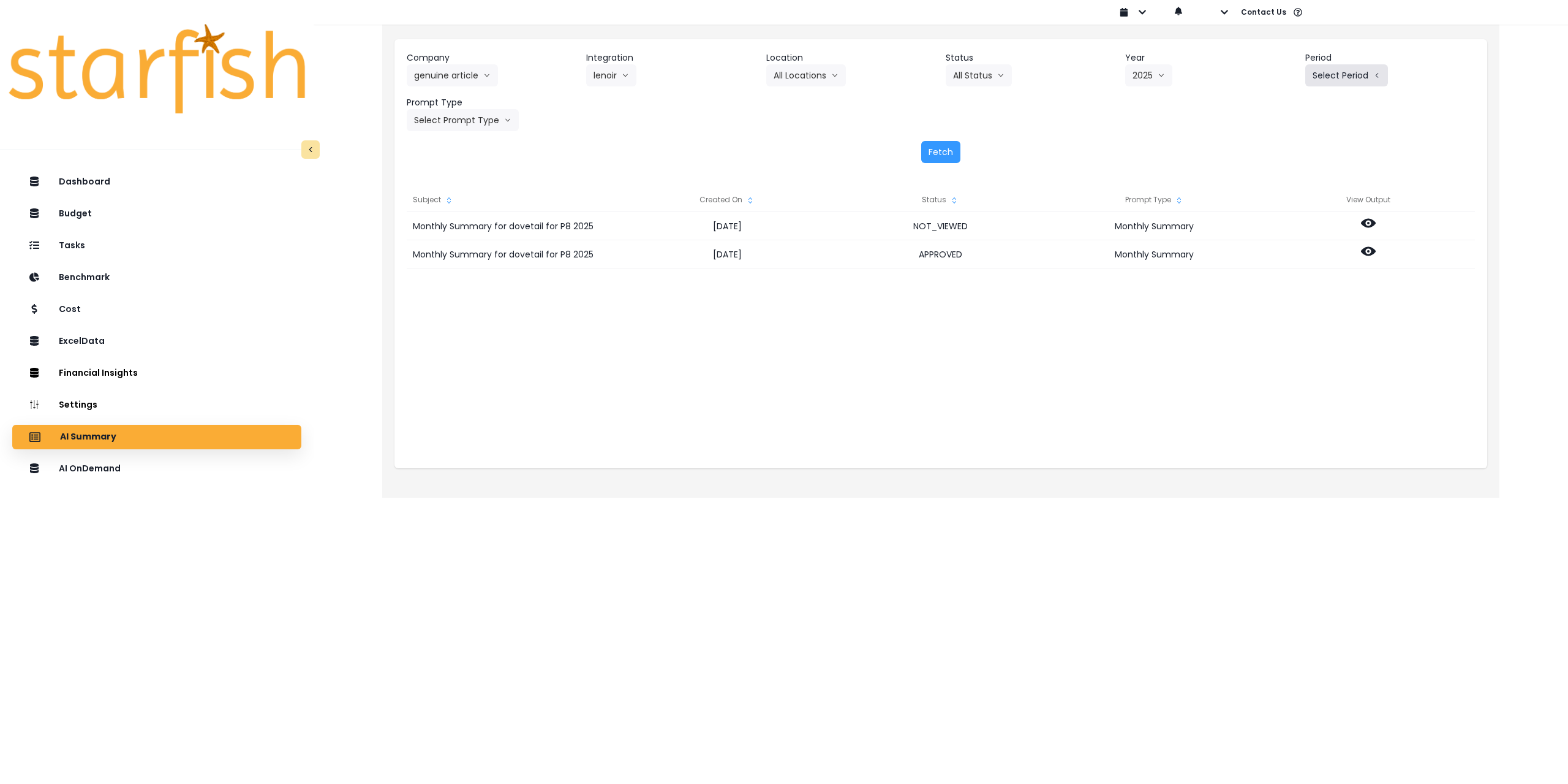
click at [1350, 76] on button "Select Period" at bounding box center [1347, 75] width 83 height 22
click at [1283, 229] on span "P8" at bounding box center [1290, 234] width 15 height 13
click at [468, 120] on button "Select Prompt Type" at bounding box center [462, 120] width 112 height 22
click at [450, 230] on span "Monthly Summary" at bounding box center [448, 234] width 69 height 13
click at [928, 152] on button "Fetch" at bounding box center [941, 152] width 39 height 22
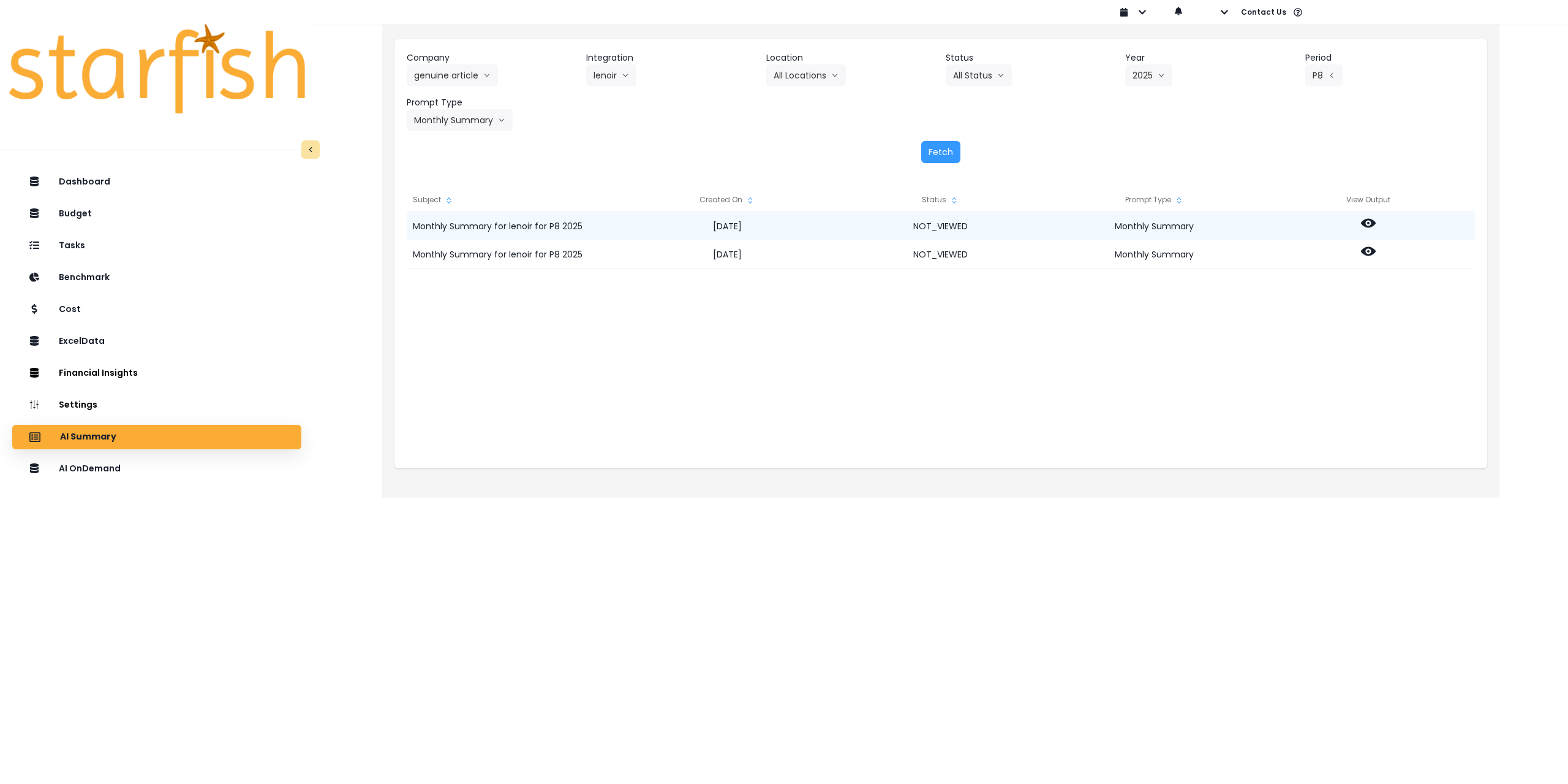
click at [1371, 219] on icon at bounding box center [1368, 223] width 15 height 9
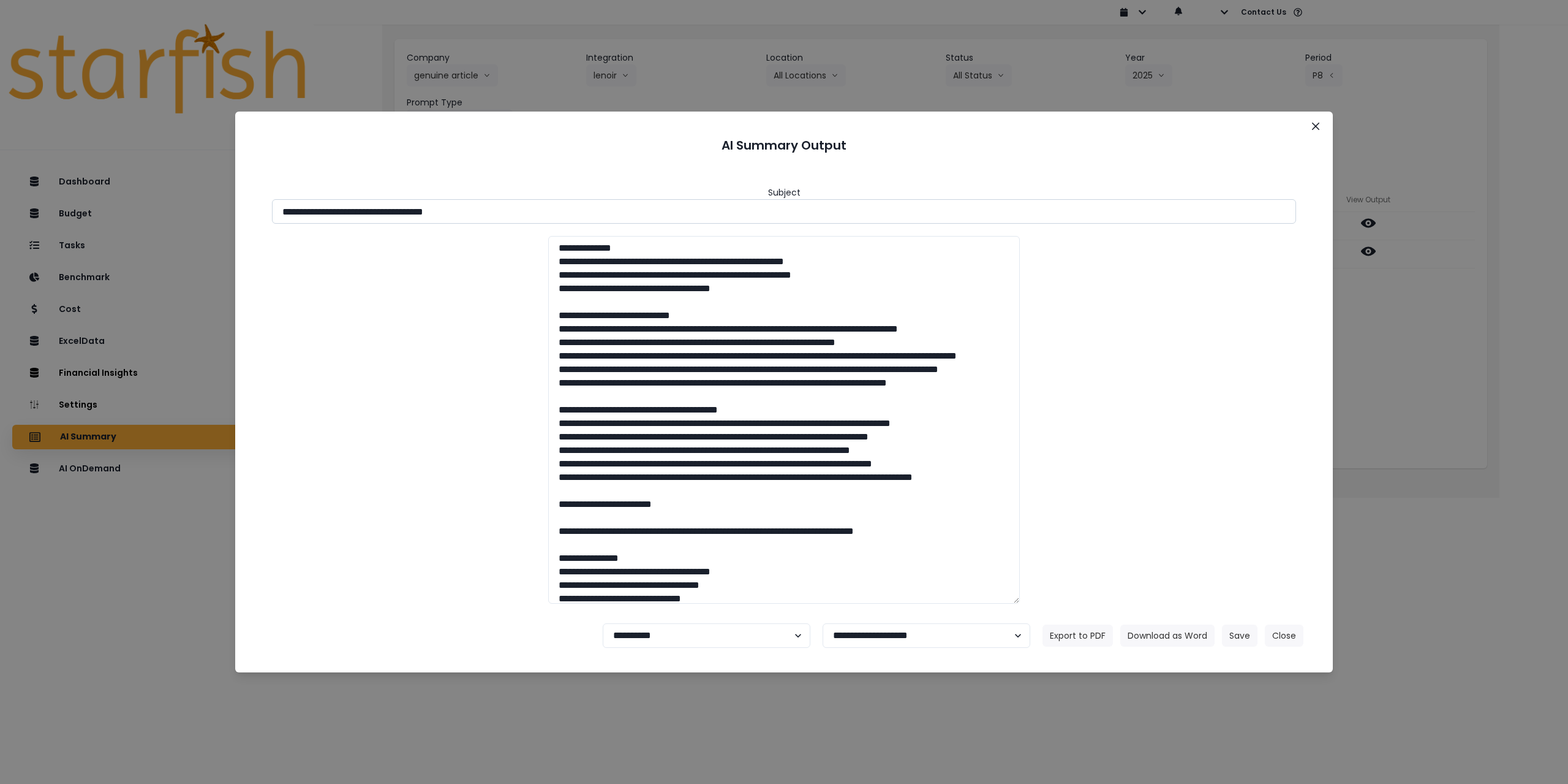
drag, startPoint x: 389, startPoint y: 212, endPoint x: 529, endPoint y: 207, distance: 140.1
click at [528, 207] on input "**********" at bounding box center [784, 211] width 1024 height 24
click at [1169, 636] on button "Download as Word" at bounding box center [1168, 636] width 95 height 22
click at [1426, 359] on div "**********" at bounding box center [784, 392] width 1568 height 784
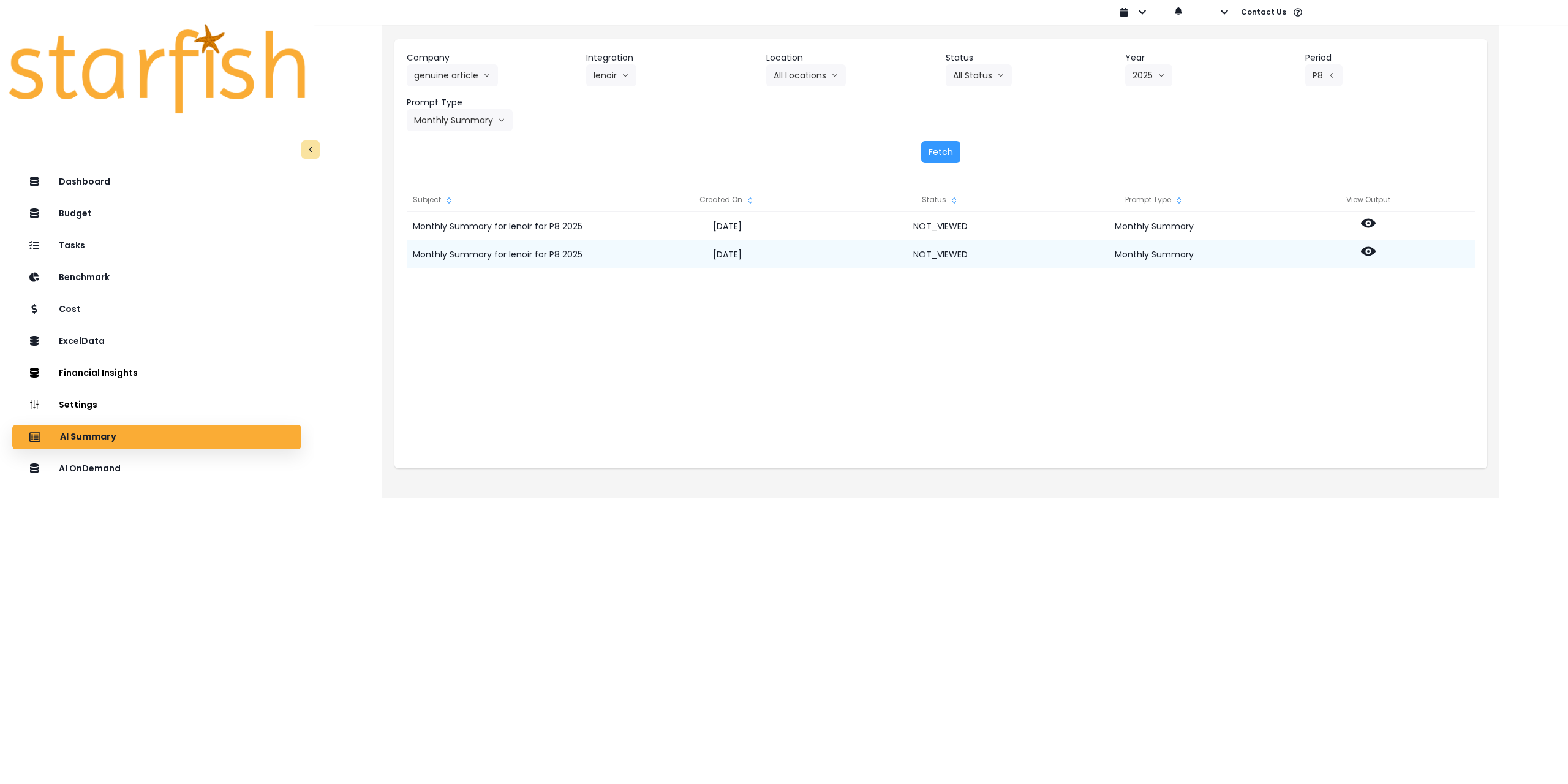
click at [1361, 244] on icon at bounding box center [1368, 251] width 15 height 15
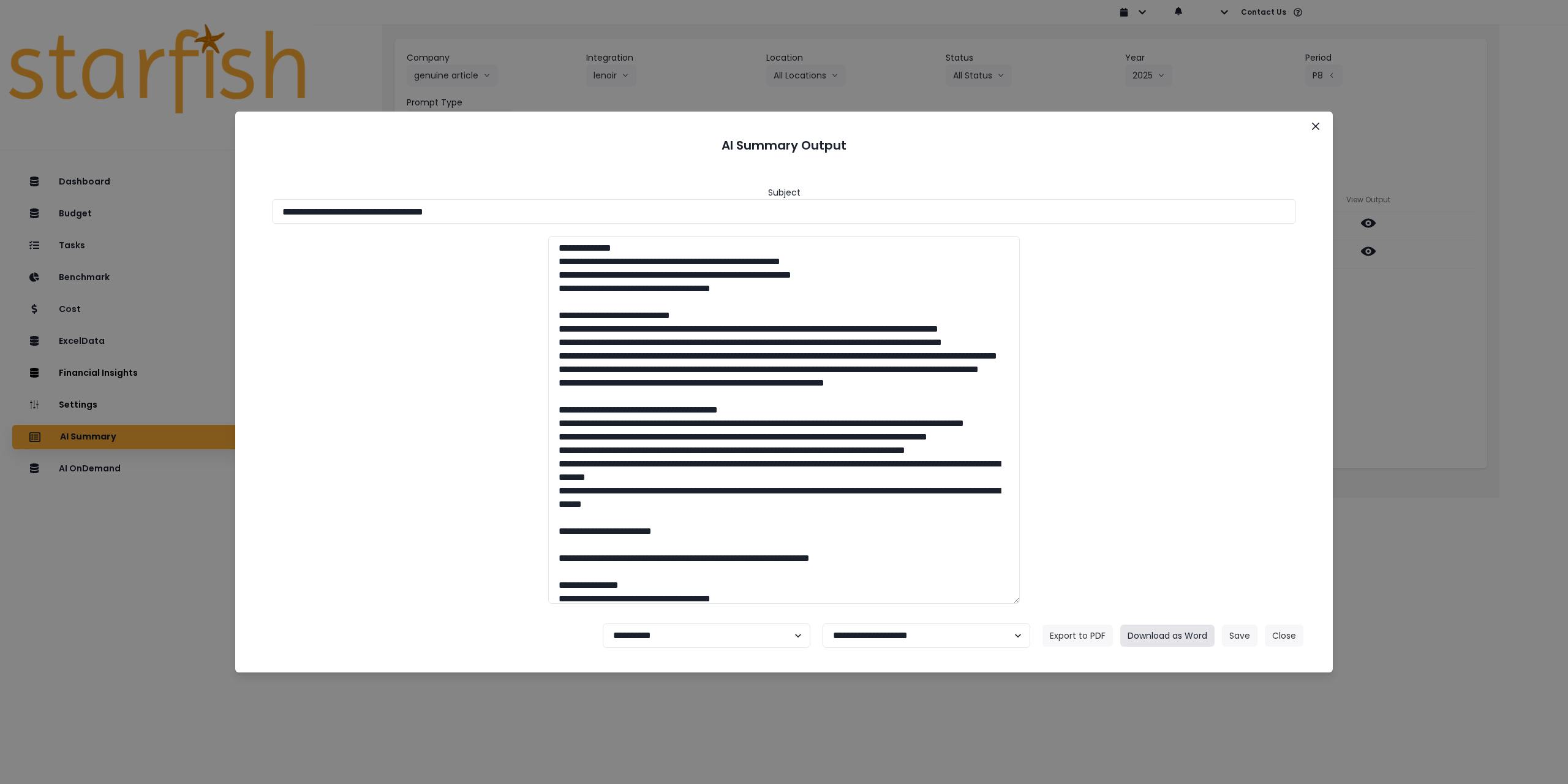
click at [1168, 636] on button "Download as Word" at bounding box center [1168, 636] width 95 height 22
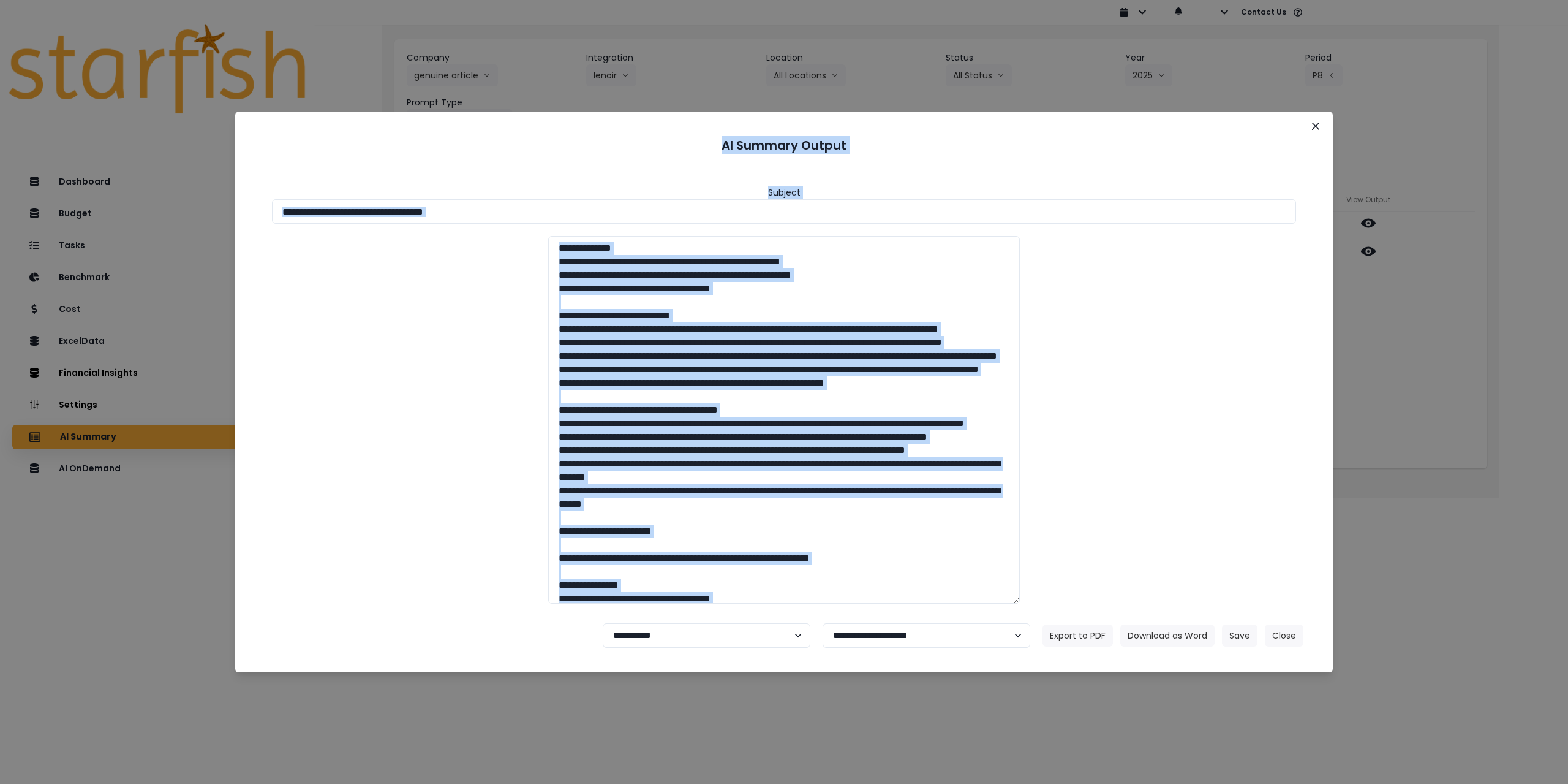
click at [532, 480] on html "Dashboard Budget Tasks Benchmark Cost ExcelData Financial Insights Location Ana…" at bounding box center [784, 240] width 1568 height 480
click at [1320, 125] on button "Close" at bounding box center [1315, 126] width 19 height 19
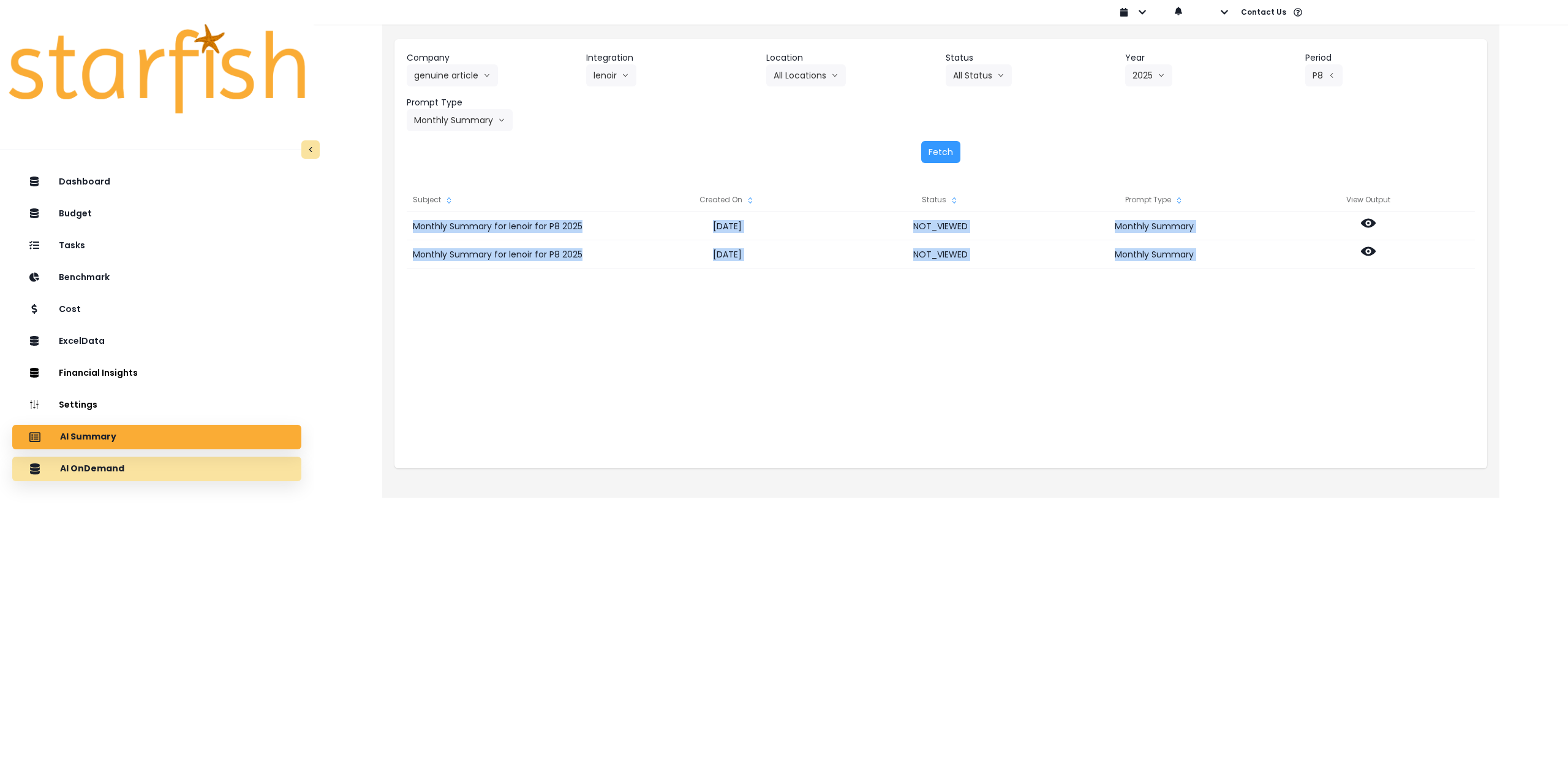
click at [133, 473] on div "AI OnDemand" at bounding box center [157, 469] width 269 height 26
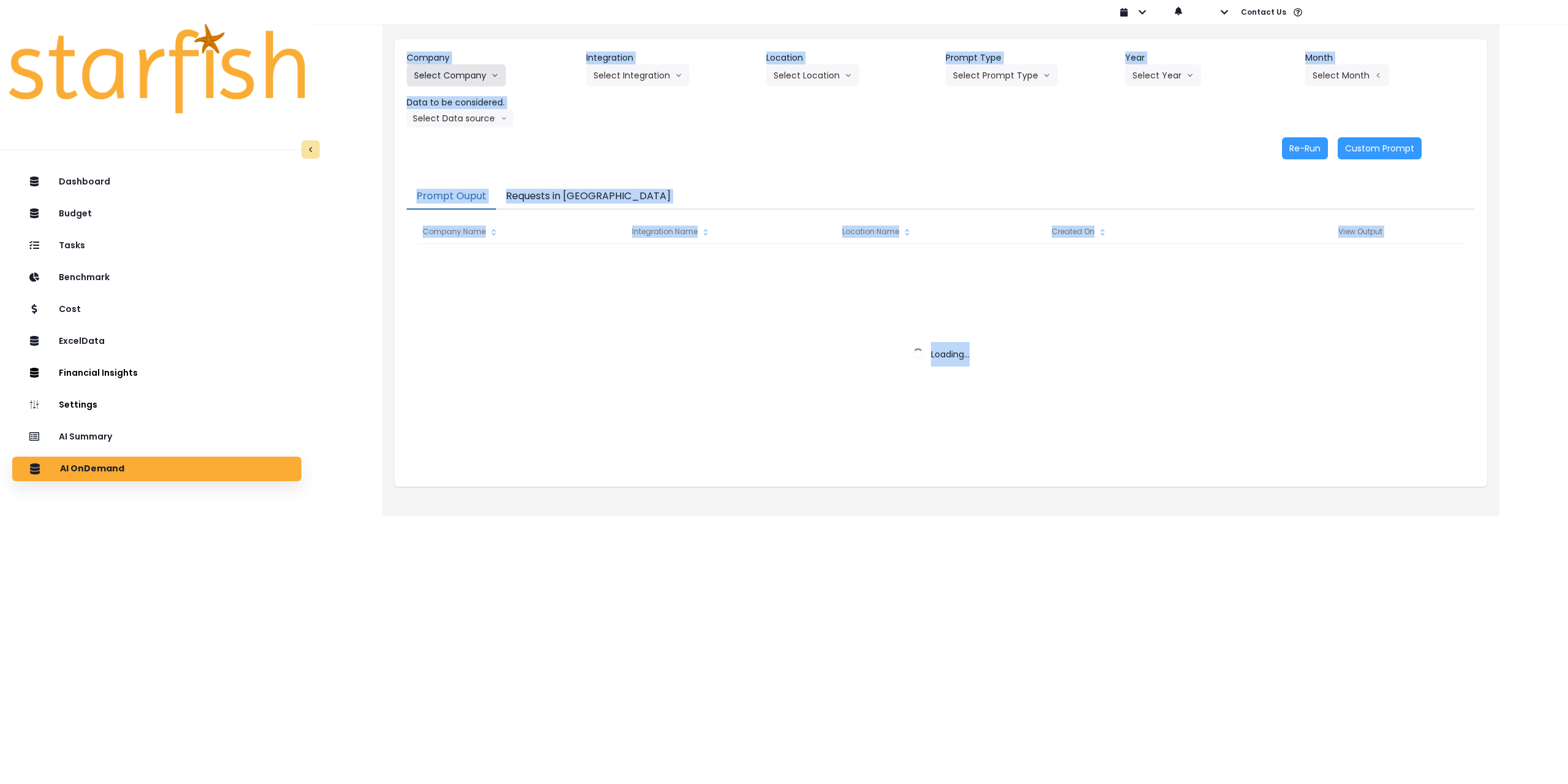
click at [468, 79] on button "Select Company" at bounding box center [456, 75] width 100 height 22
click at [468, 70] on button "Select Company" at bounding box center [456, 75] width 100 height 22
click at [647, 164] on div "Company Select Company Integration Select Integration Location Select Location …" at bounding box center [941, 105] width 1093 height 132
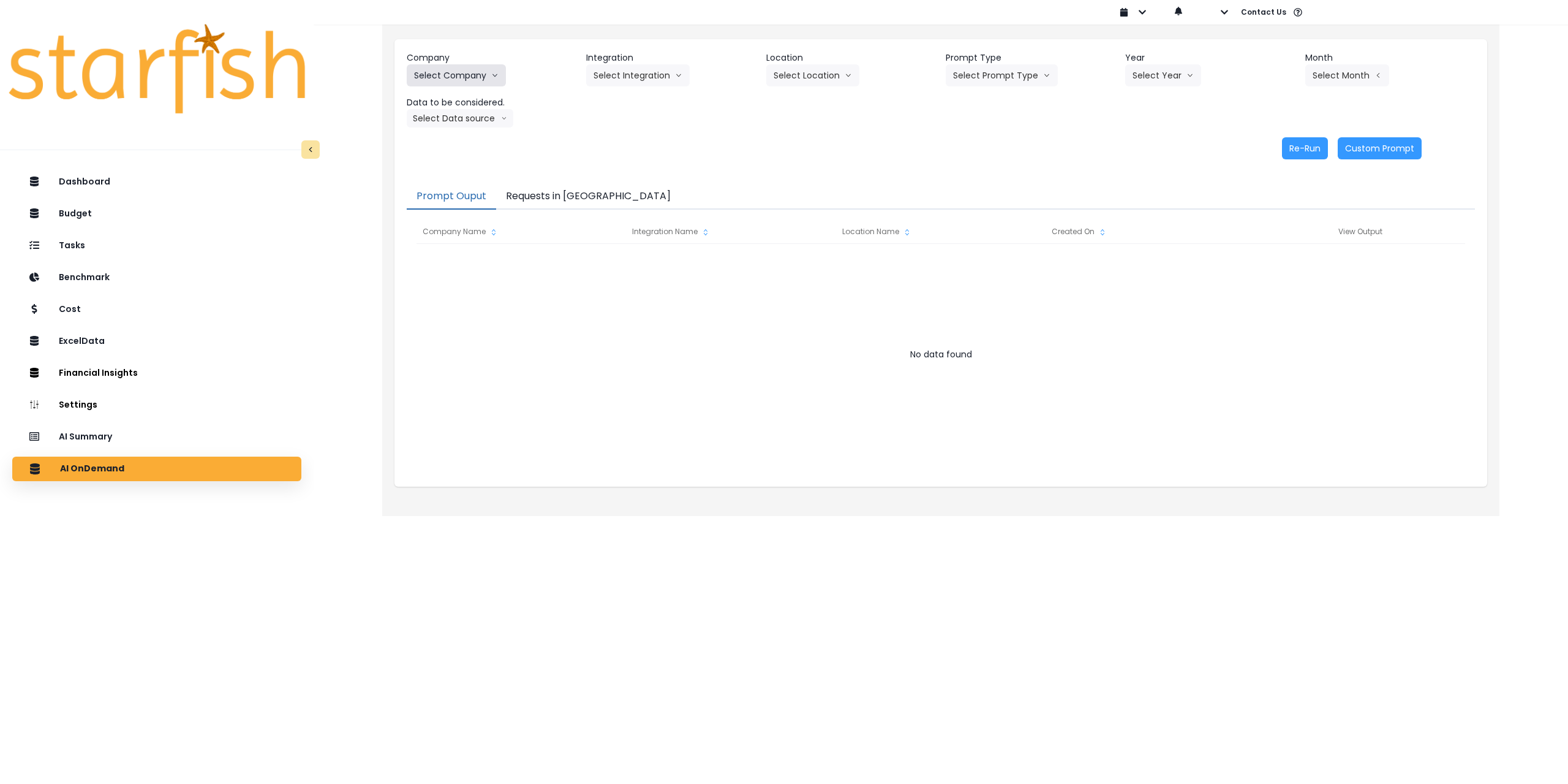
click at [482, 79] on button "Select Company" at bounding box center [456, 75] width 100 height 22
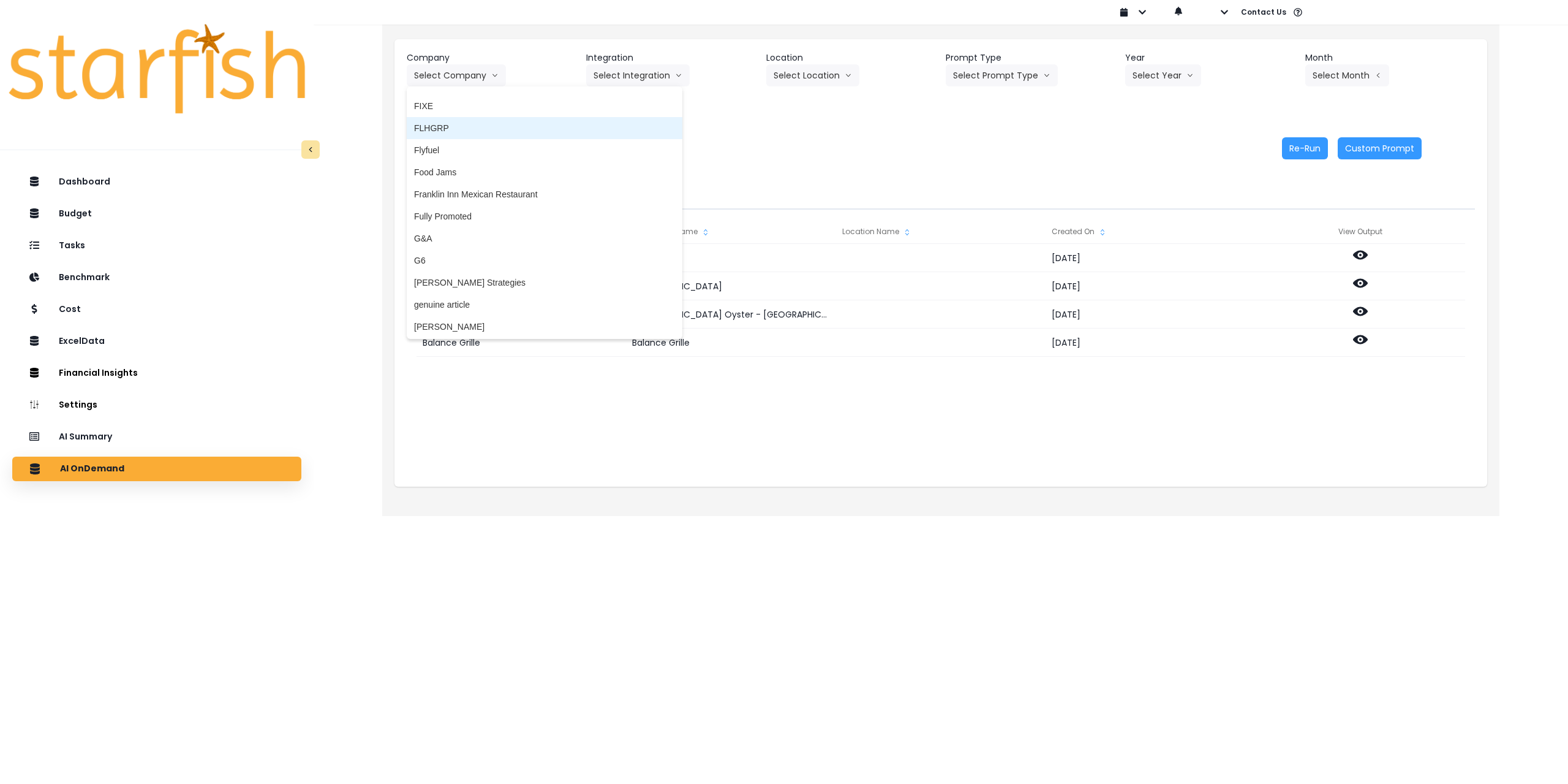
scroll to position [1042, 0]
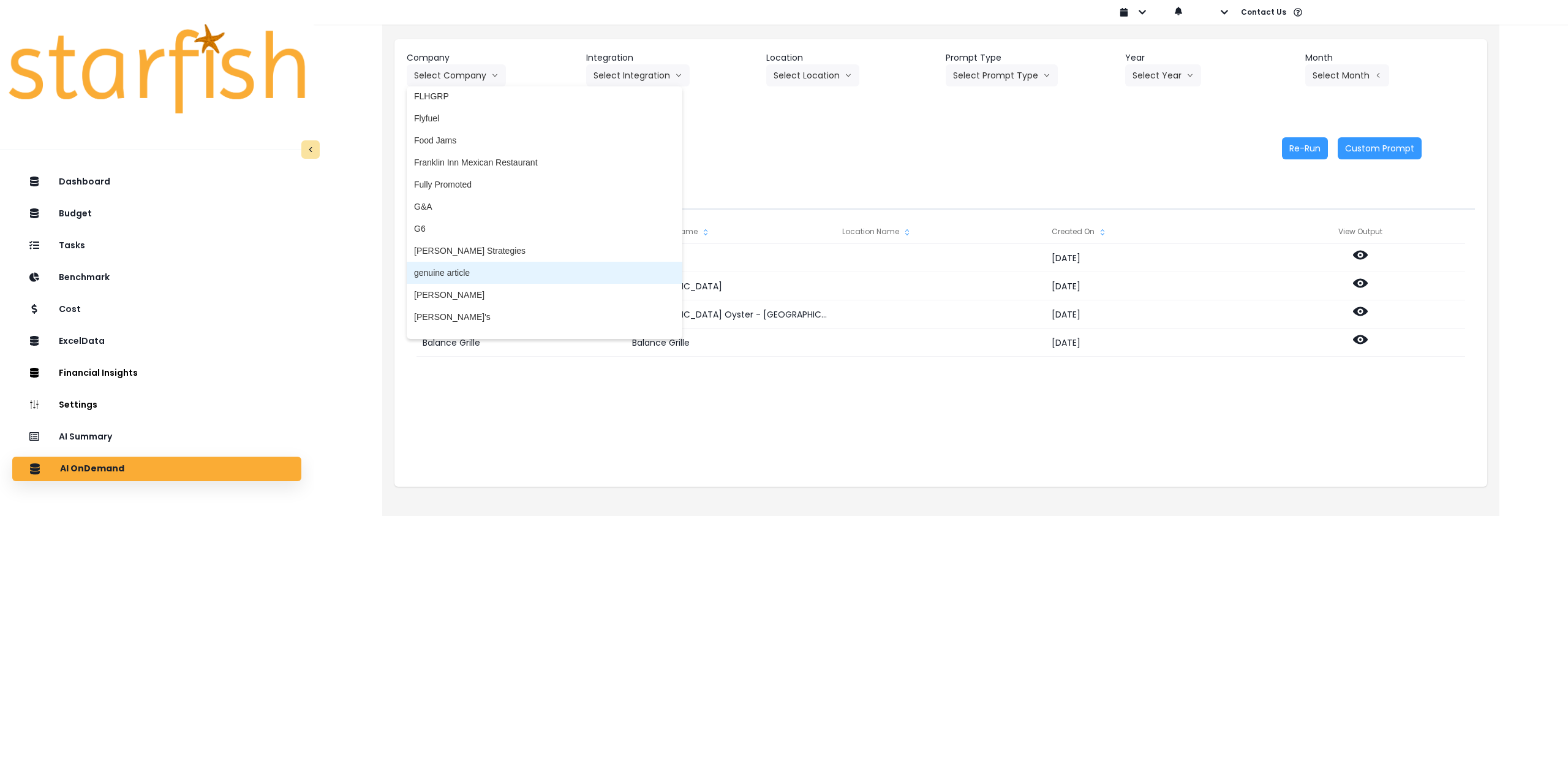
click at [466, 271] on span "genuine article" at bounding box center [544, 273] width 261 height 13
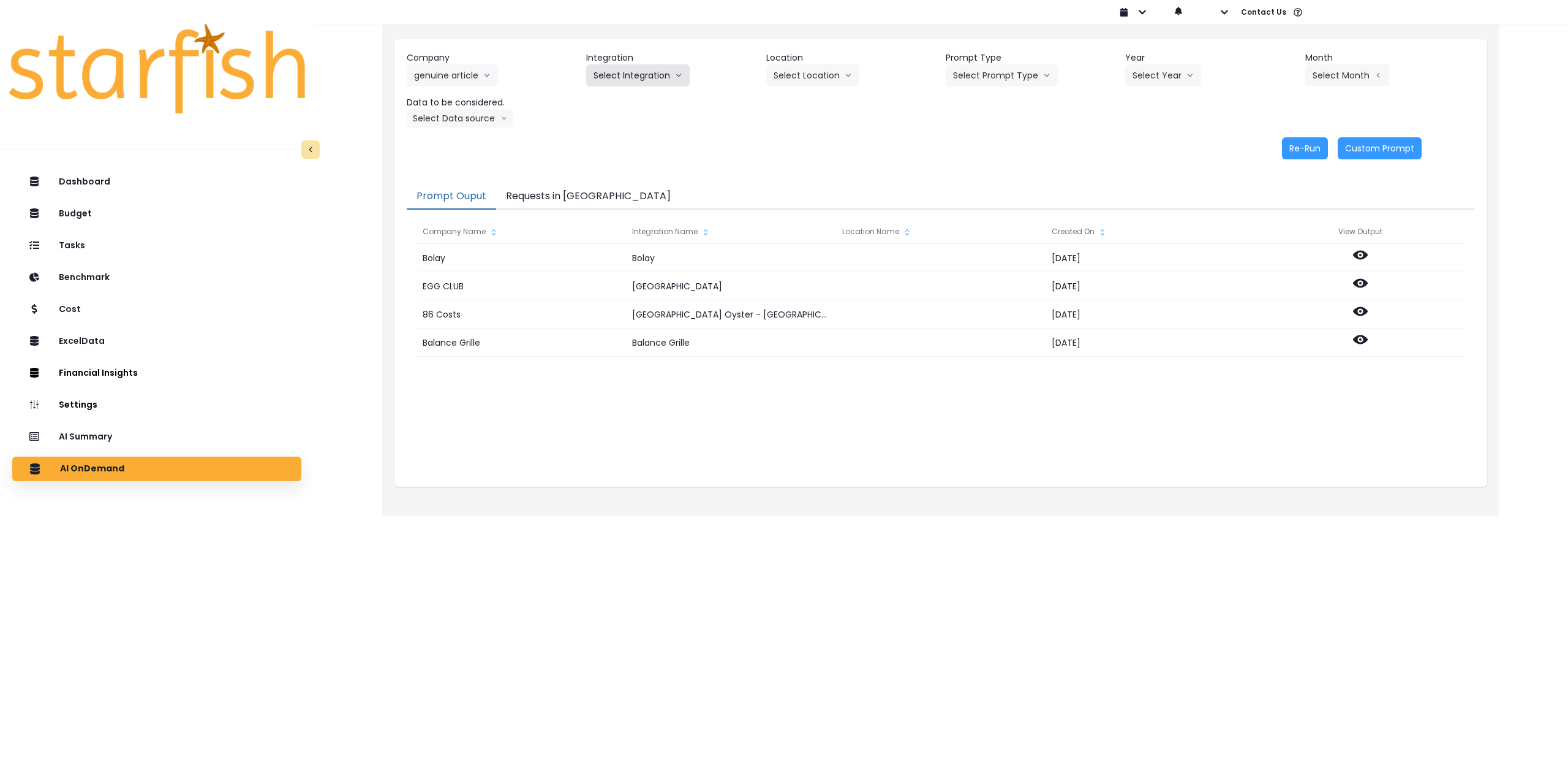
click at [615, 77] on button "Select Integration" at bounding box center [638, 75] width 104 height 22
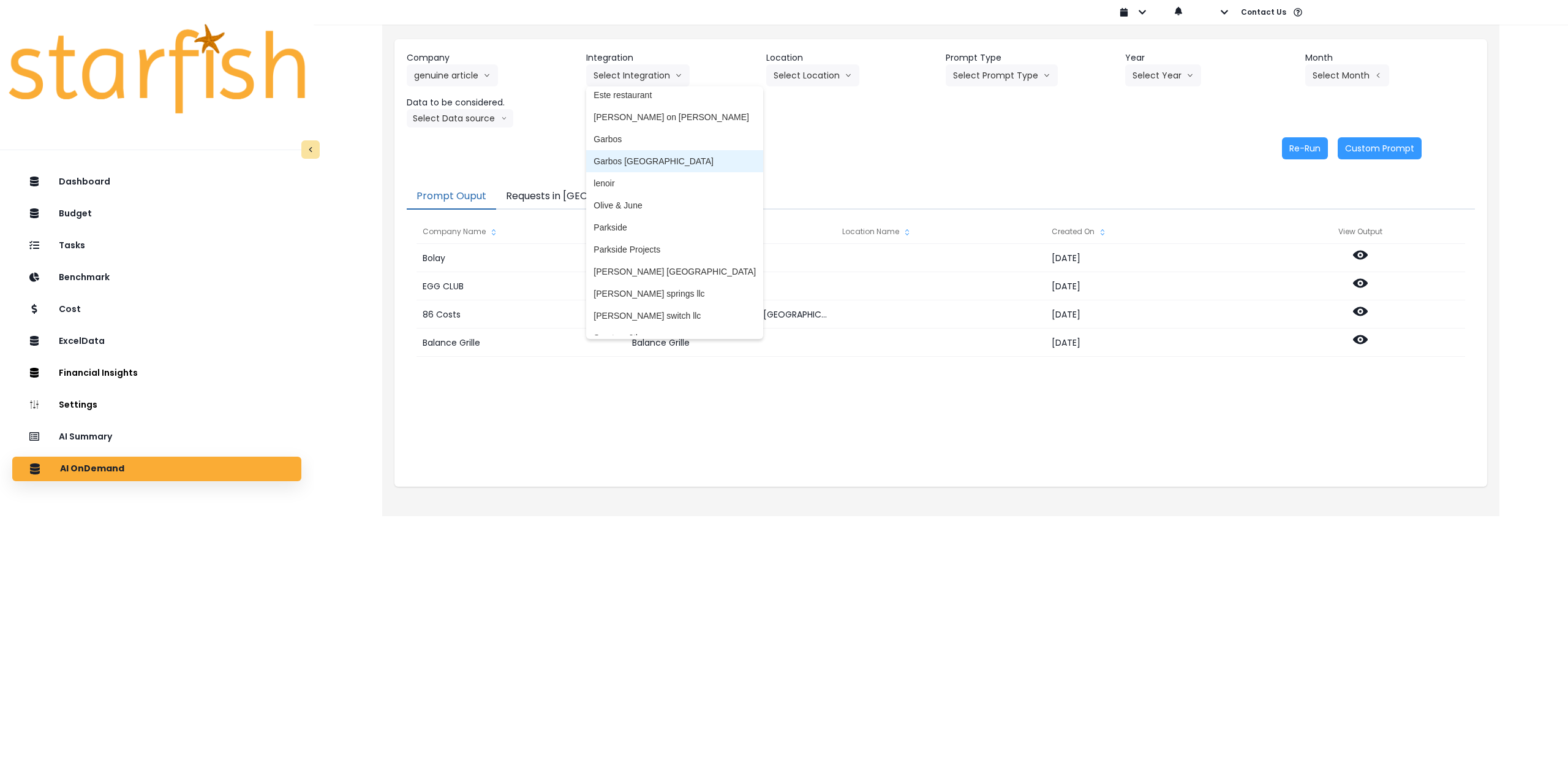
scroll to position [123, 0]
click at [621, 183] on li "lenoir" at bounding box center [674, 178] width 177 height 22
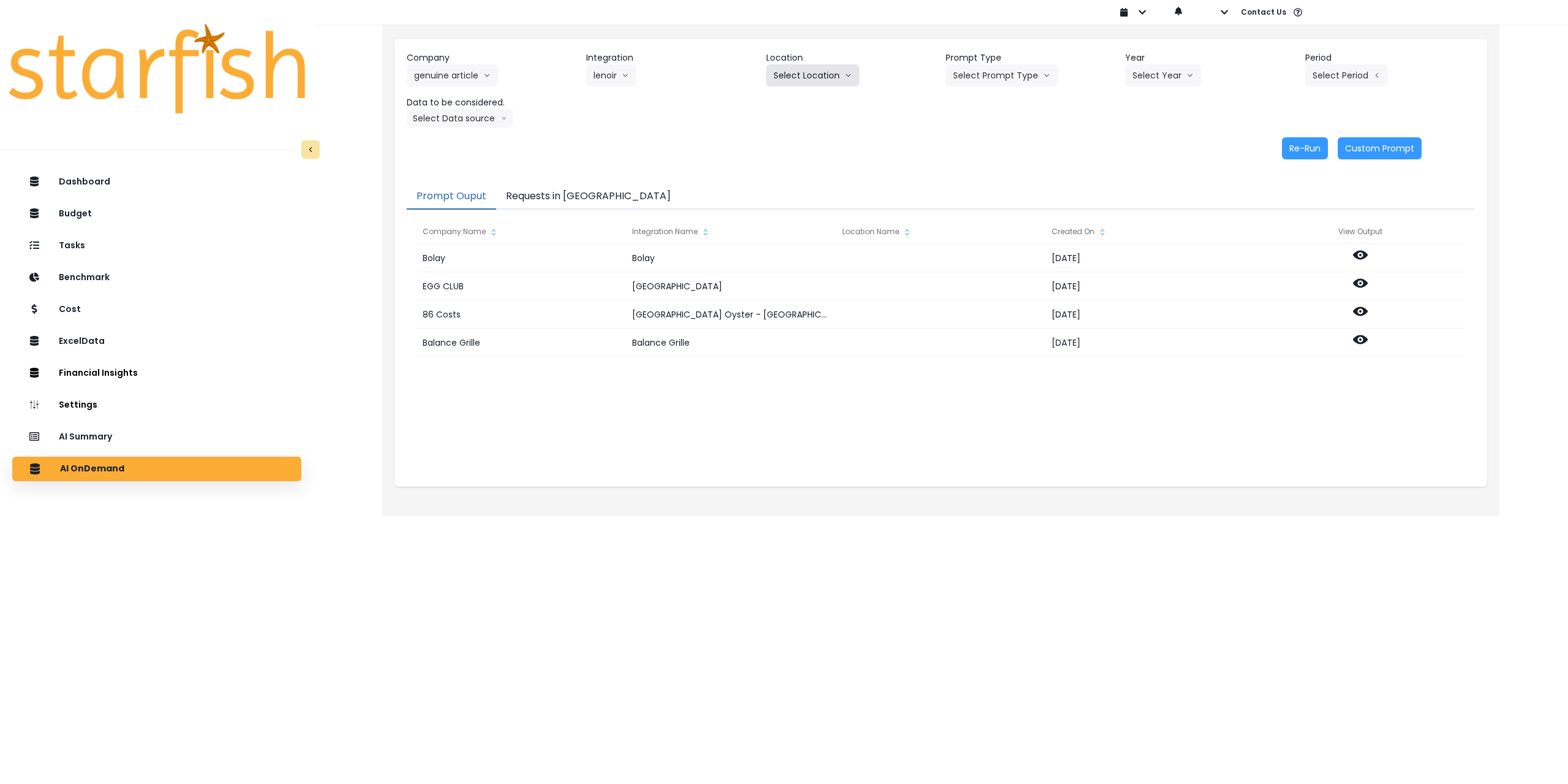
click at [824, 65] on button "Select Location" at bounding box center [813, 75] width 93 height 22
click at [800, 111] on li "All Locations" at bounding box center [798, 101] width 63 height 22
click at [1006, 80] on button "Select Prompt Type" at bounding box center [1001, 75] width 112 height 22
click at [999, 166] on span "Monthly Summary" at bounding box center [988, 167] width 69 height 13
click at [1156, 72] on button "Select Year" at bounding box center [1163, 75] width 76 height 22
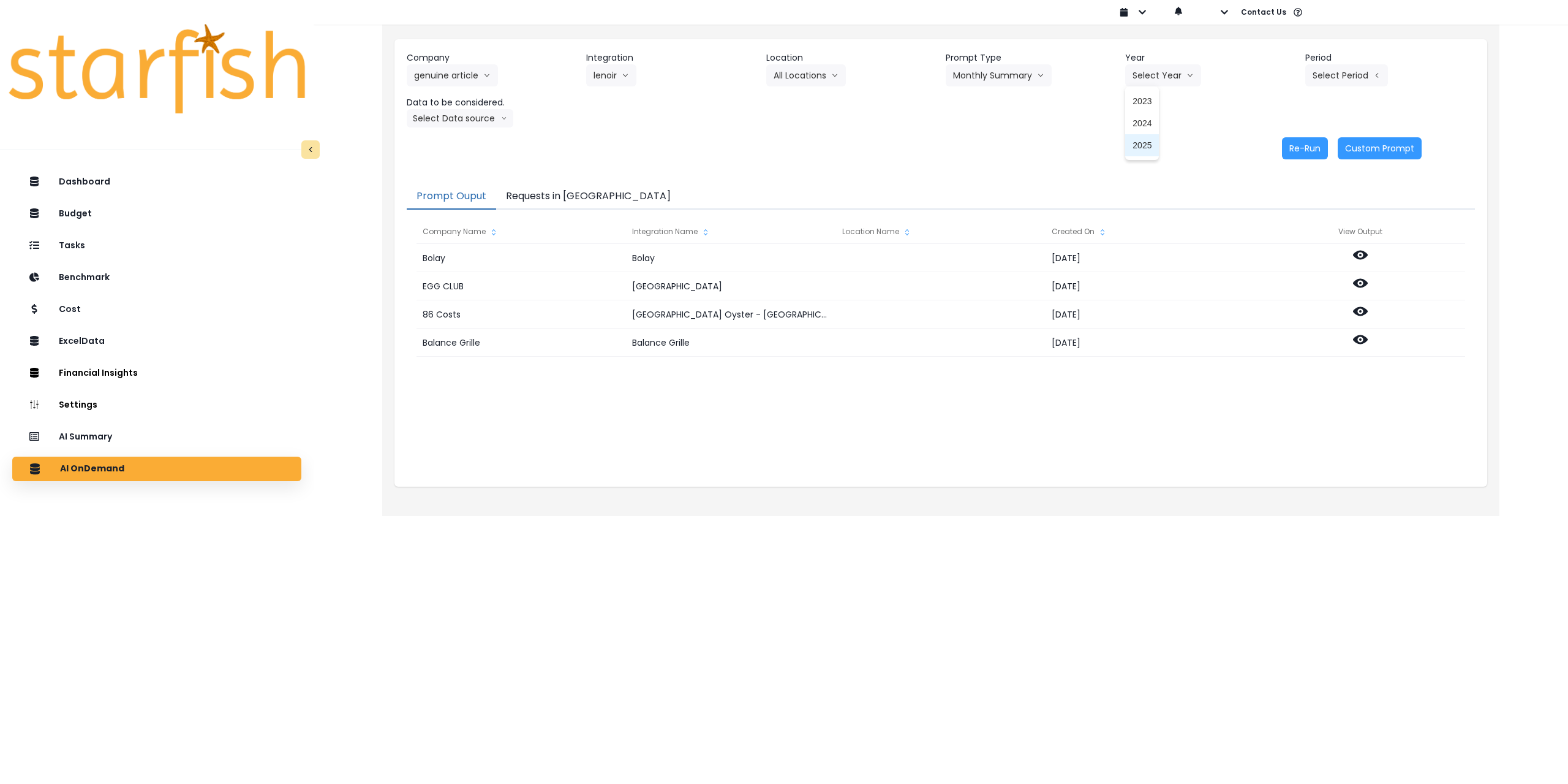
click at [1136, 141] on span "2025" at bounding box center [1141, 146] width 19 height 13
click at [1353, 77] on button "Select Period" at bounding box center [1347, 75] width 83 height 22
click at [1283, 234] on span "P8" at bounding box center [1290, 234] width 15 height 13
click at [456, 123] on button "Select Data source" at bounding box center [459, 118] width 106 height 18
click at [459, 145] on span "Comparison overtime" at bounding box center [454, 142] width 81 height 13
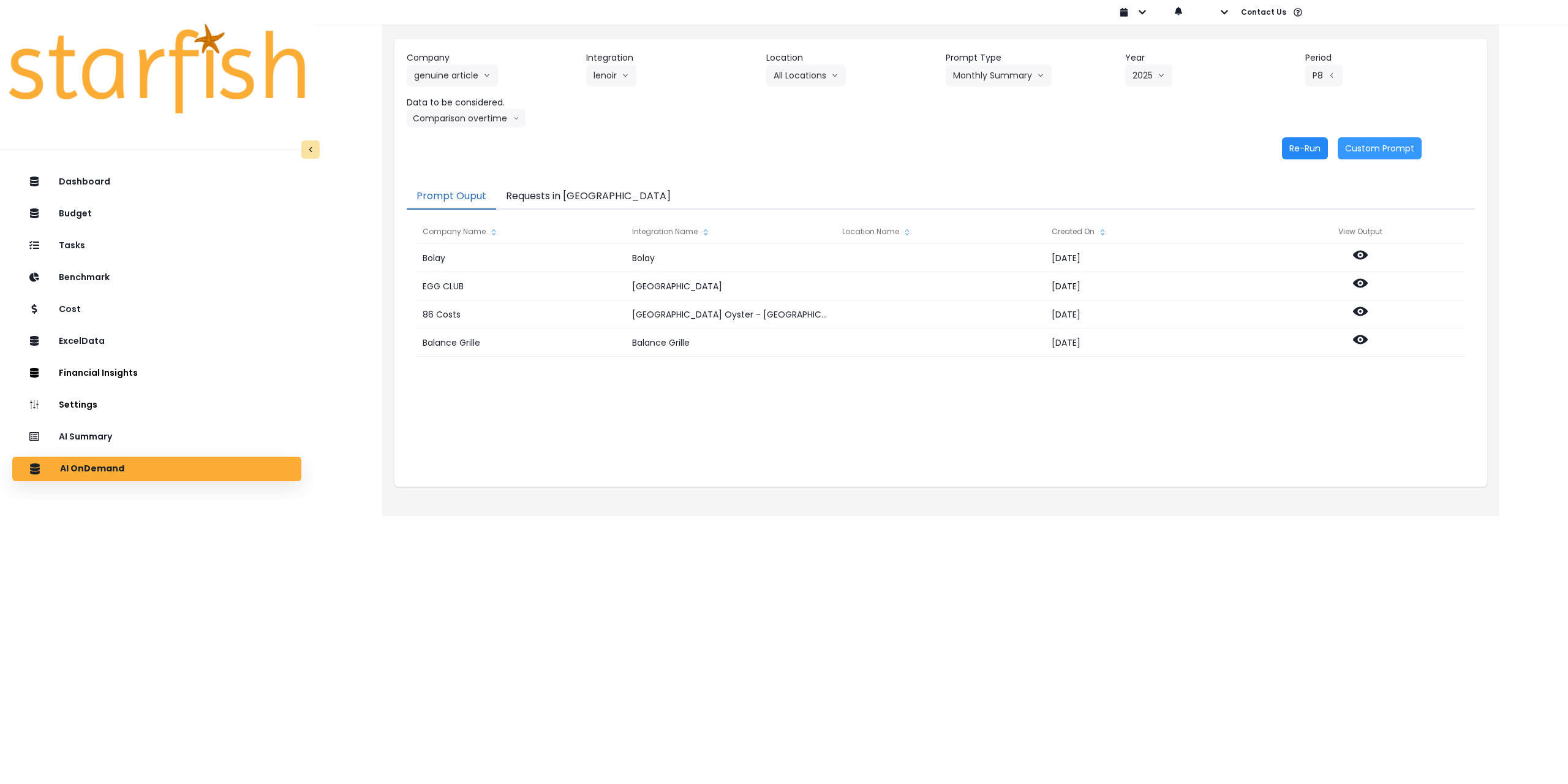
click at [1293, 149] on button "Re-Run" at bounding box center [1305, 148] width 46 height 22
click at [450, 121] on button "Comparison overtime" at bounding box center [466, 118] width 119 height 18
click at [441, 164] on span "Location Analysis" at bounding box center [454, 164] width 81 height 13
click at [1286, 150] on button "Re-Run" at bounding box center [1305, 148] width 46 height 22
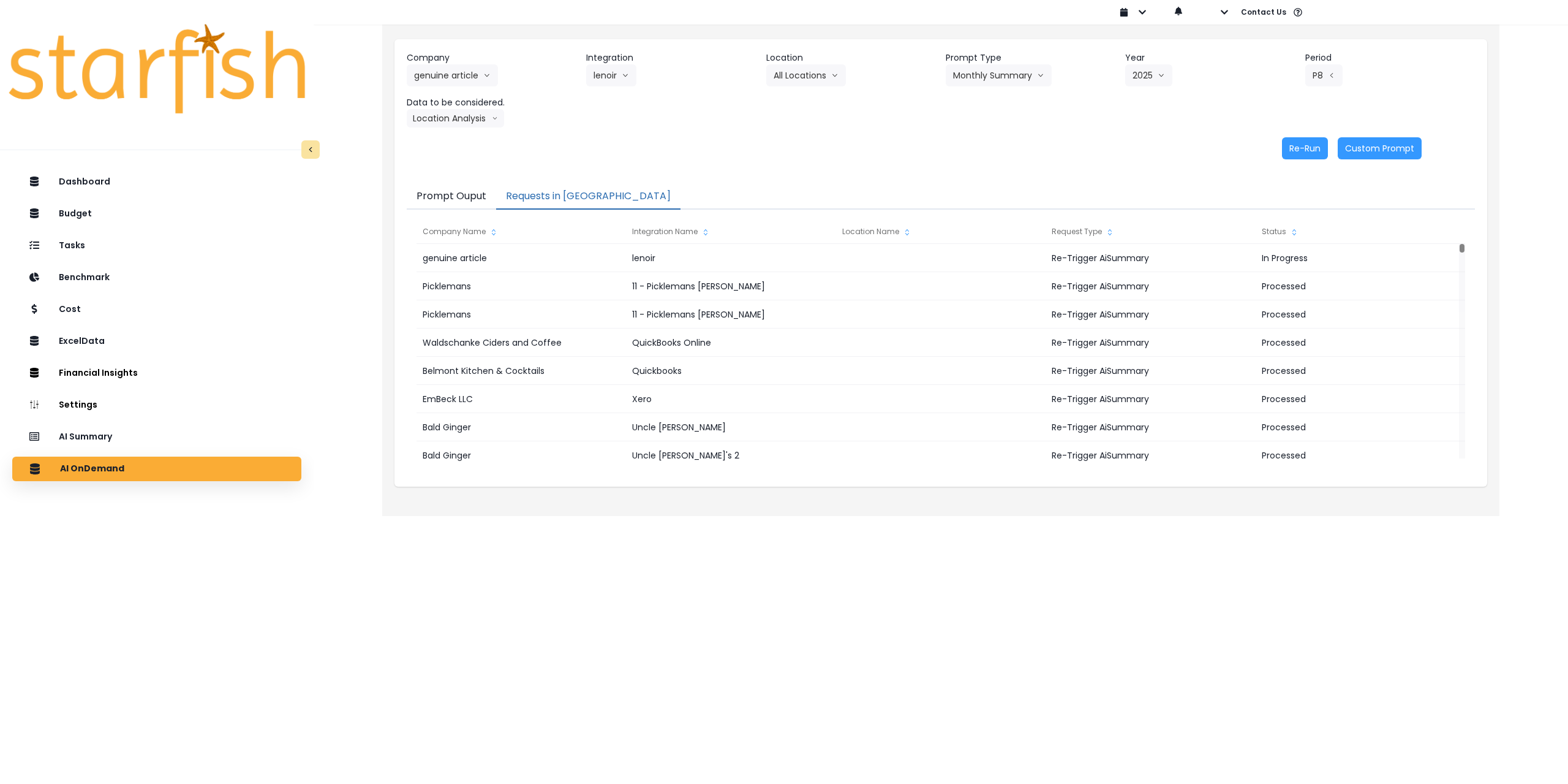
click at [580, 196] on button "Requests in [GEOGRAPHIC_DATA]" at bounding box center [588, 196] width 184 height 26
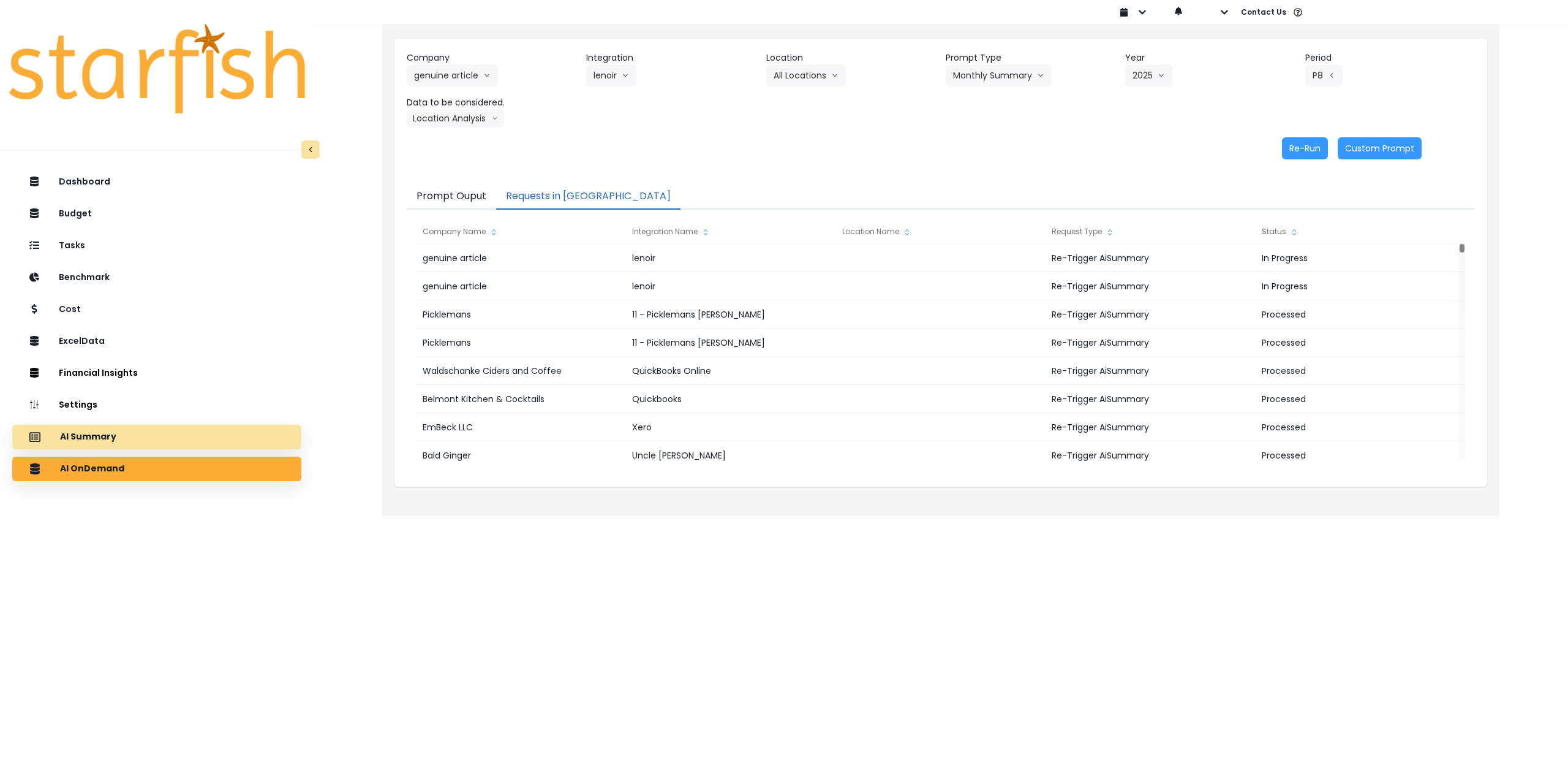
click at [181, 437] on div "AI Summary" at bounding box center [157, 437] width 269 height 26
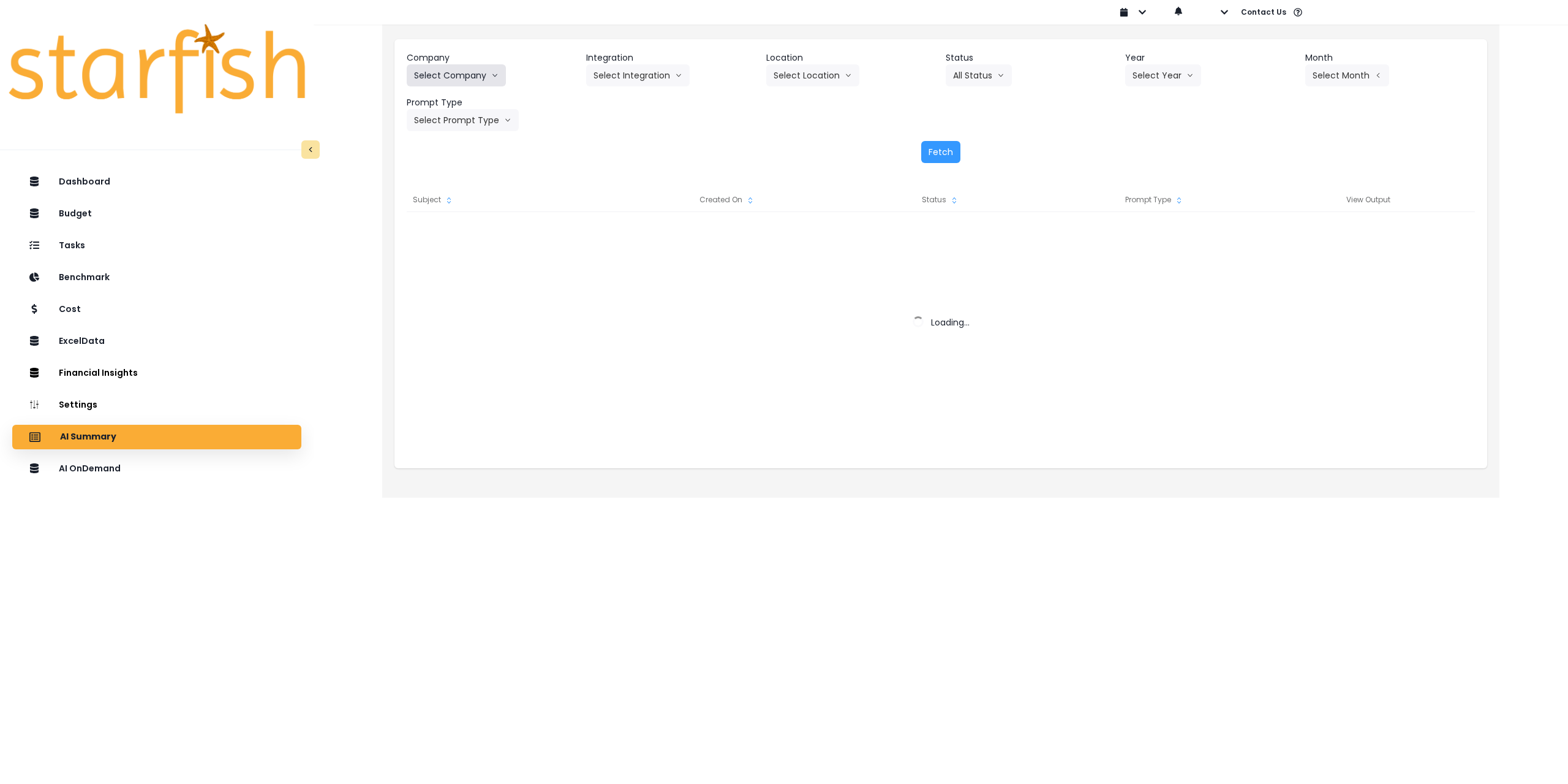
click at [473, 77] on button "Select Company" at bounding box center [456, 75] width 100 height 22
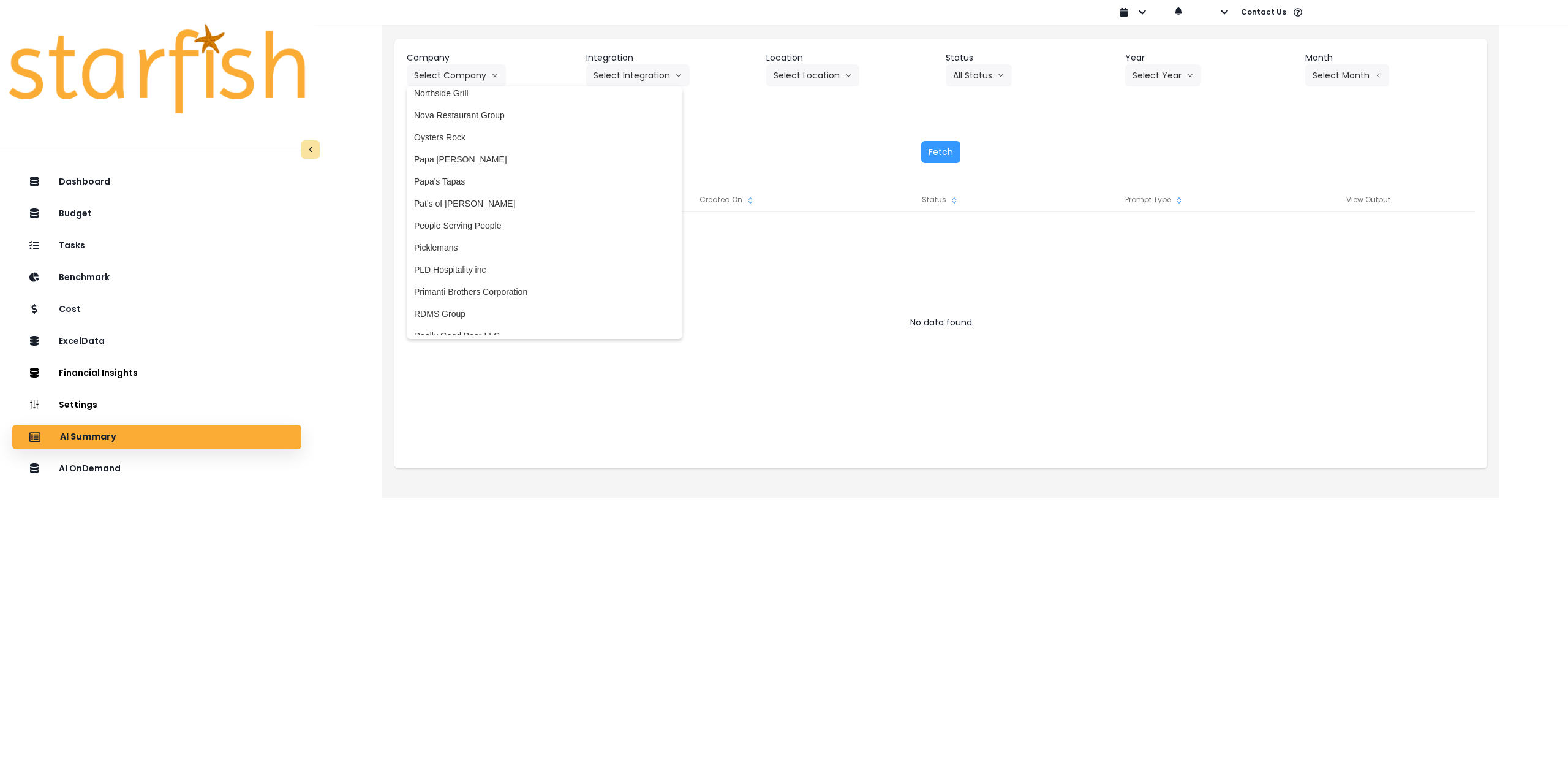
scroll to position [1777, 0]
click at [463, 238] on span "Picklemans" at bounding box center [544, 244] width 261 height 13
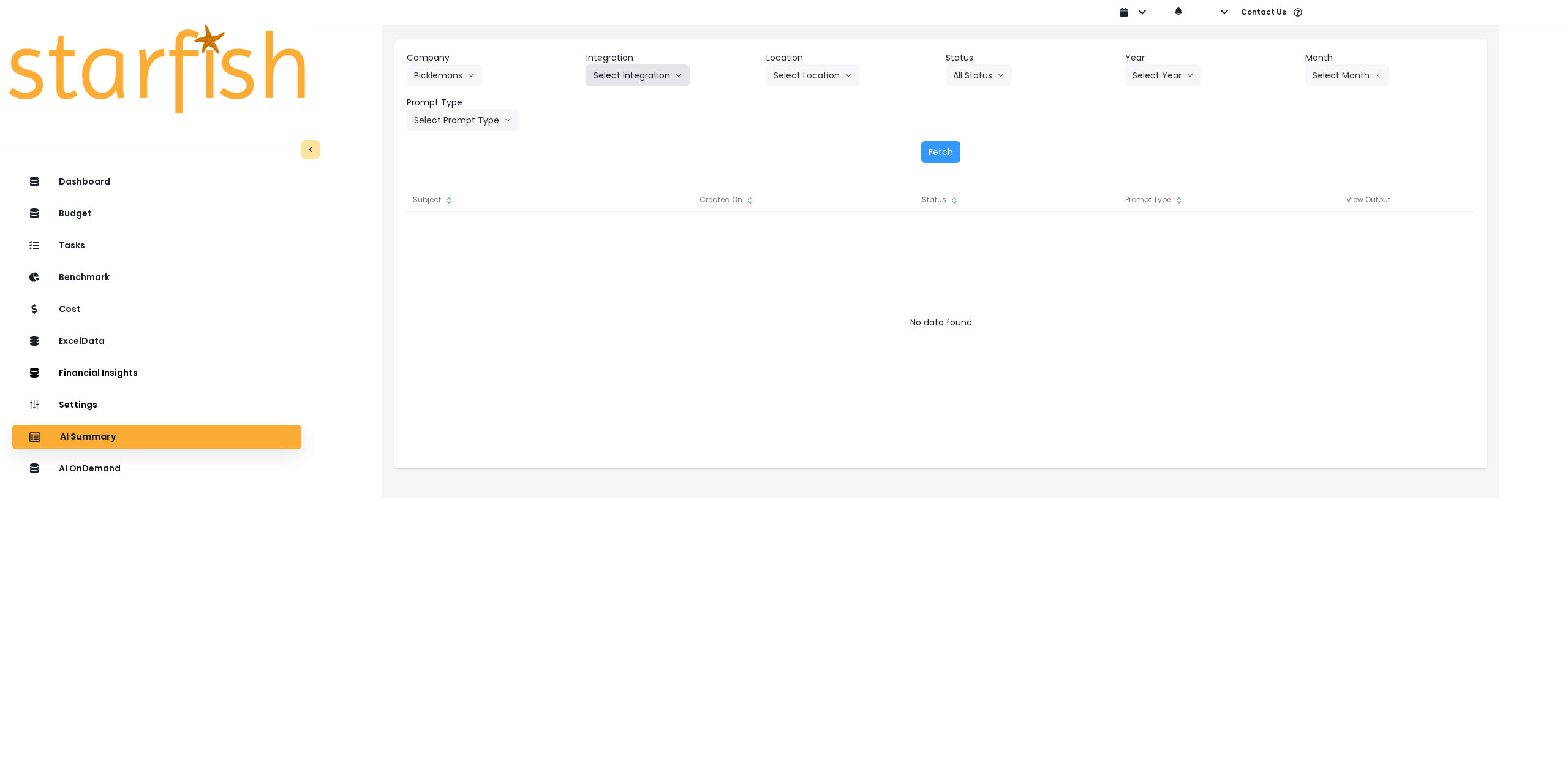
click at [631, 79] on button "Select Integration" at bounding box center [638, 75] width 104 height 22
drag, startPoint x: 624, startPoint y: 102, endPoint x: 747, endPoint y: 74, distance: 126.1
click at [624, 103] on span "11 - Picklemans [PERSON_NAME]" at bounding box center [660, 101] width 134 height 13
click at [778, 73] on button "Select Location" at bounding box center [813, 75] width 93 height 22
drag, startPoint x: 784, startPoint y: 100, endPoint x: 842, endPoint y: 93, distance: 58.4
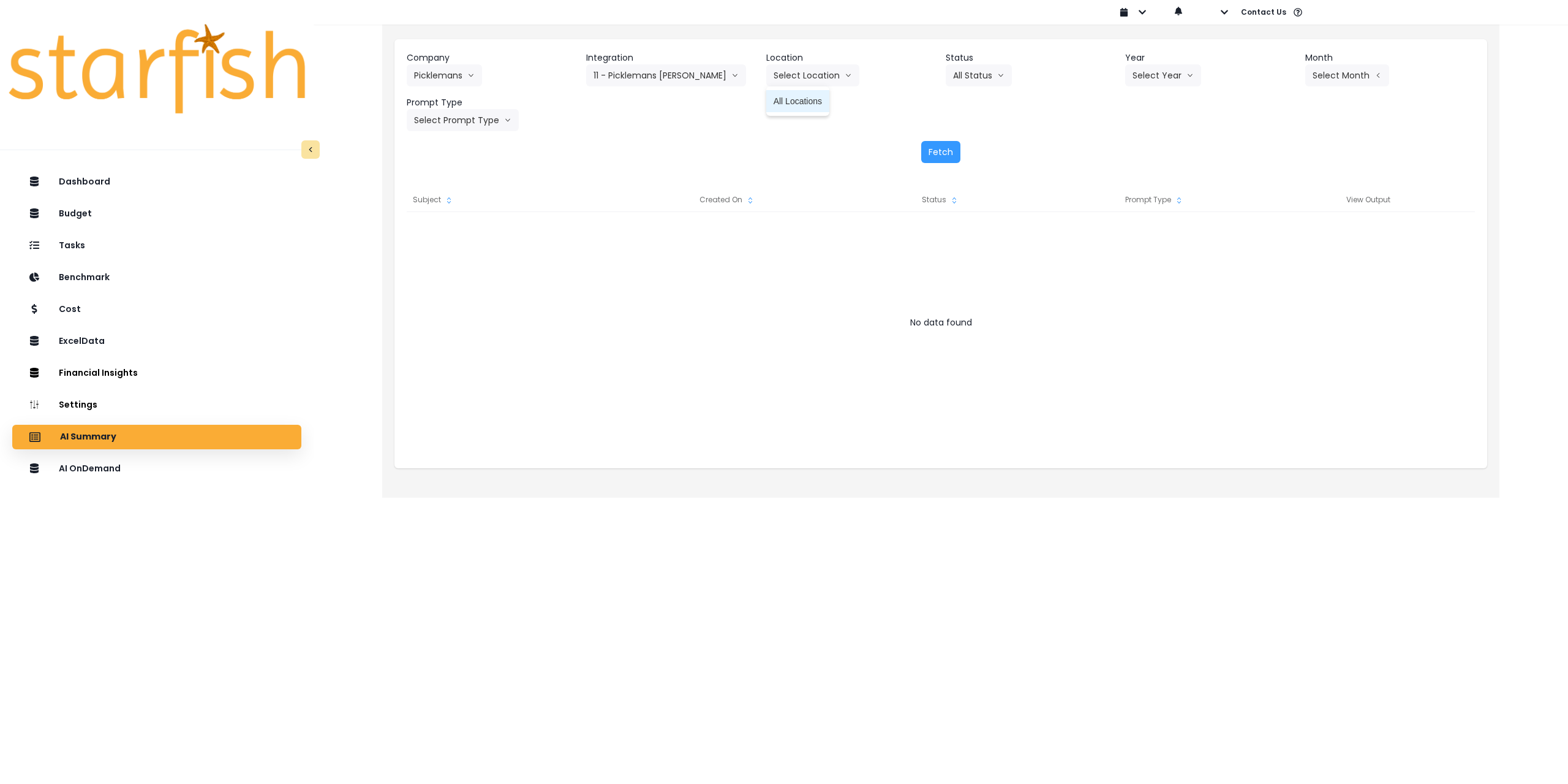
click at [787, 100] on span "All Locations" at bounding box center [798, 101] width 49 height 13
click at [1164, 76] on button "Select Year" at bounding box center [1163, 75] width 76 height 22
click at [1141, 146] on span "2025" at bounding box center [1141, 146] width 19 height 13
click at [969, 77] on button "All Status" at bounding box center [979, 75] width 66 height 22
drag, startPoint x: 1253, startPoint y: 118, endPoint x: 1306, endPoint y: 91, distance: 59.5
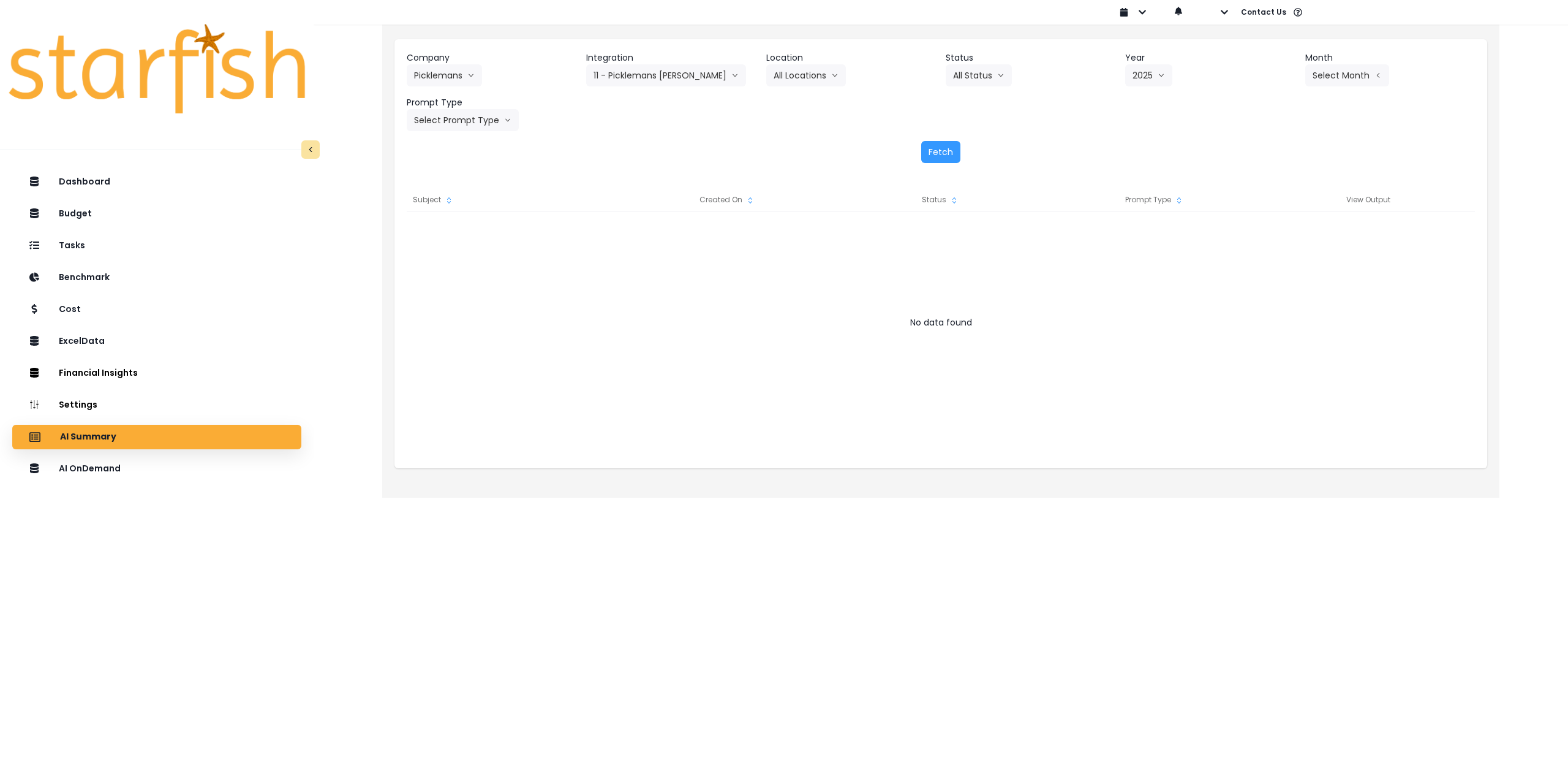
click at [1256, 118] on div "Company Picklemans 86 Costs Asti Bagel Cafe Balance Grille Bald Ginger Bar Busi…" at bounding box center [940, 91] width 1068 height 79
click at [1322, 80] on button "Select Month" at bounding box center [1347, 75] width 84 height 22
click at [1275, 210] on span "July" at bounding box center [1286, 212] width 24 height 13
drag, startPoint x: 502, startPoint y: 123, endPoint x: 495, endPoint y: 140, distance: 18.4
click at [504, 123] on icon "arrow down line" at bounding box center [507, 120] width 8 height 13
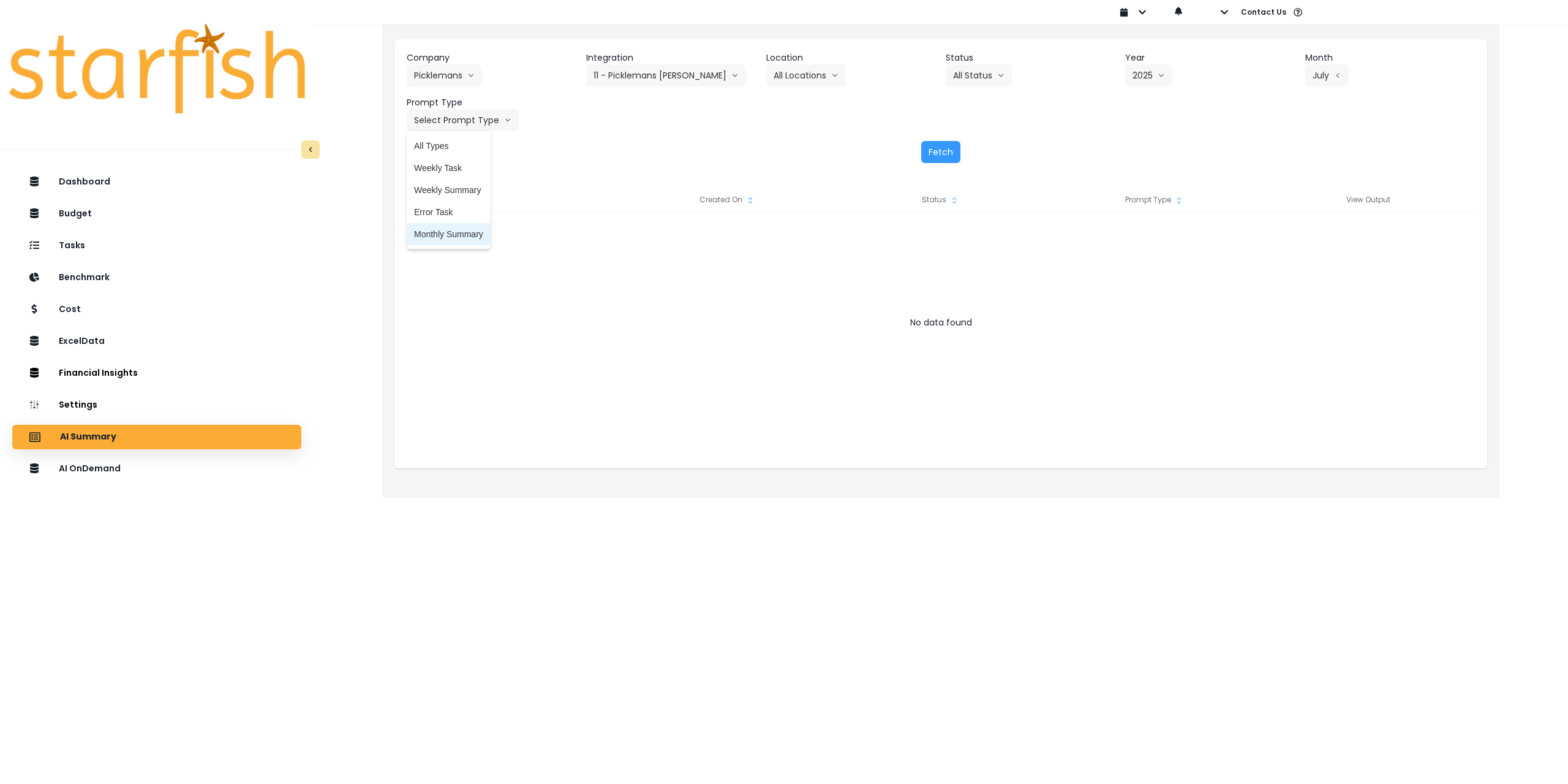
drag, startPoint x: 458, startPoint y: 234, endPoint x: 500, endPoint y: 228, distance: 42.4
click at [458, 235] on span "Monthly Summary" at bounding box center [448, 234] width 69 height 13
click at [935, 148] on button "Fetch" at bounding box center [941, 152] width 39 height 22
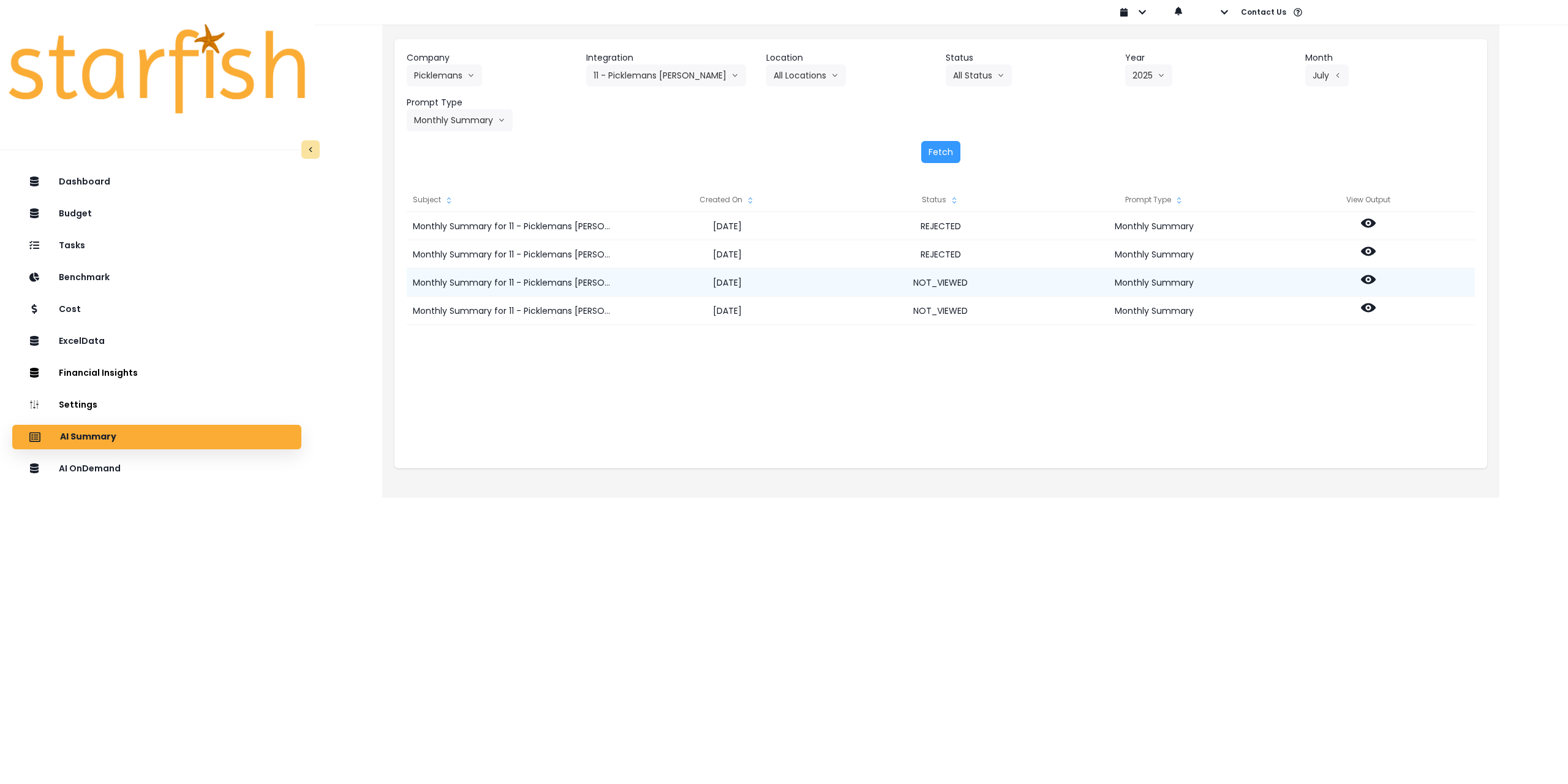
click at [1370, 279] on icon at bounding box center [1368, 279] width 15 height 15
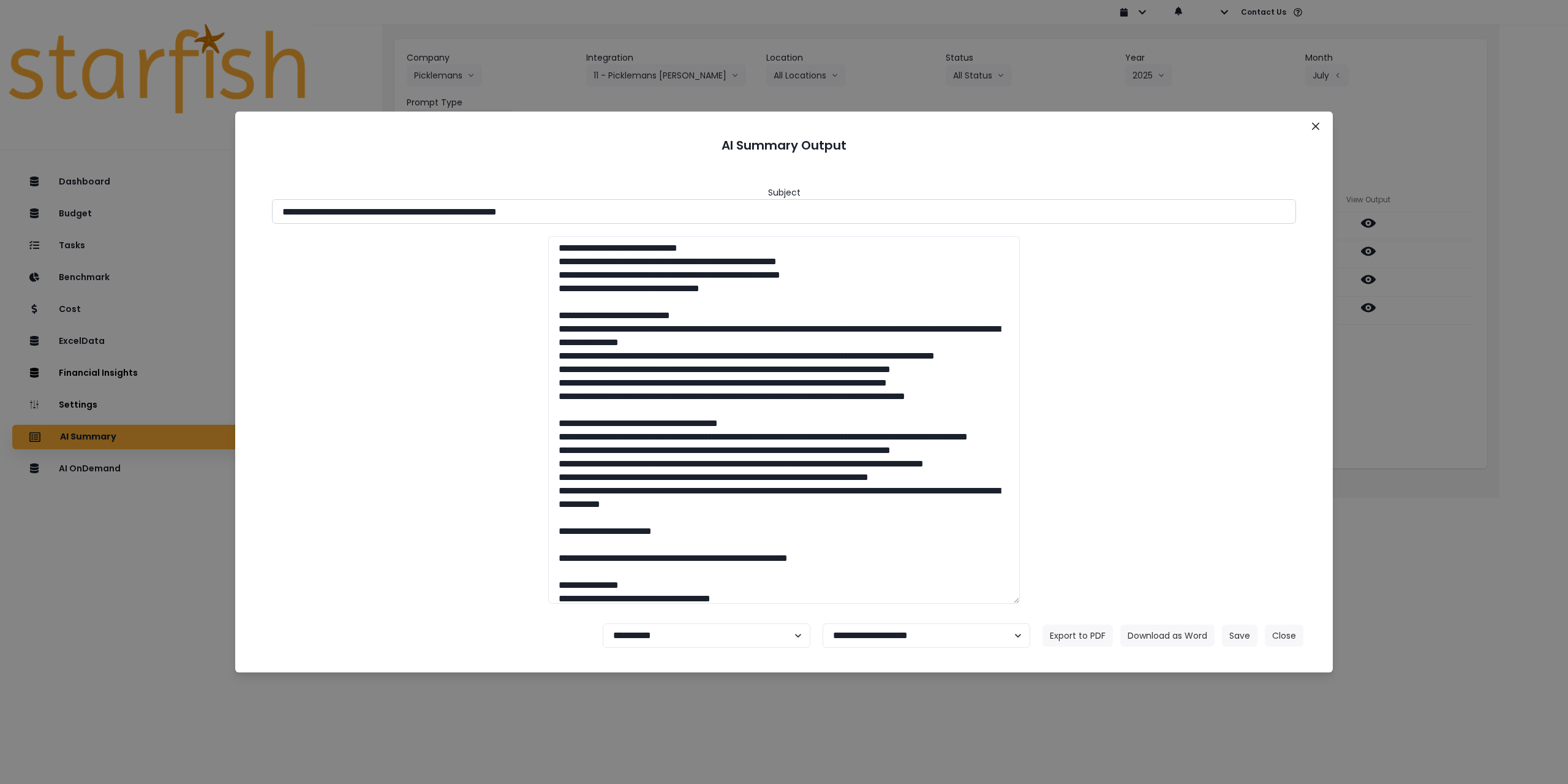
drag, startPoint x: 388, startPoint y: 212, endPoint x: 628, endPoint y: 217, distance: 240.1
click at [628, 217] on input "**********" at bounding box center [784, 211] width 1024 height 24
click at [387, 207] on input "**********" at bounding box center [784, 211] width 1024 height 24
drag, startPoint x: 391, startPoint y: 212, endPoint x: 606, endPoint y: 216, distance: 215.0
click at [606, 216] on input "**********" at bounding box center [784, 211] width 1024 height 24
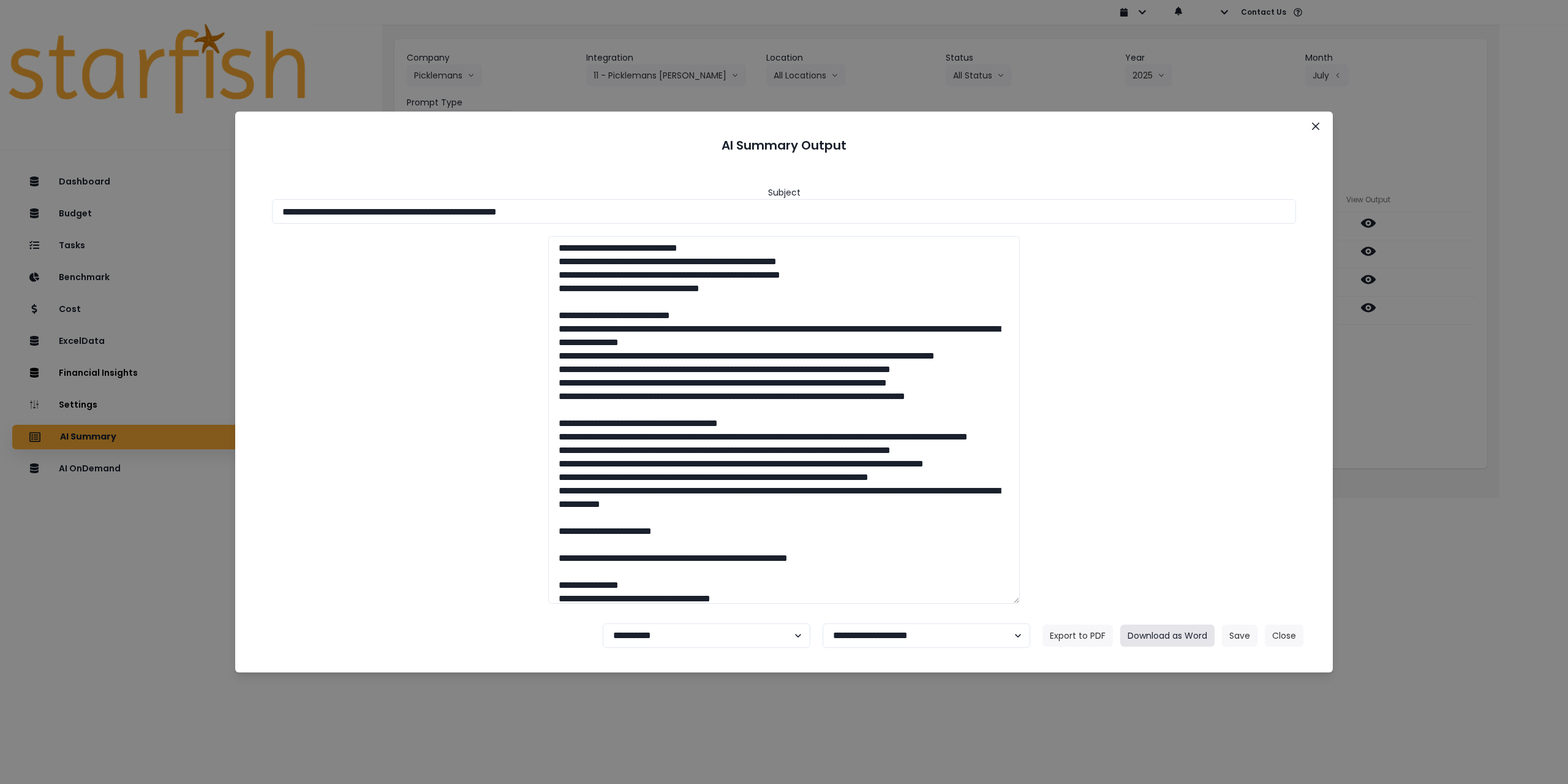
click at [1170, 631] on button "Download as Word" at bounding box center [1168, 636] width 95 height 22
click at [1437, 331] on div "**********" at bounding box center [784, 392] width 1568 height 784
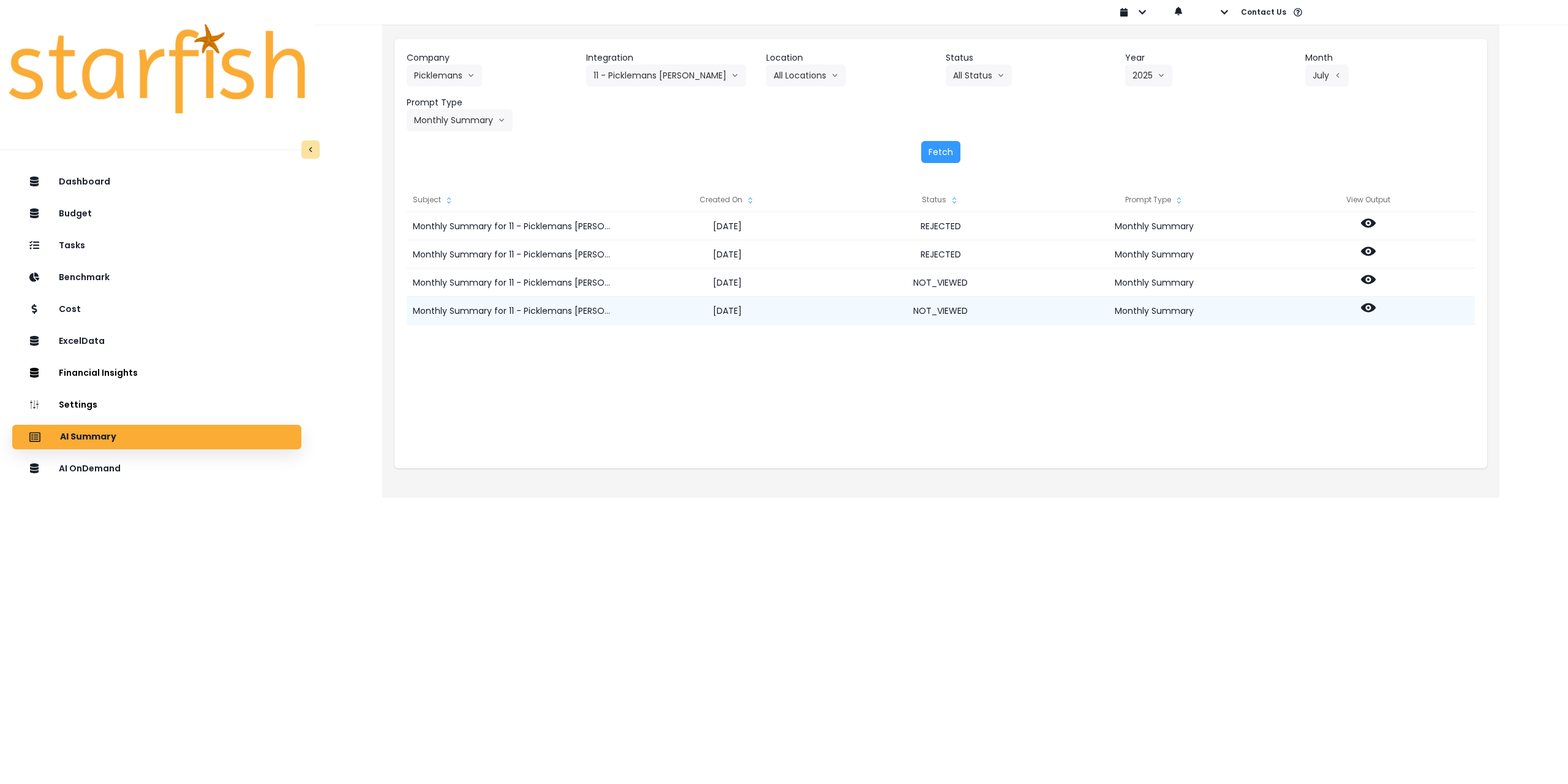
click at [1366, 305] on icon at bounding box center [1368, 308] width 15 height 9
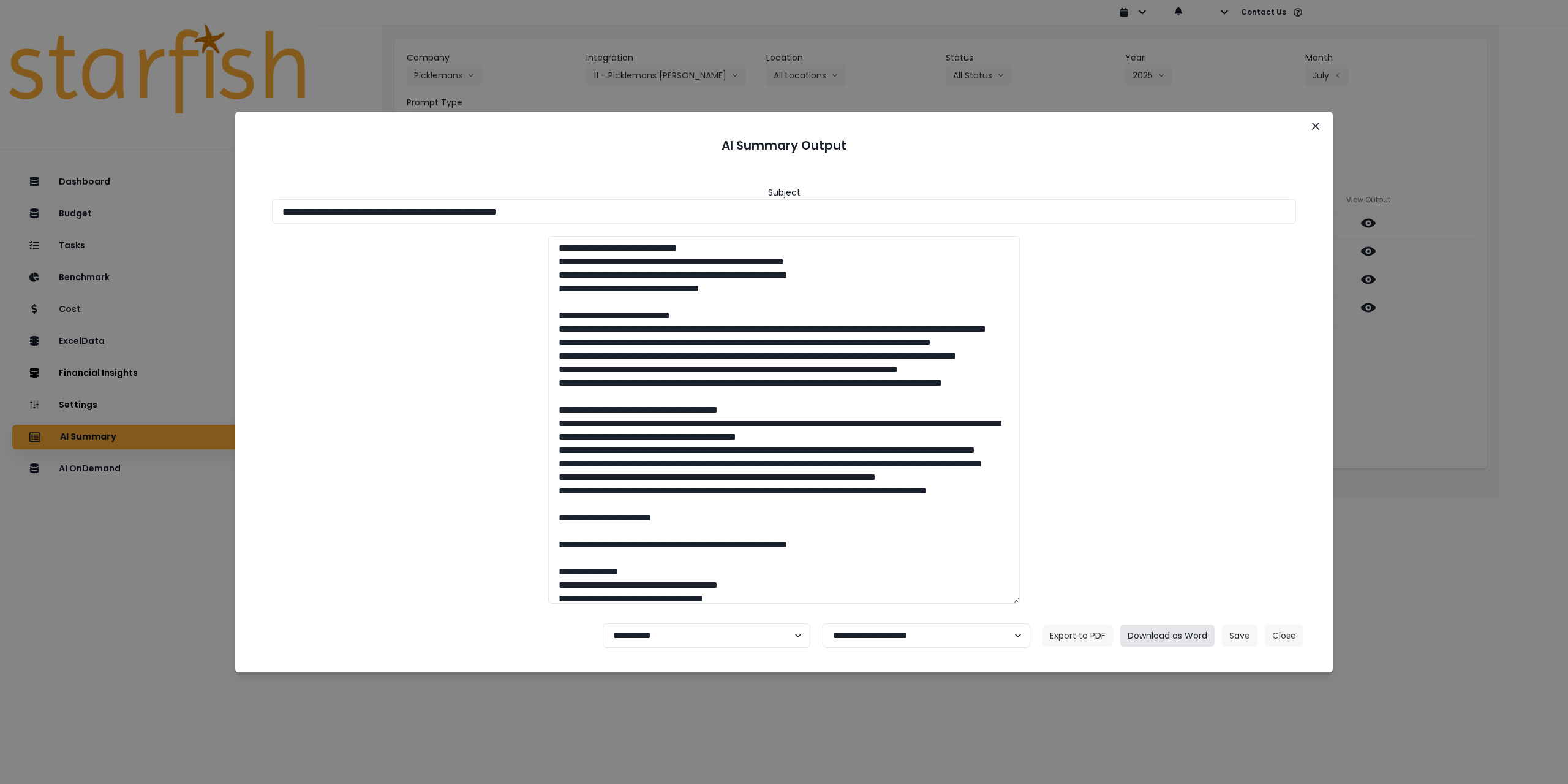
click at [1178, 634] on button "Download as Word" at bounding box center [1168, 636] width 95 height 22
click at [1311, 126] on button "Close" at bounding box center [1315, 126] width 19 height 19
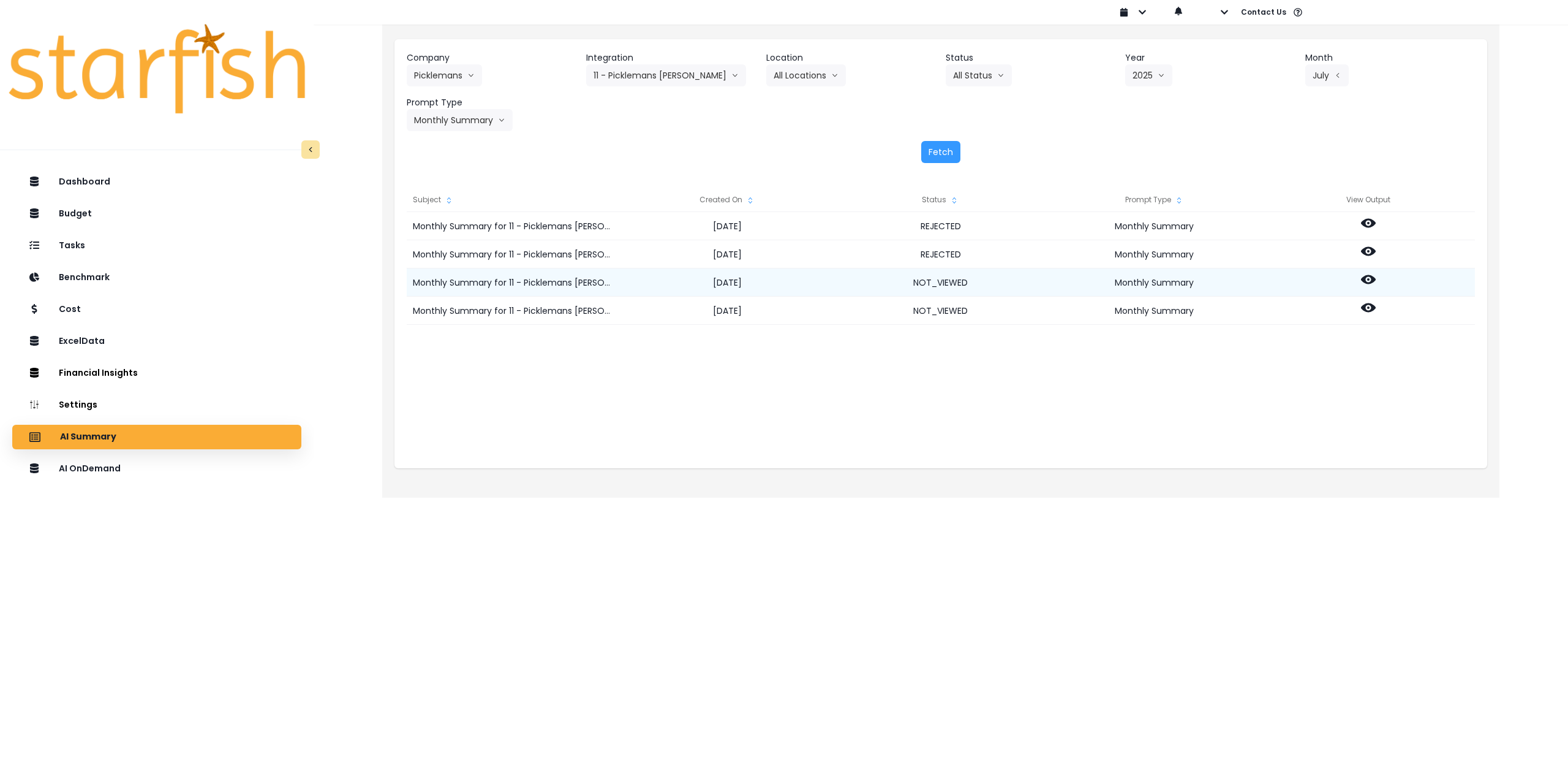
click at [1368, 273] on icon at bounding box center [1368, 279] width 15 height 15
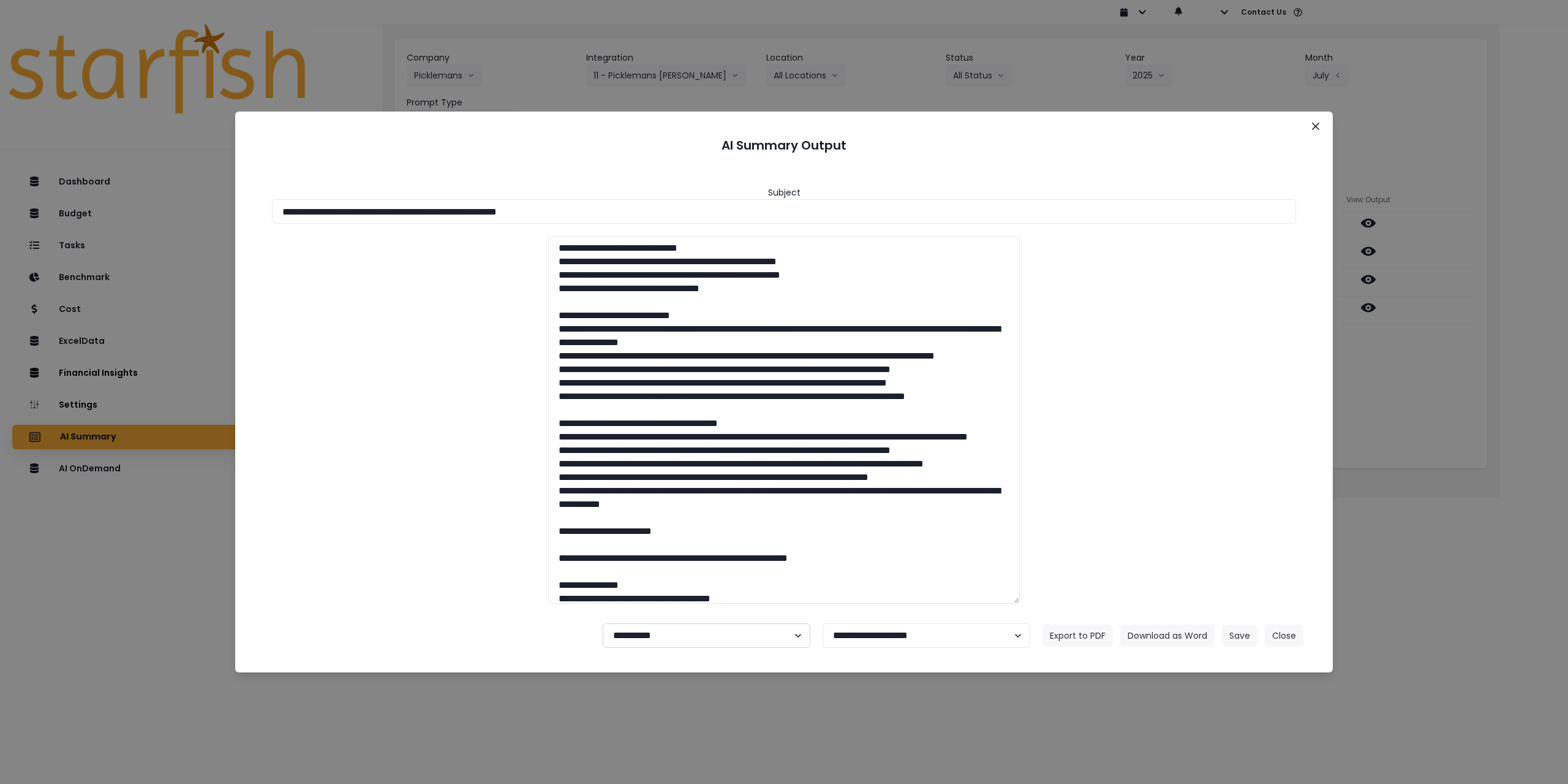
click at [654, 636] on select "**********" at bounding box center [706, 635] width 207 height 24
select select "********"
click at [603, 623] on select "**********" at bounding box center [706, 635] width 207 height 24
click at [1236, 631] on button "Save" at bounding box center [1240, 636] width 35 height 22
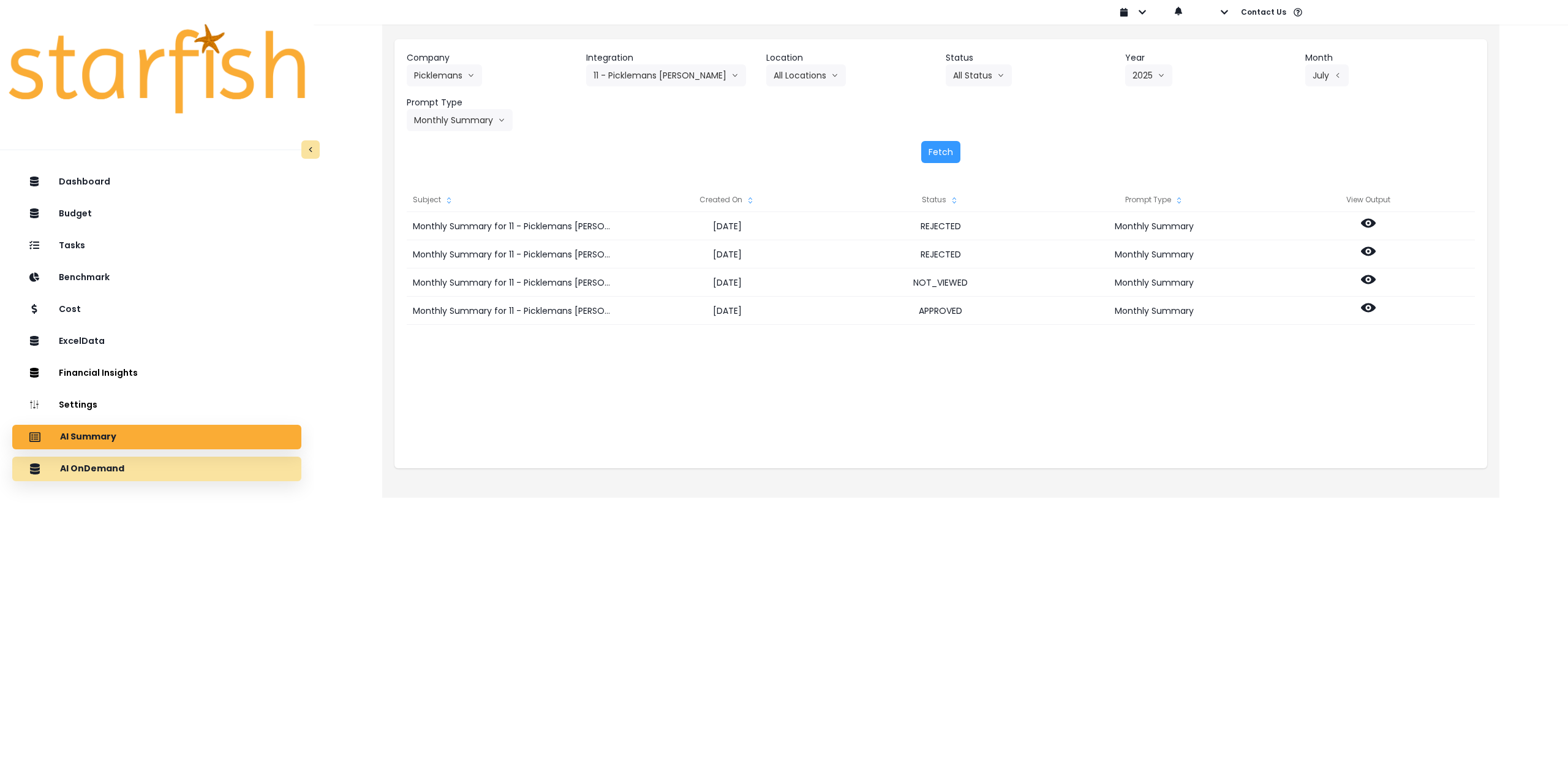
click at [105, 478] on div "AI OnDemand" at bounding box center [157, 469] width 269 height 26
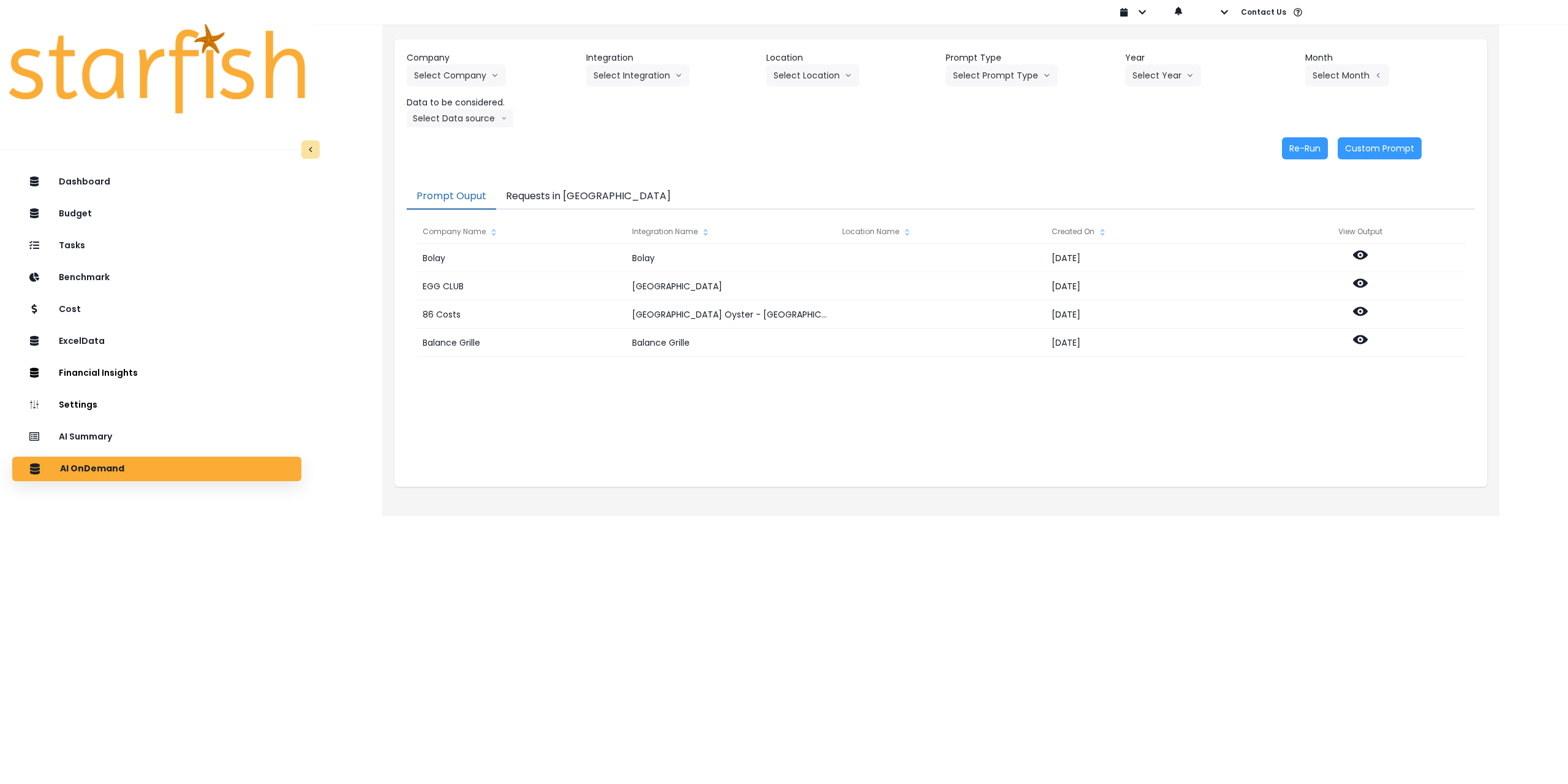
click at [562, 192] on button "Requests in [GEOGRAPHIC_DATA]" at bounding box center [588, 196] width 184 height 26
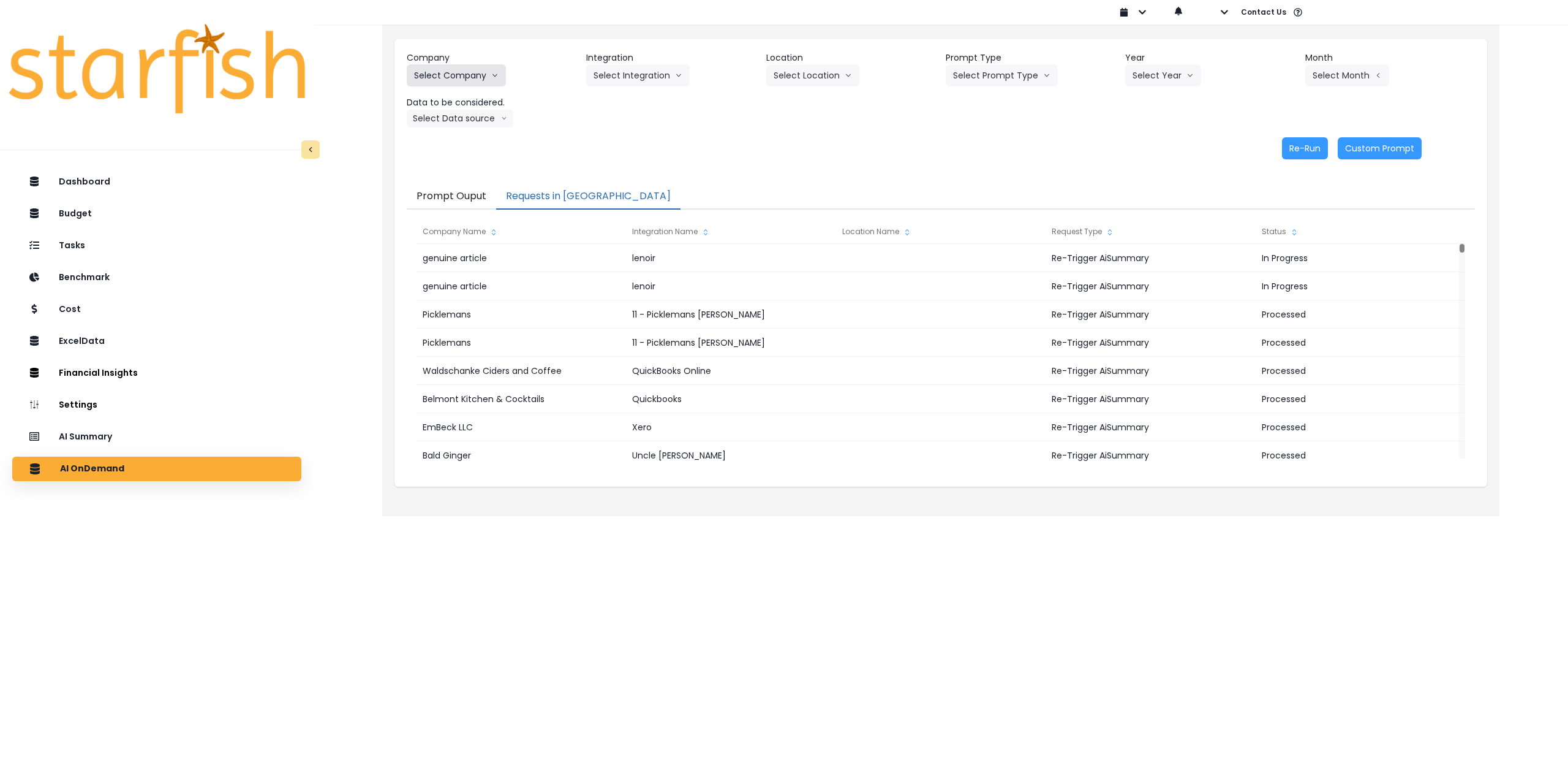
click at [454, 83] on button "Select Company" at bounding box center [456, 75] width 100 height 22
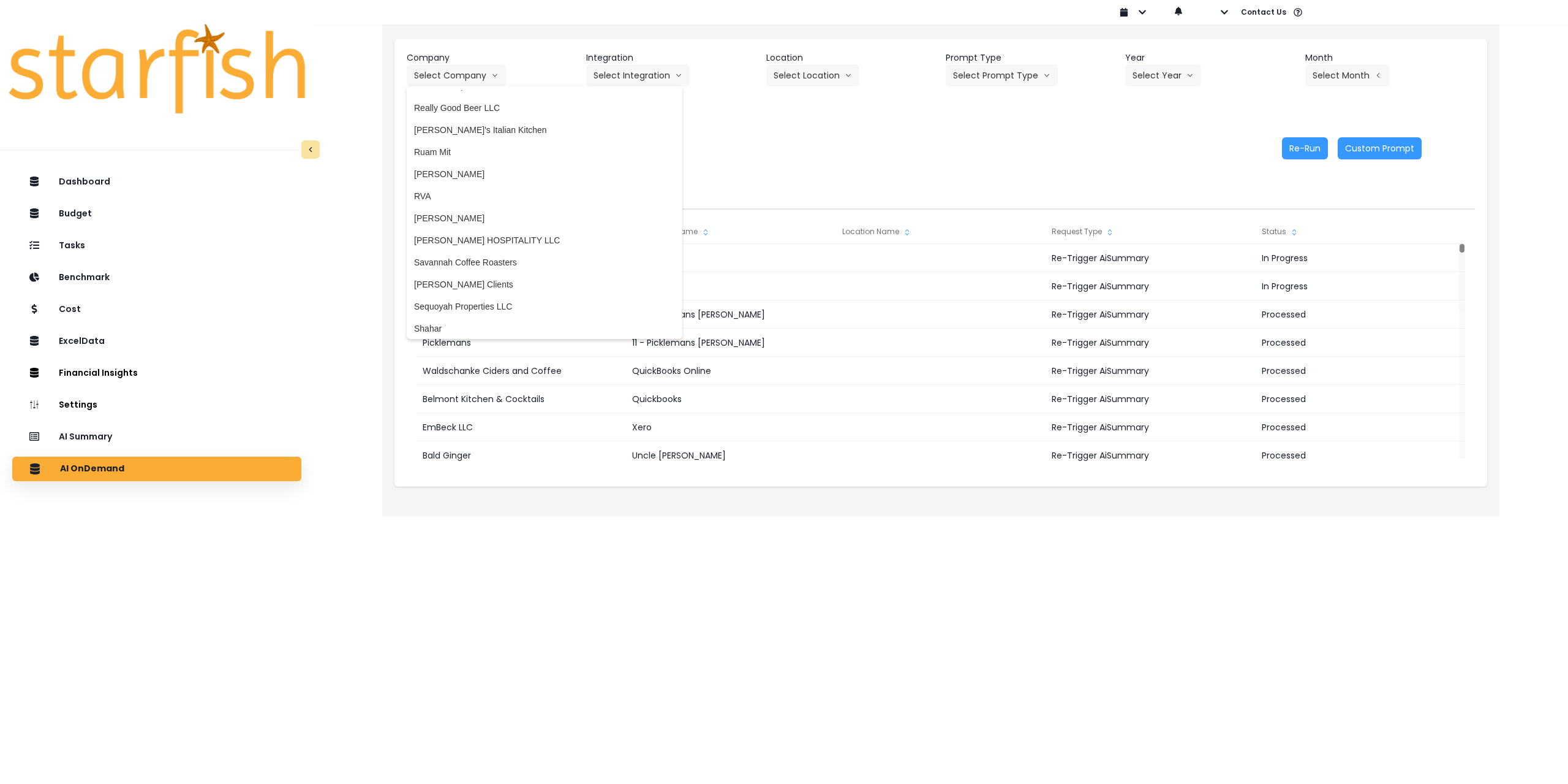
scroll to position [2023, 0]
click at [482, 284] on span "Sequoyah Properties LLC" at bounding box center [544, 285] width 261 height 13
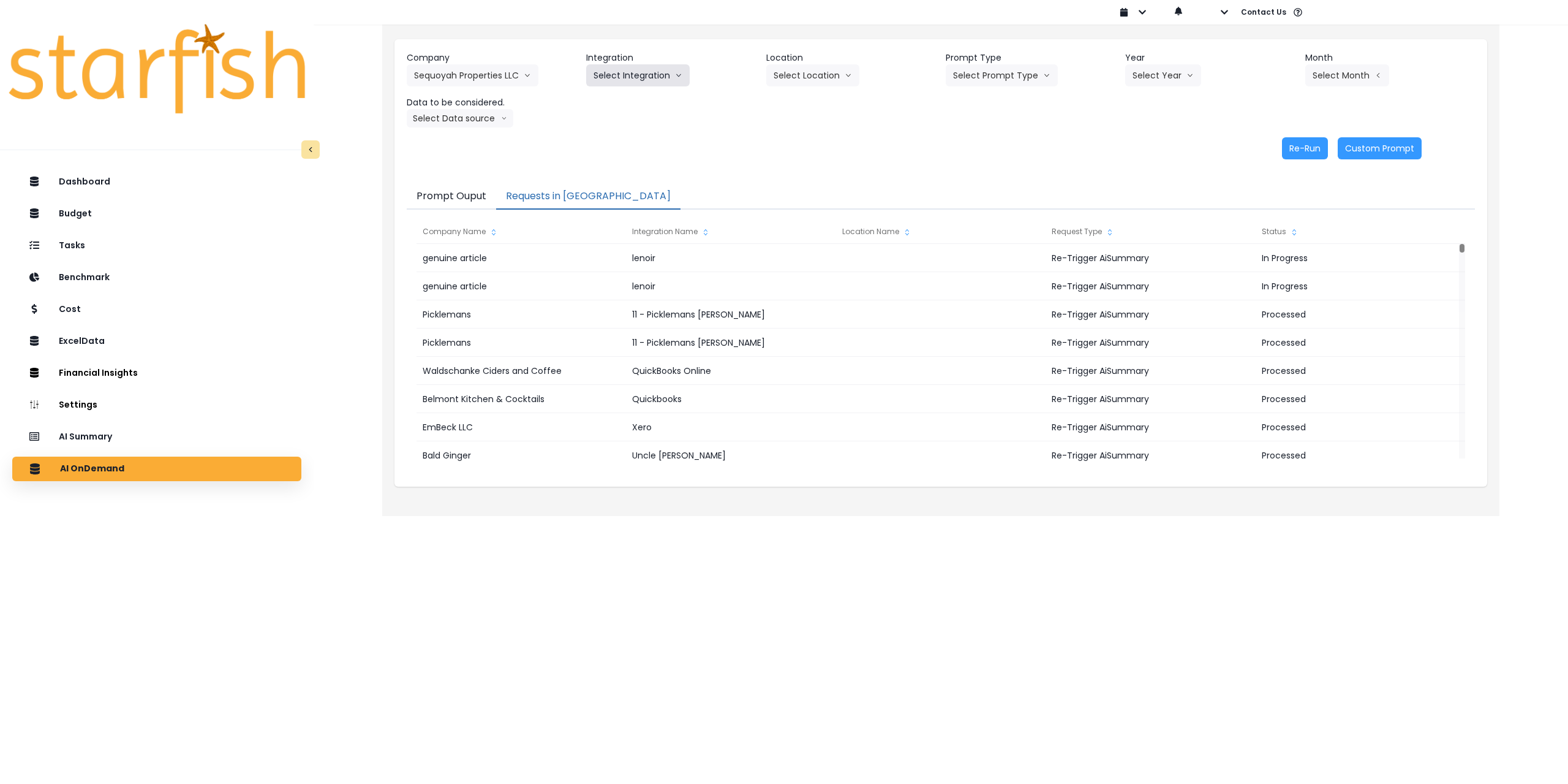
click at [649, 77] on button "Select Integration" at bounding box center [638, 75] width 104 height 22
click at [644, 95] on span "Sequoyah Properties LLC" at bounding box center [642, 101] width 98 height 13
click at [837, 74] on button "Select Location" at bounding box center [813, 75] width 93 height 22
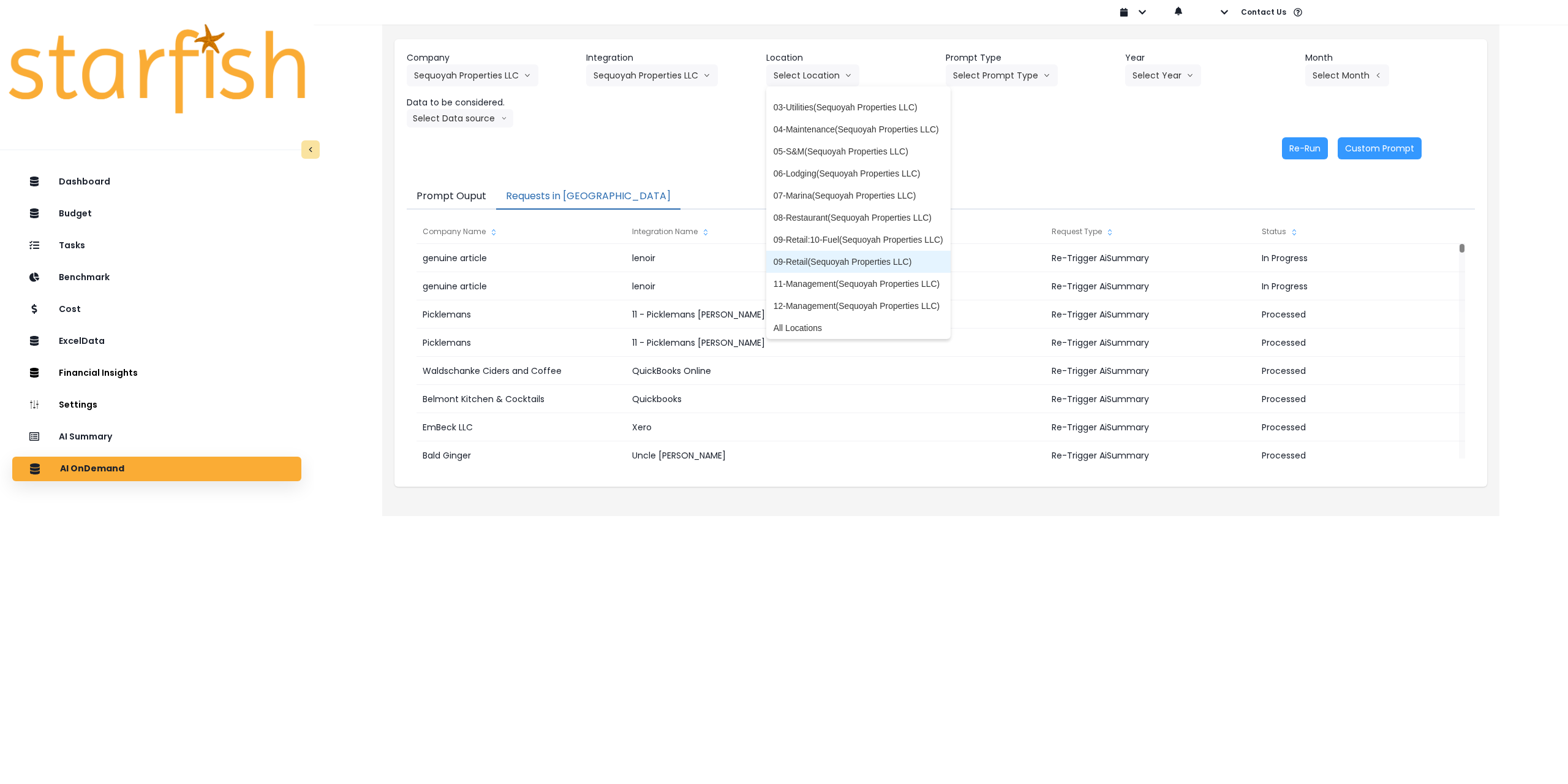
scroll to position [42, 0]
click at [831, 304] on span "All Locations" at bounding box center [859, 302] width 170 height 13
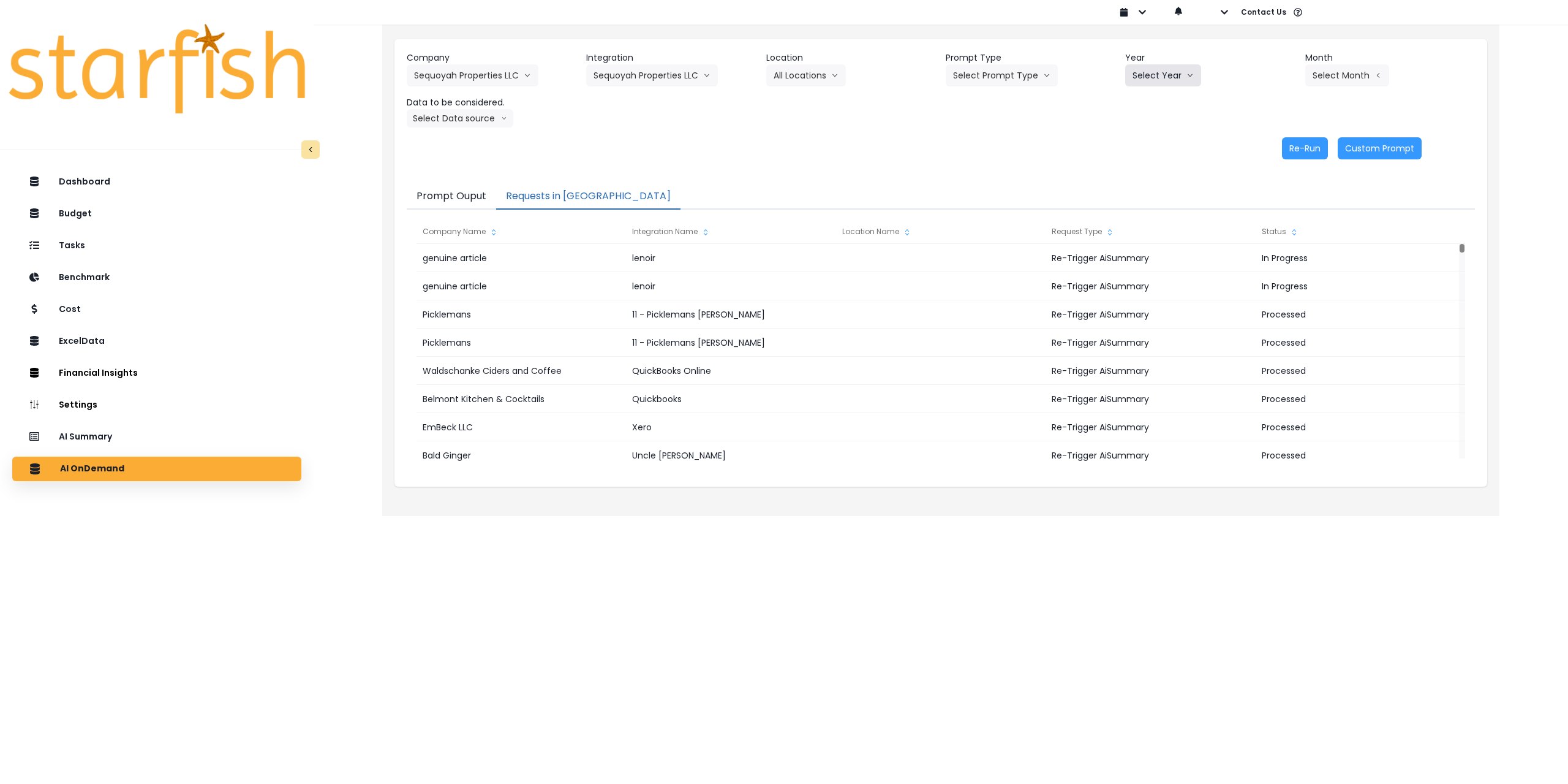
click at [1174, 78] on button "Select Year" at bounding box center [1163, 75] width 76 height 22
click at [1143, 141] on span "2025" at bounding box center [1141, 146] width 19 height 13
click at [1359, 87] on div "Company Sequoyah Properties LLC 86 Costs Asti Bagel Cafe Balance Grille Bald Gi…" at bounding box center [940, 89] width 1068 height 76
click at [1352, 75] on button "Select Month" at bounding box center [1347, 75] width 84 height 22
click at [1272, 218] on li "July" at bounding box center [1285, 212] width 38 height 22
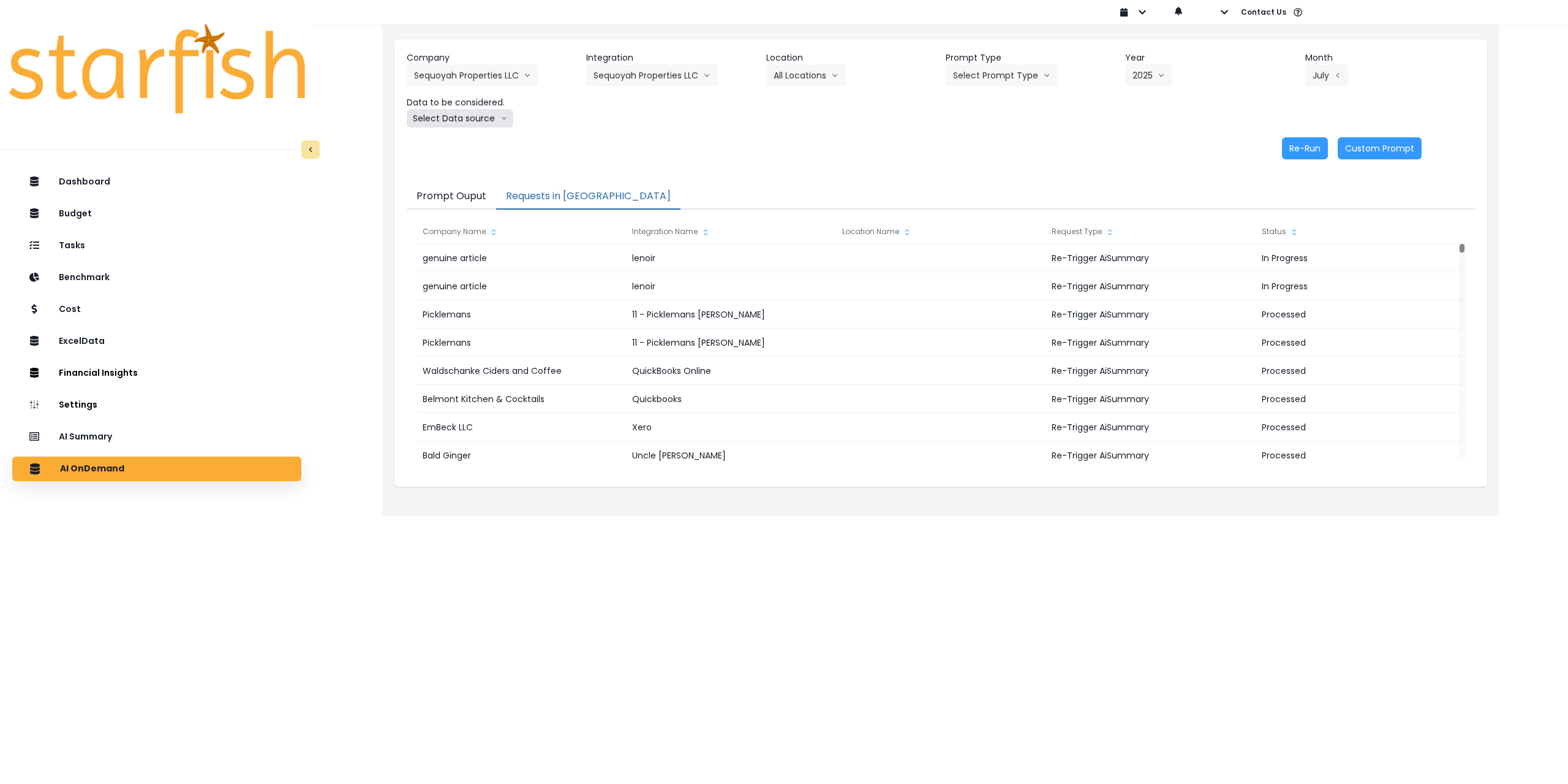
click at [505, 113] on icon "arrow down line" at bounding box center [504, 118] width 6 height 13
click at [171, 429] on div "AI Summary" at bounding box center [157, 437] width 269 height 26
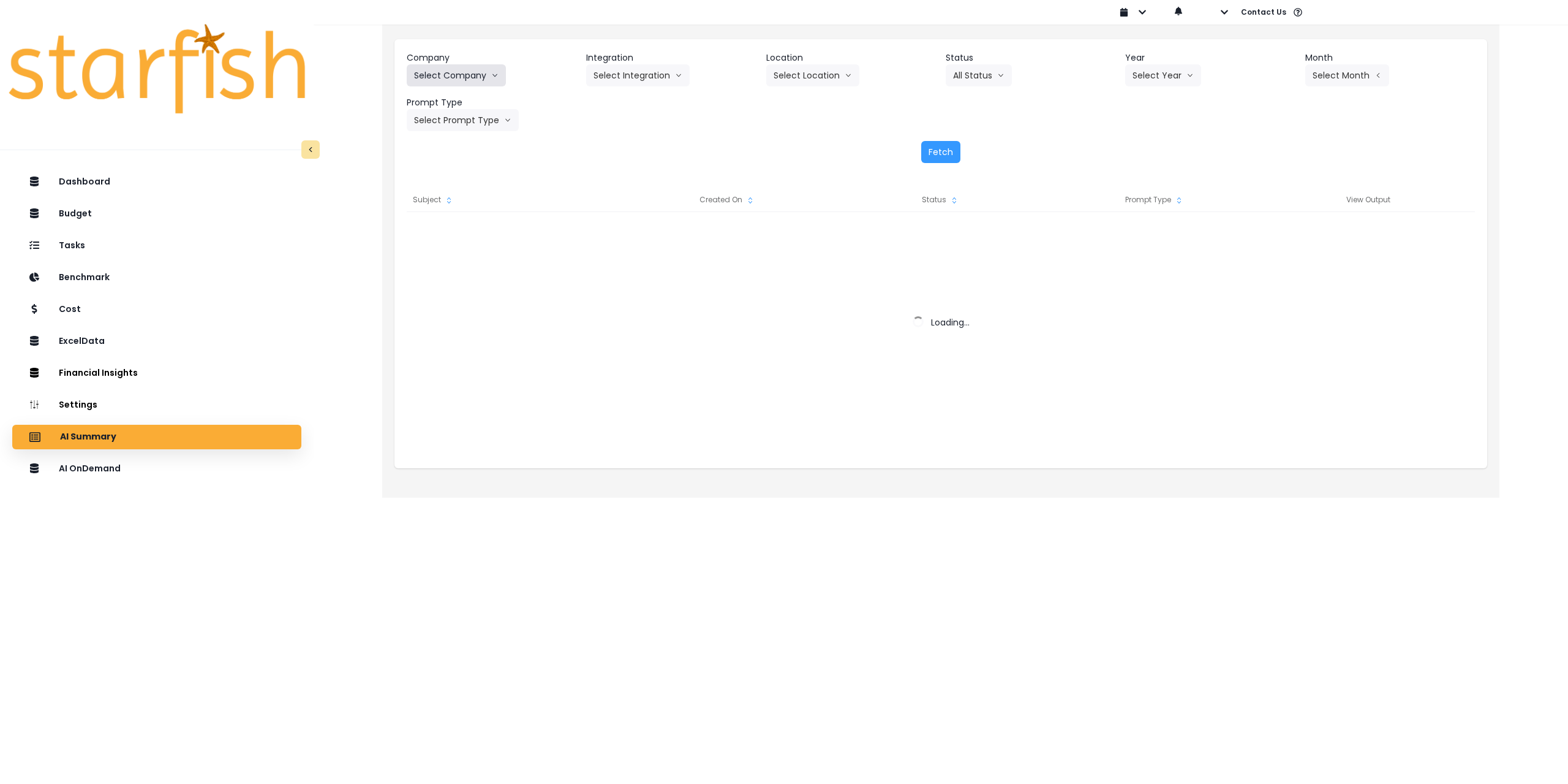
click at [473, 83] on button "Select Company" at bounding box center [456, 75] width 100 height 22
click at [461, 65] on button "Select Company" at bounding box center [456, 75] width 100 height 22
click at [481, 75] on button "Select Company" at bounding box center [456, 75] width 100 height 22
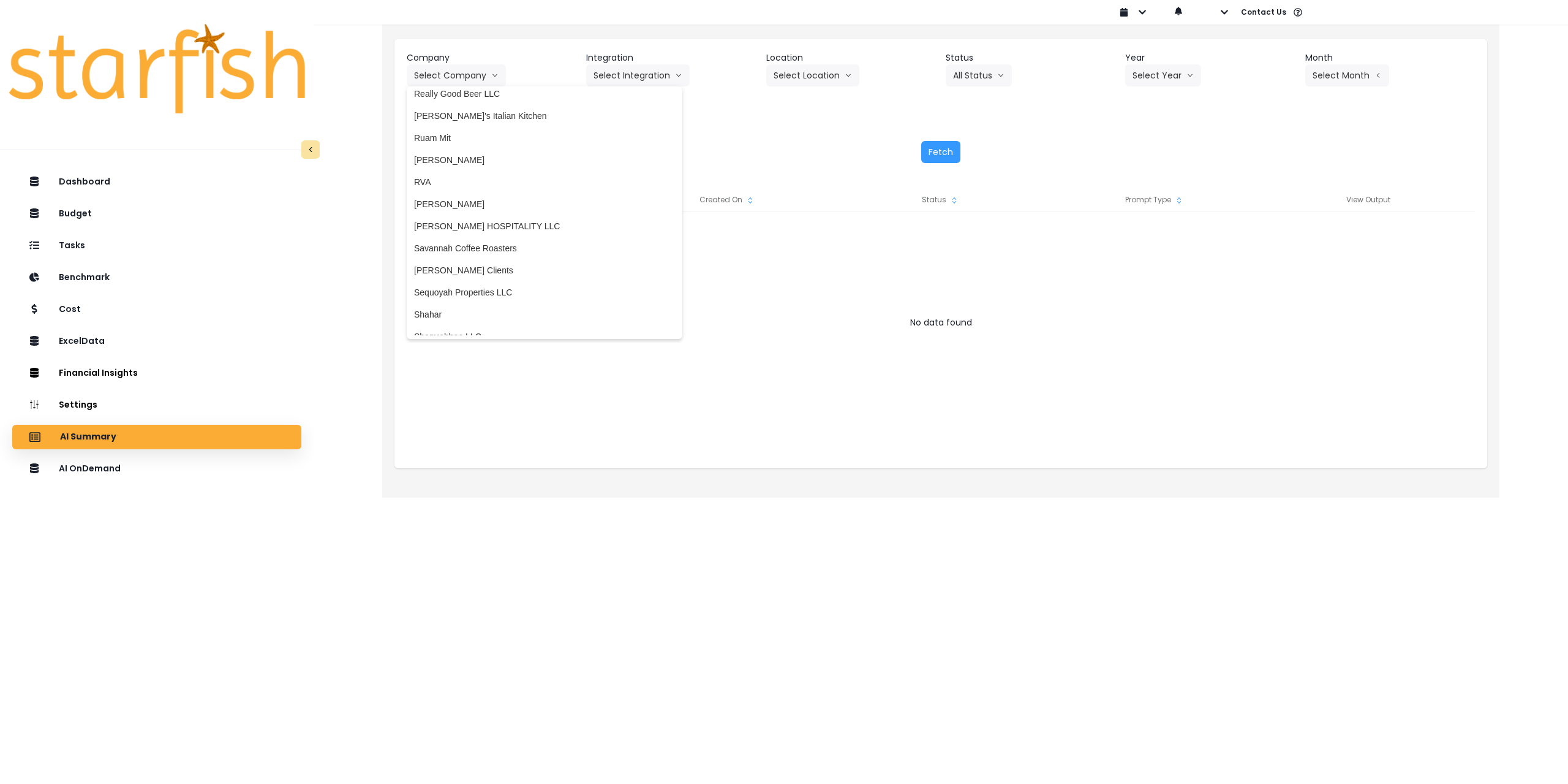
scroll to position [2023, 0]
click at [493, 285] on span "Sequoyah Properties LLC" at bounding box center [544, 285] width 261 height 13
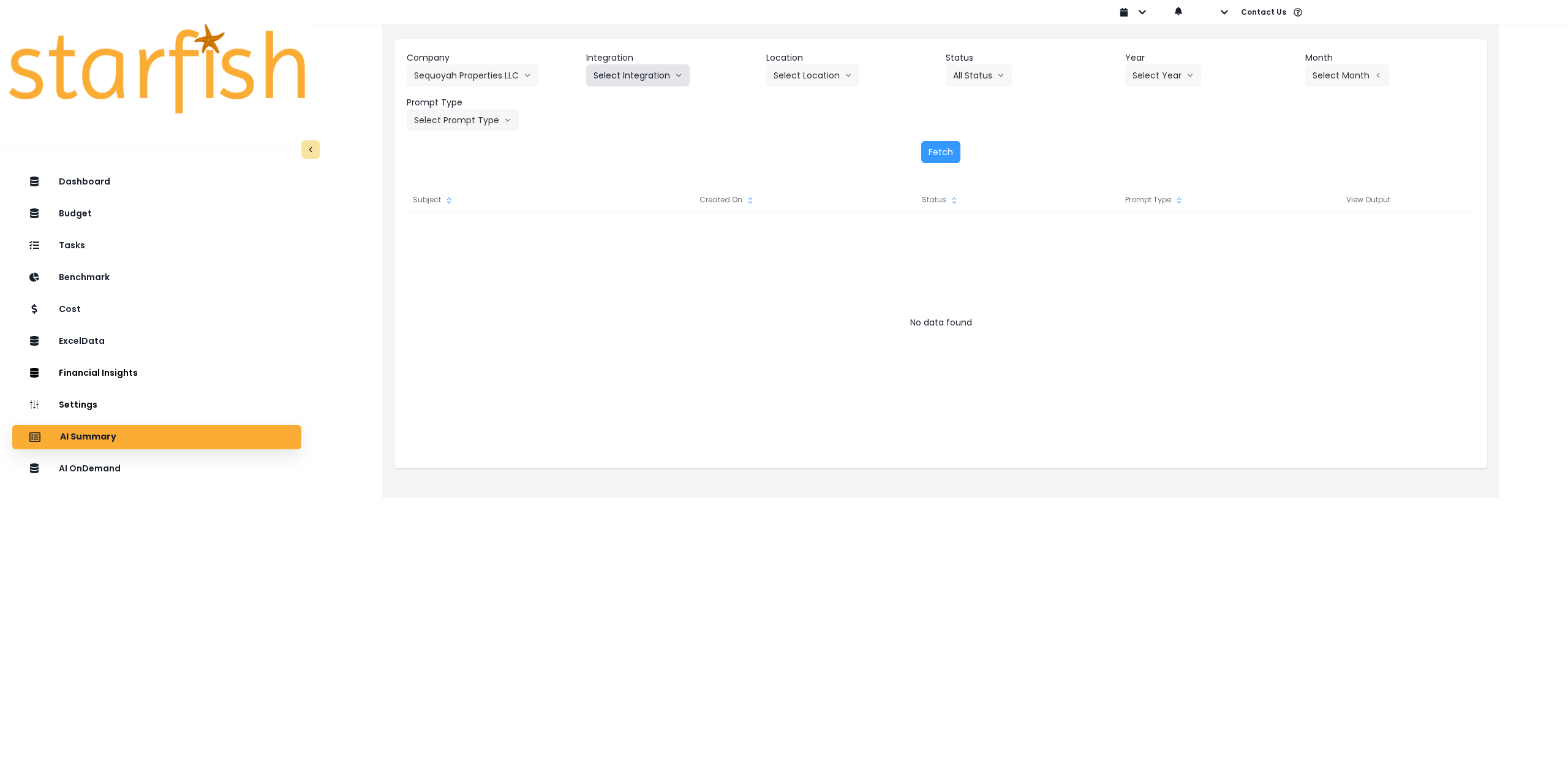
click at [646, 79] on button "Select Integration" at bounding box center [638, 75] width 104 height 22
click at [631, 109] on li "Sequoyah Properties LLC" at bounding box center [642, 101] width 113 height 22
click at [813, 77] on button "Select Location" at bounding box center [813, 75] width 93 height 22
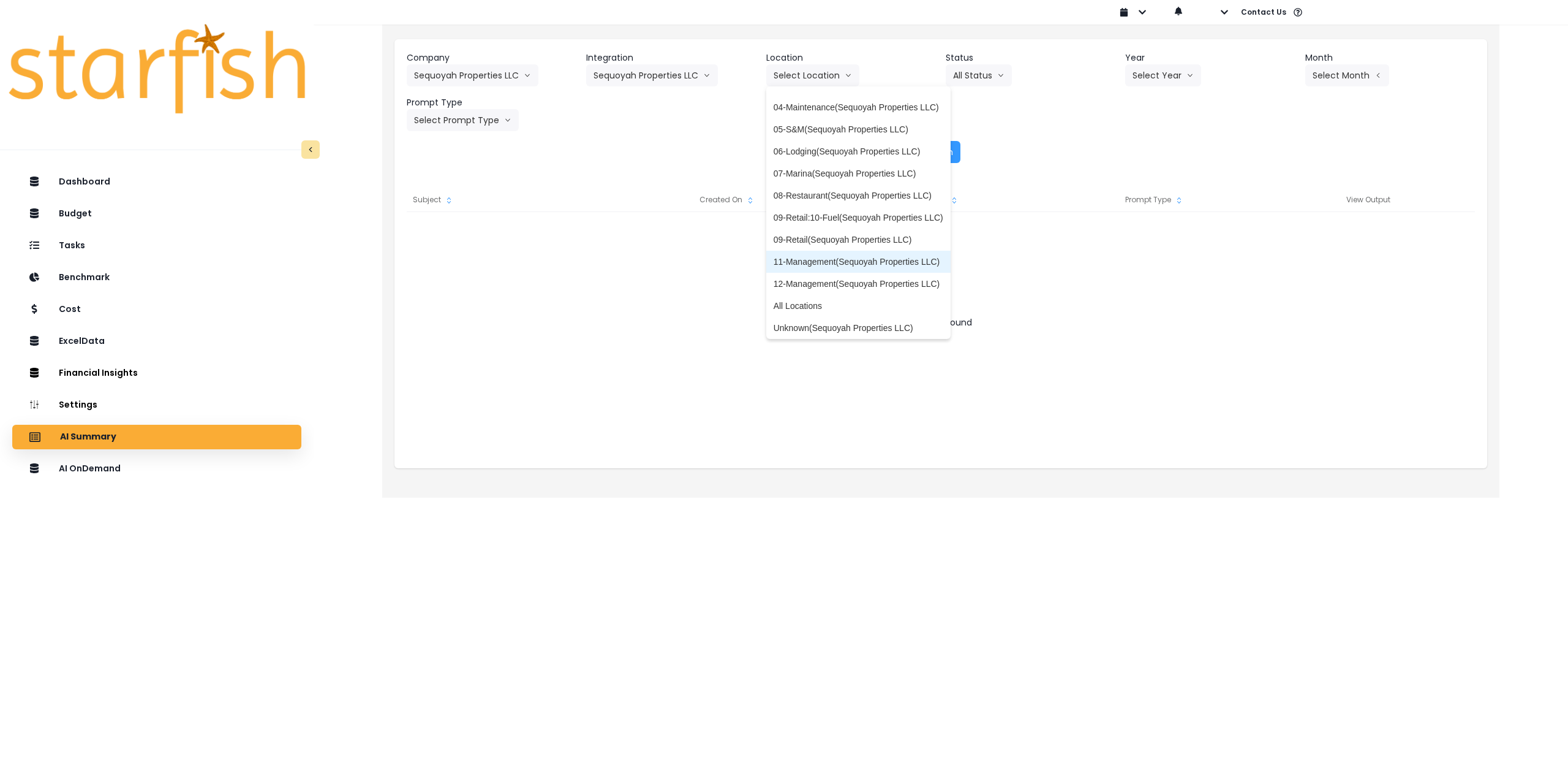
scroll to position [42, 0]
click at [821, 304] on span "All Locations" at bounding box center [859, 302] width 170 height 13
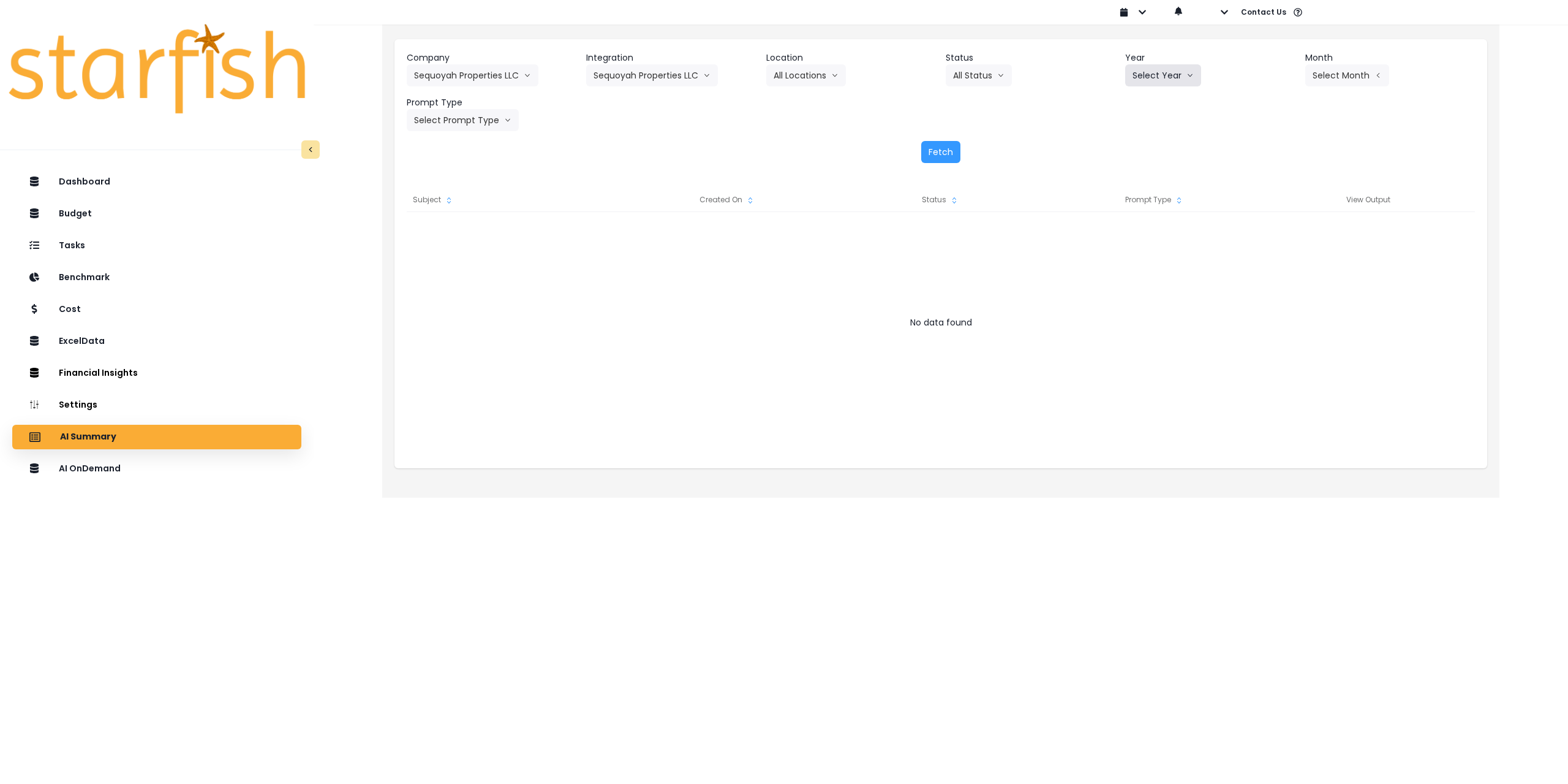
click at [1163, 71] on button "Select Year" at bounding box center [1163, 75] width 76 height 22
click at [1143, 147] on span "2025" at bounding box center [1141, 146] width 19 height 13
click at [1362, 72] on button "Select Month" at bounding box center [1347, 75] width 84 height 22
click at [1278, 212] on span "July" at bounding box center [1286, 212] width 24 height 13
click at [445, 122] on button "Select Prompt Type" at bounding box center [462, 120] width 112 height 22
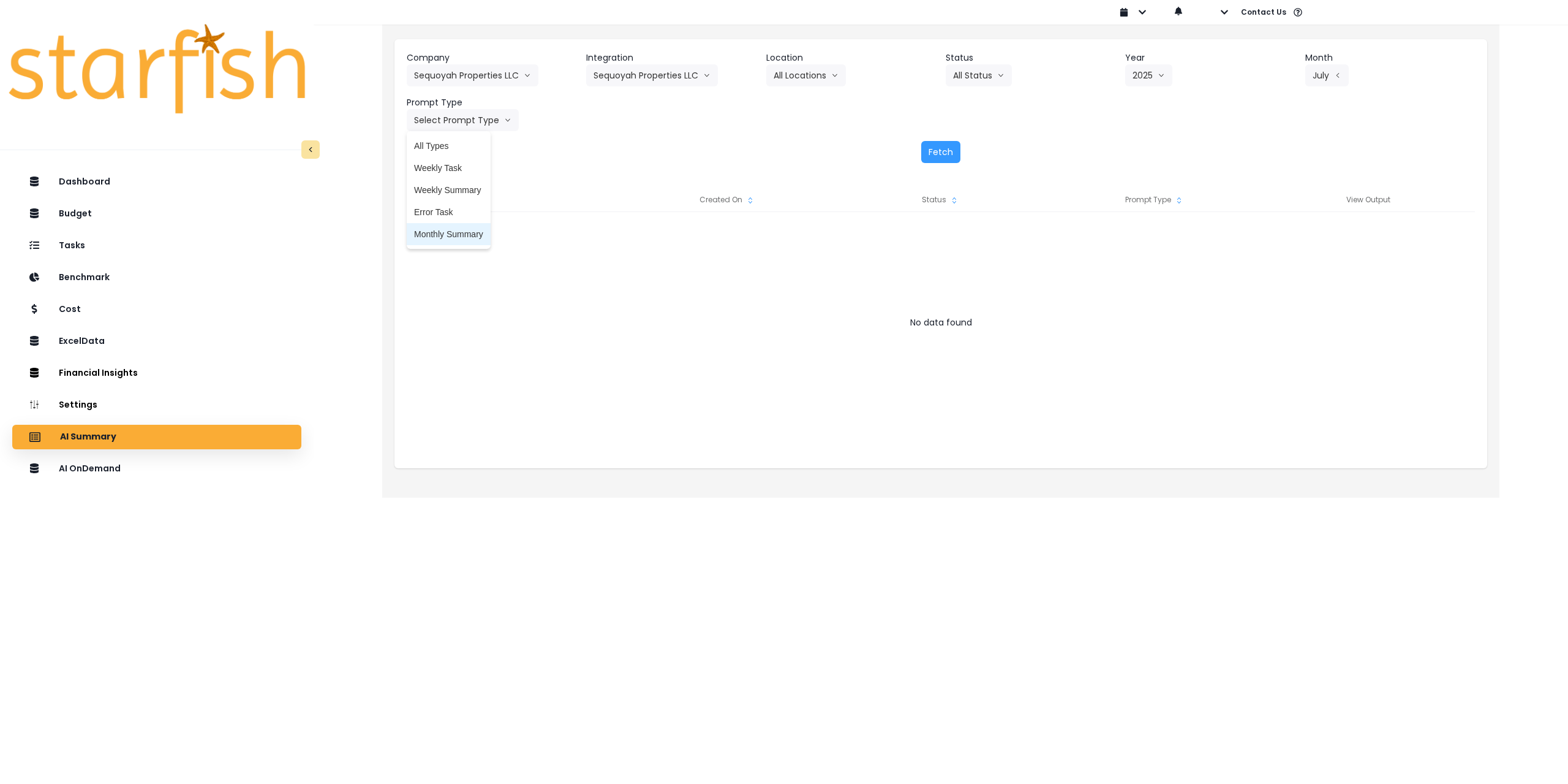
click at [465, 233] on span "Monthly Summary" at bounding box center [448, 234] width 69 height 13
click at [933, 155] on button "Fetch" at bounding box center [941, 152] width 39 height 22
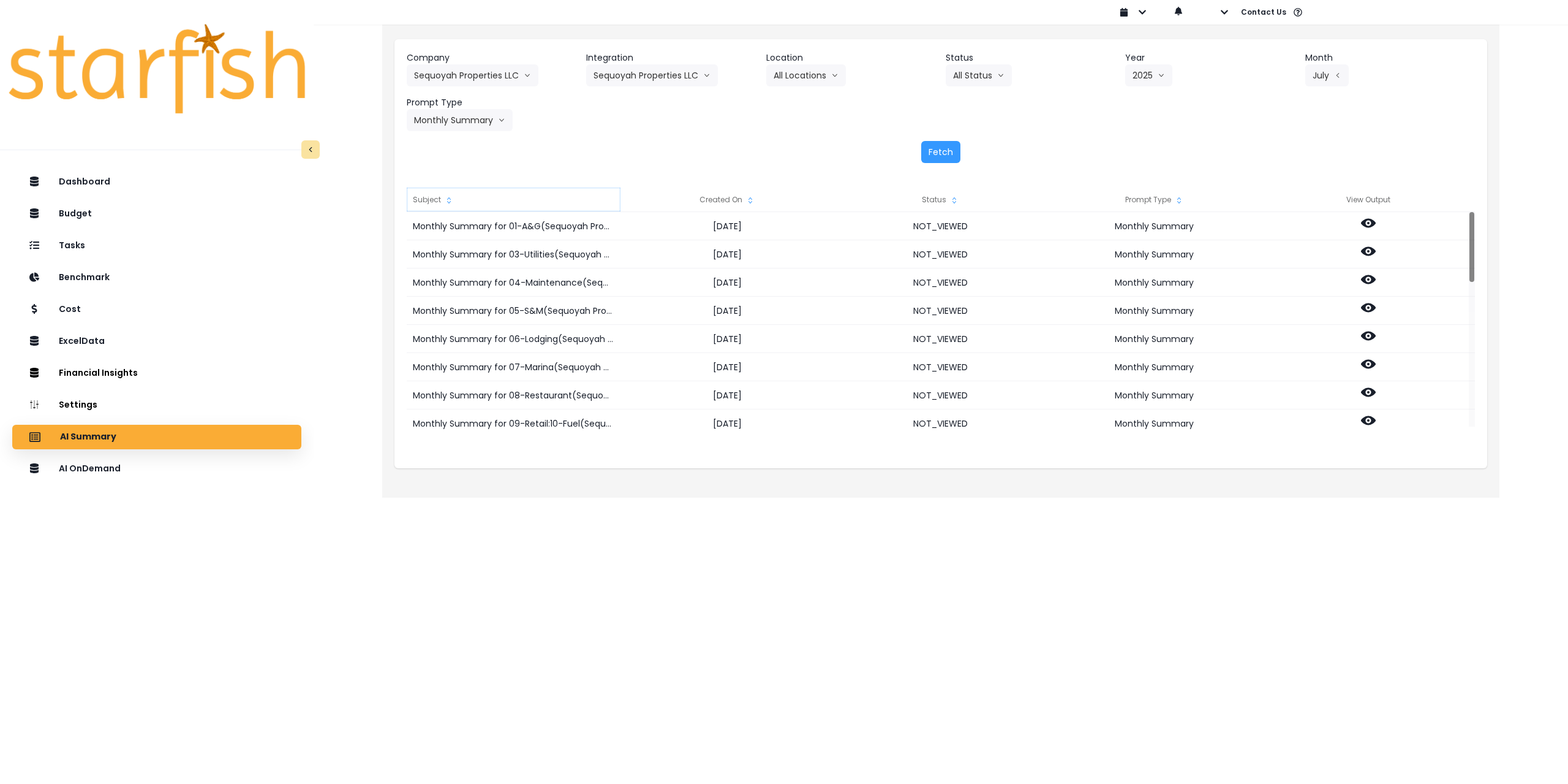
click at [436, 196] on div "Subject" at bounding box center [513, 199] width 214 height 24
